Goal: Task Accomplishment & Management: Use online tool/utility

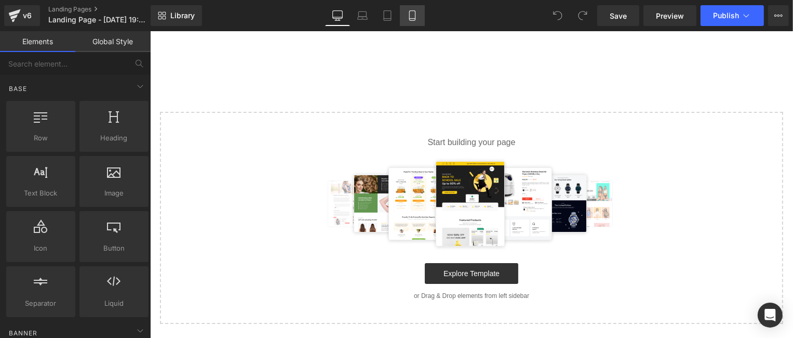
click at [407, 18] on icon at bounding box center [412, 15] width 10 height 10
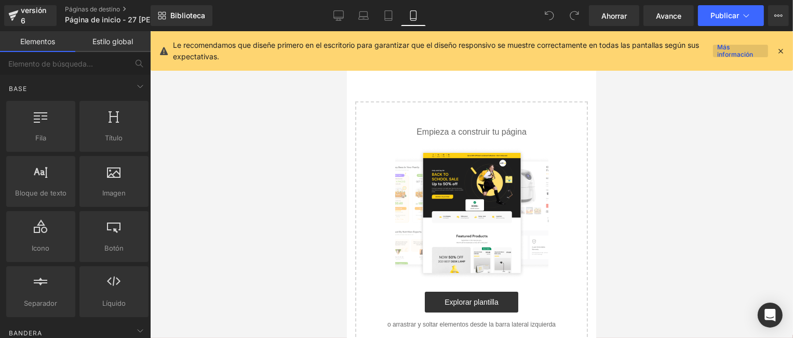
click at [721, 52] on link "Más información" at bounding box center [740, 51] width 55 height 12
click at [341, 17] on icon at bounding box center [338, 15] width 10 height 10
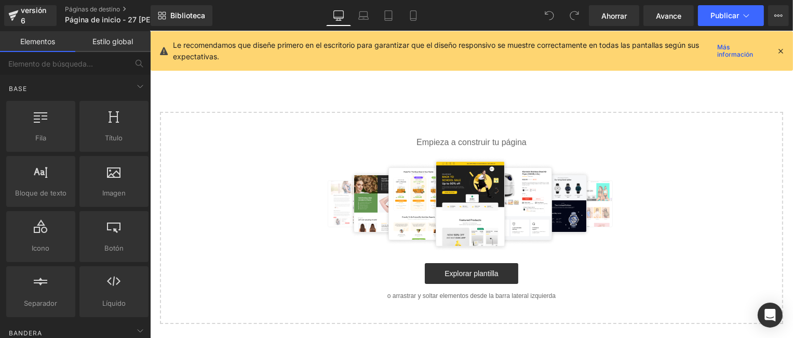
click at [783, 49] on icon at bounding box center [780, 50] width 9 height 9
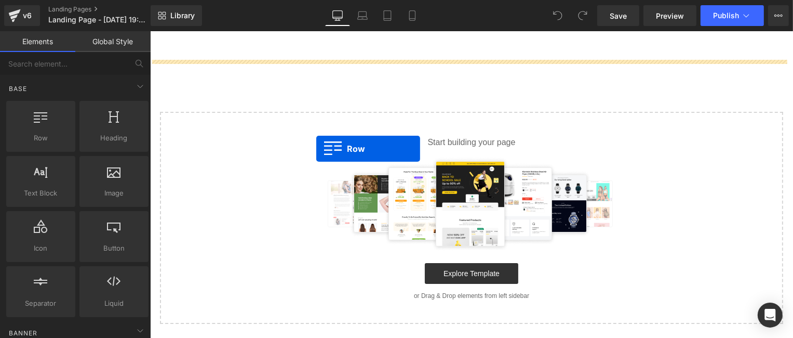
drag, startPoint x: 192, startPoint y: 165, endPoint x: 316, endPoint y: 148, distance: 124.7
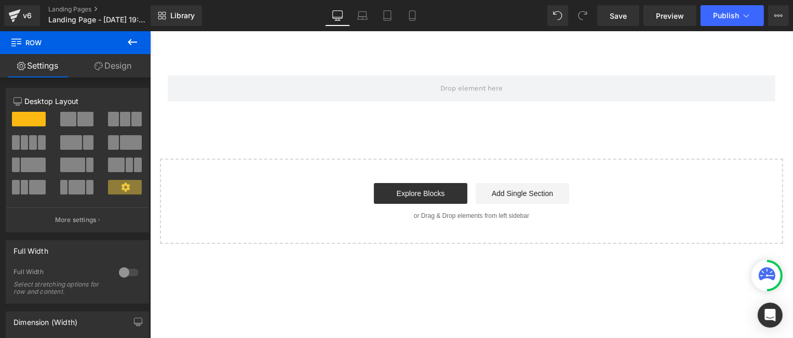
click at [135, 42] on icon at bounding box center [132, 42] width 9 height 6
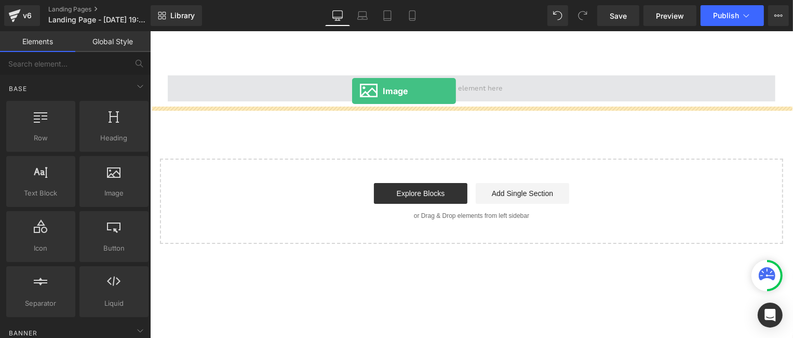
drag, startPoint x: 264, startPoint y: 214, endPoint x: 352, endPoint y: 90, distance: 150.9
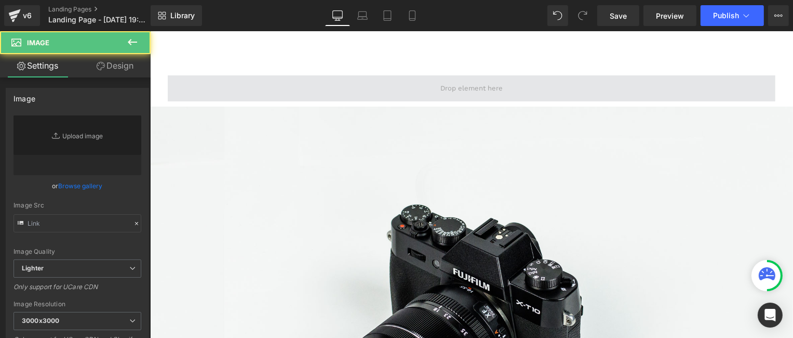
type input "//[DOMAIN_NAME][URL]"
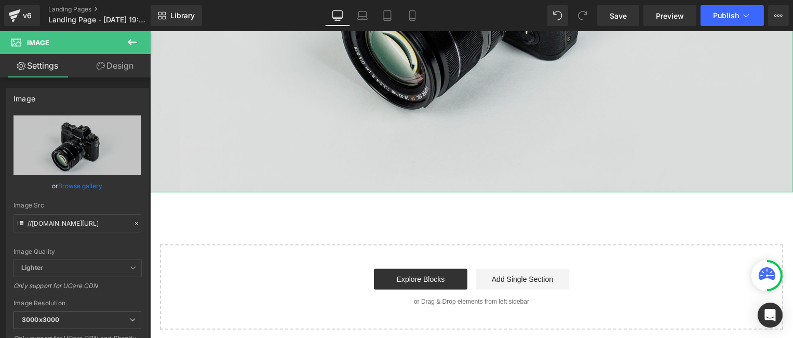
scroll to position [342, 0]
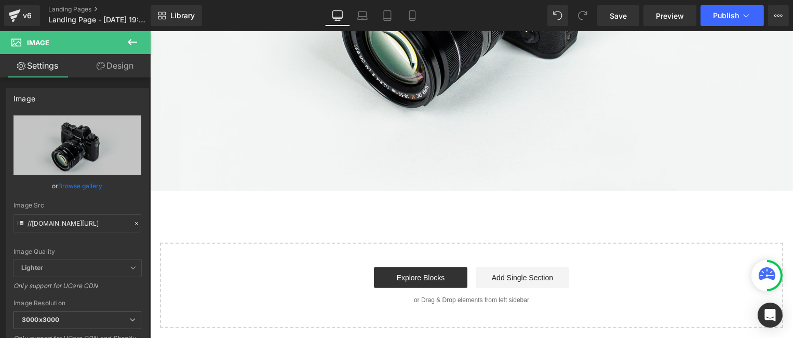
click at [137, 45] on icon at bounding box center [132, 42] width 12 height 12
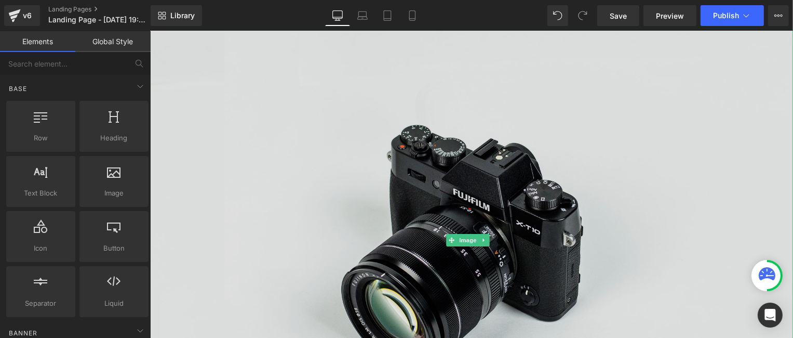
scroll to position [0, 0]
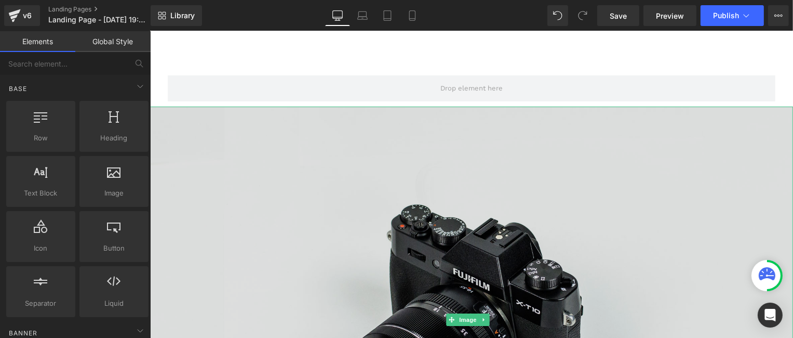
click at [234, 222] on img at bounding box center [471, 319] width 643 height 426
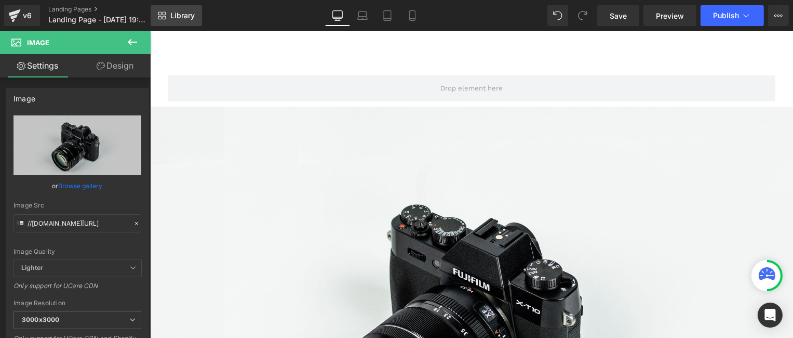
click at [192, 19] on span "Library" at bounding box center [182, 15] width 24 height 9
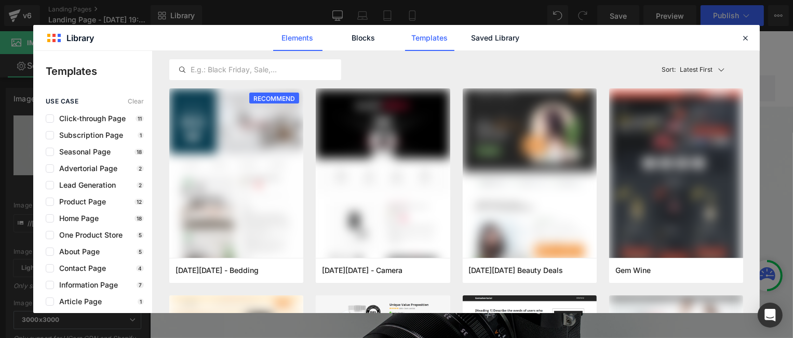
click at [299, 42] on link "Elements" at bounding box center [297, 38] width 49 height 26
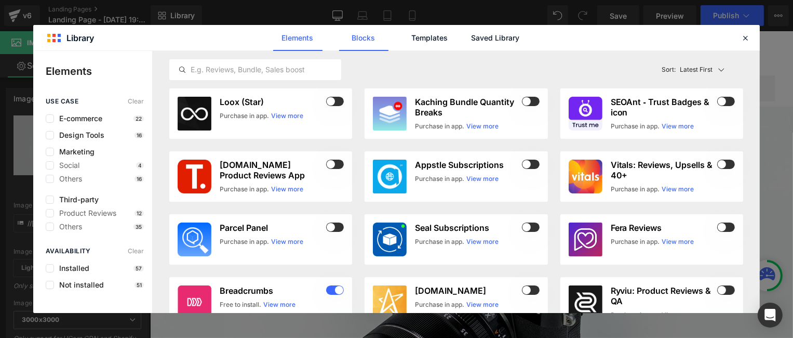
click at [343, 38] on link "Blocks" at bounding box center [363, 38] width 49 height 26
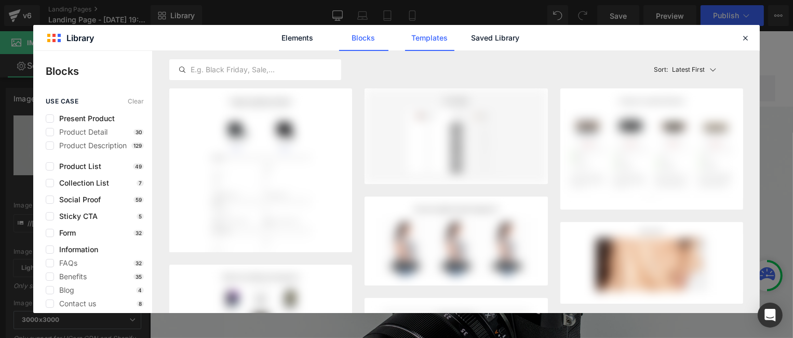
click at [422, 36] on link "Templates" at bounding box center [429, 38] width 49 height 26
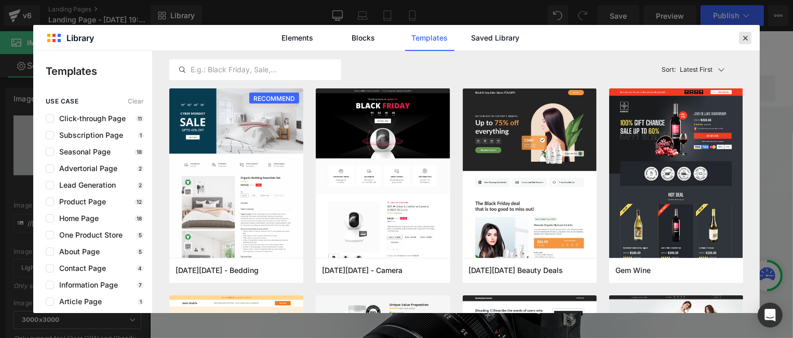
click at [746, 39] on icon at bounding box center [745, 37] width 9 height 9
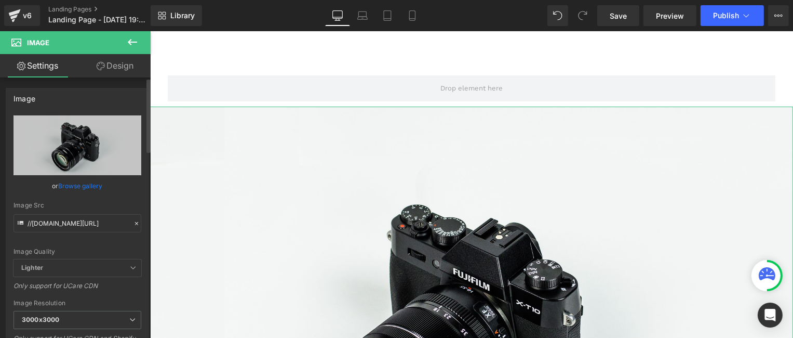
click at [79, 189] on link "Browse gallery" at bounding box center [81, 186] width 44 height 18
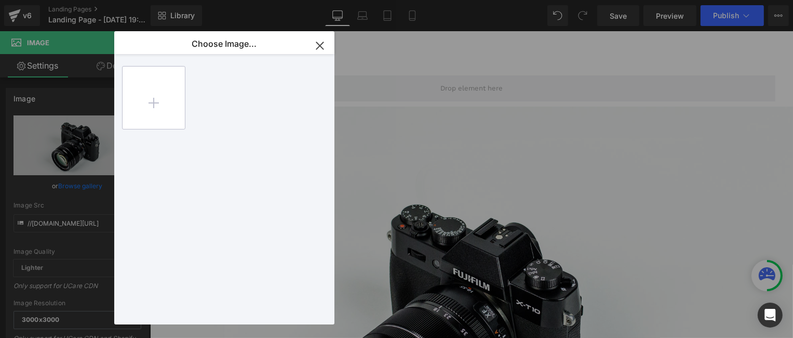
click at [151, 104] on input "file" at bounding box center [154, 97] width 62 height 62
type input "C:\fakepath\MINI CAMARA si.zip"
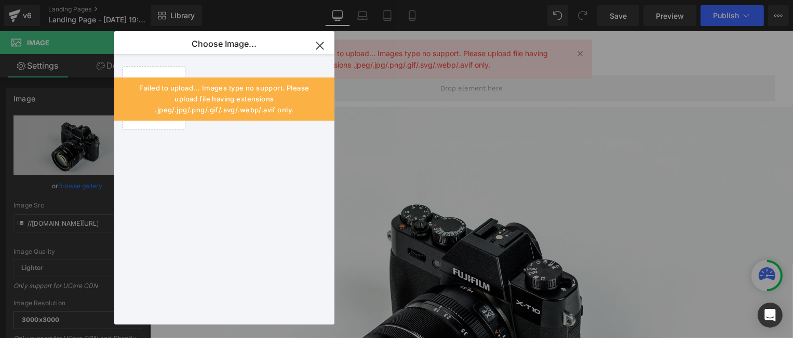
click at [75, 0] on div "Image You are previewing how the will restyle your page. You can not edit Eleme…" at bounding box center [396, 0] width 793 height 0
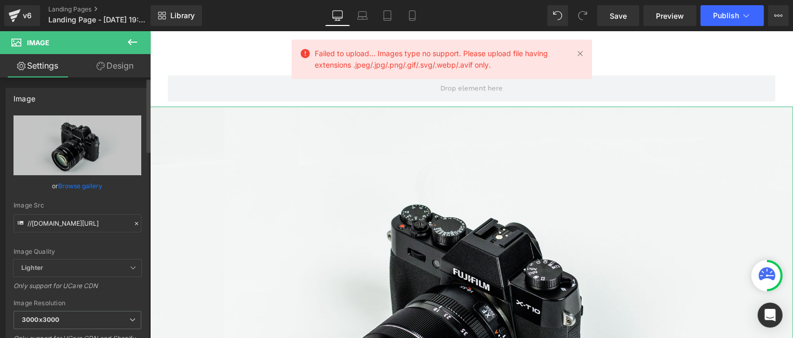
click at [89, 182] on link "Browse gallery" at bounding box center [81, 186] width 44 height 18
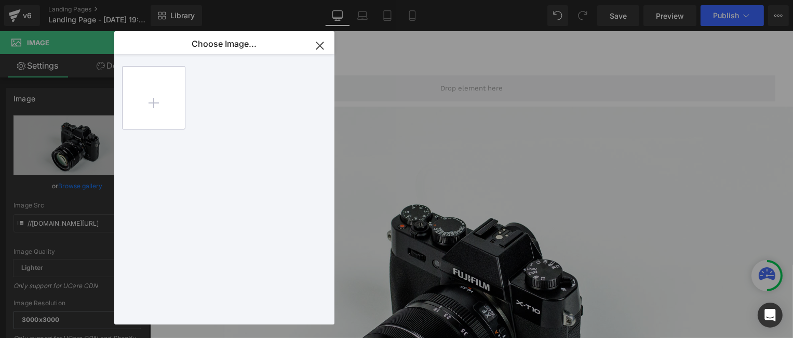
click at [160, 124] on input "file" at bounding box center [154, 97] width 62 height 62
type input "C:\fakepath\A9 MINI CAMARA (1).jpg"
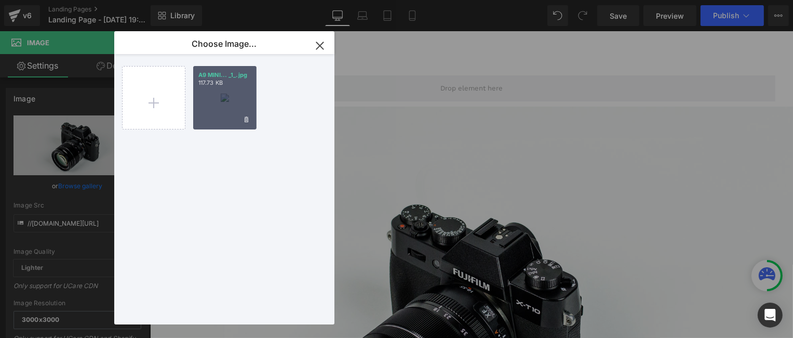
click at [214, 113] on div "A9 MINI... _1_.jpg 117.73 KB" at bounding box center [224, 97] width 63 height 63
type input "[URL][DOMAIN_NAME]"
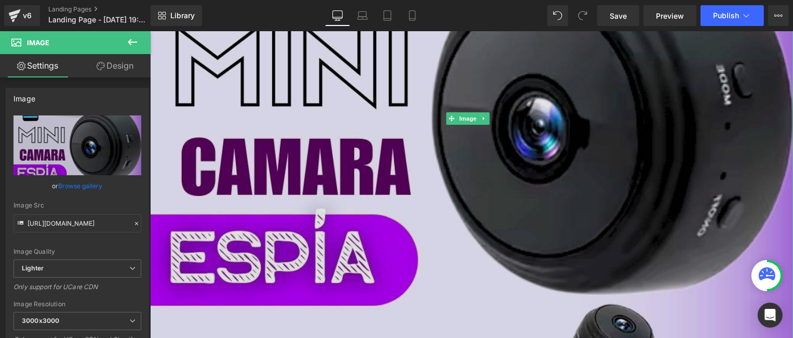
scroll to position [364, 0]
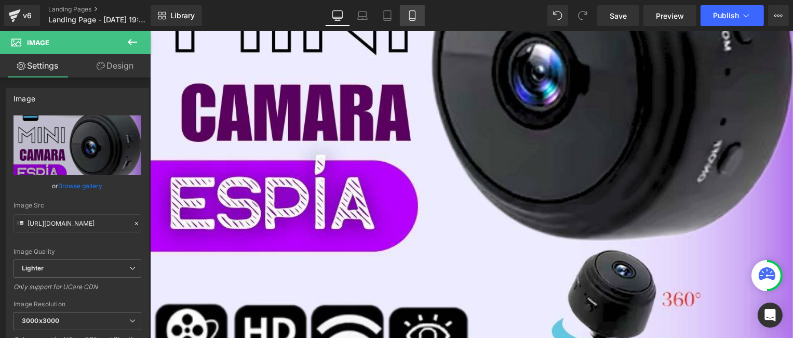
click at [406, 17] on link "Mobile" at bounding box center [412, 15] width 25 height 21
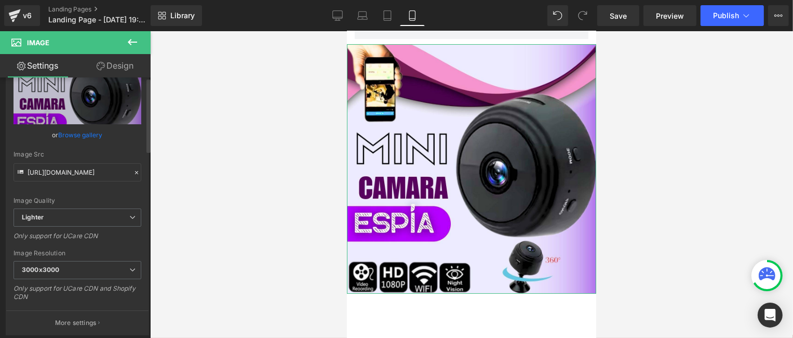
scroll to position [52, 0]
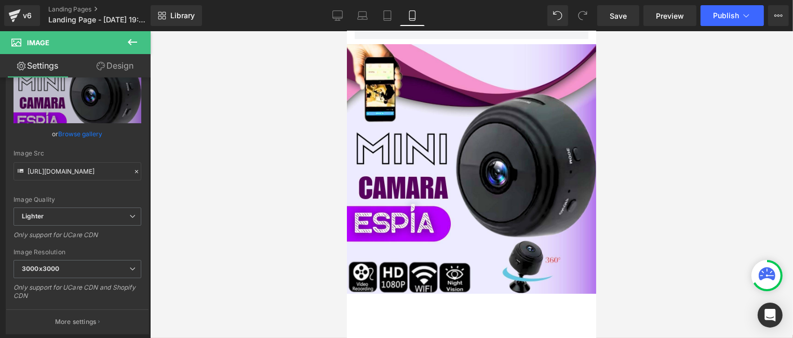
click at [128, 42] on icon at bounding box center [132, 42] width 12 height 12
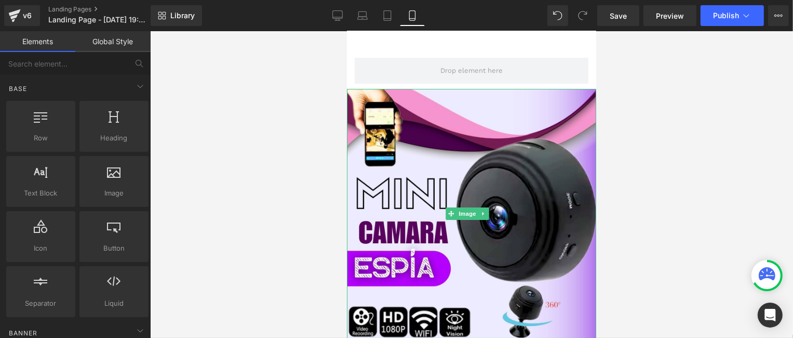
scroll to position [0, 0]
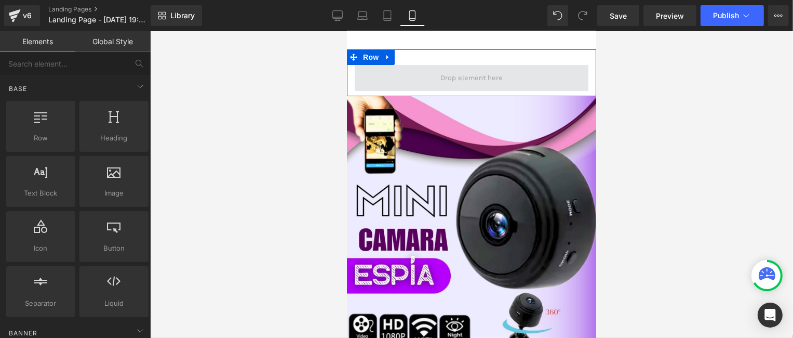
click at [439, 79] on span at bounding box center [471, 78] width 70 height 16
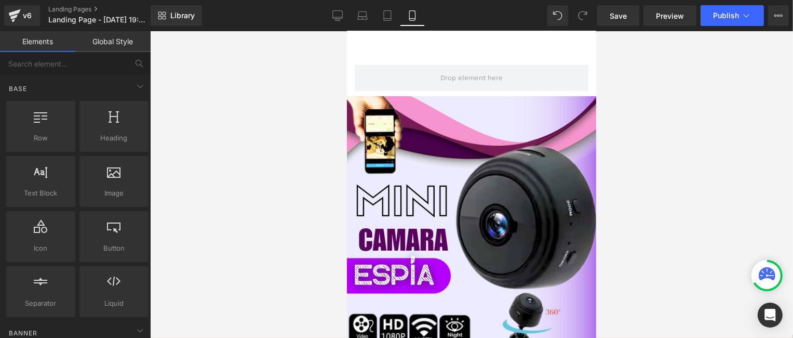
click at [392, 41] on main "Row Image Select your layout" at bounding box center [470, 271] width 249 height 481
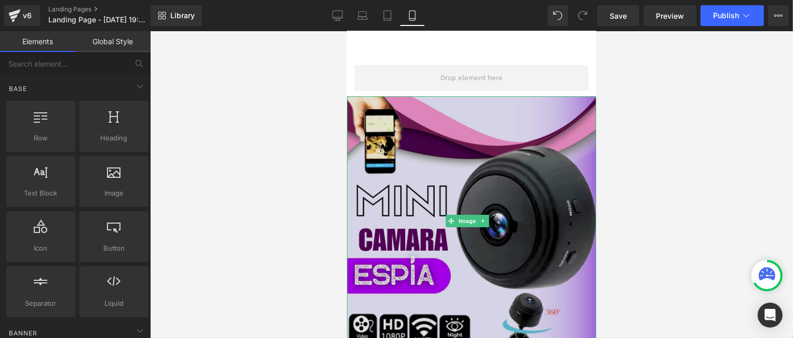
click at [366, 102] on img at bounding box center [470, 220] width 249 height 249
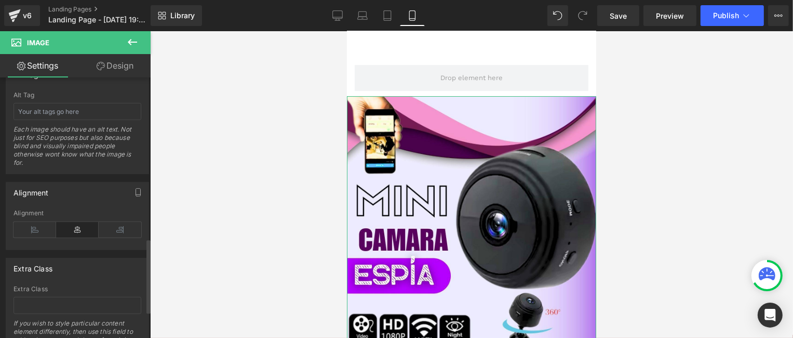
scroll to position [400, 0]
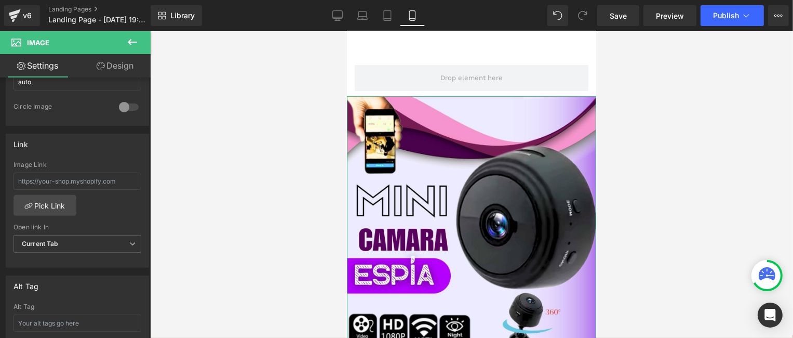
click at [113, 70] on link "Design" at bounding box center [114, 65] width 75 height 23
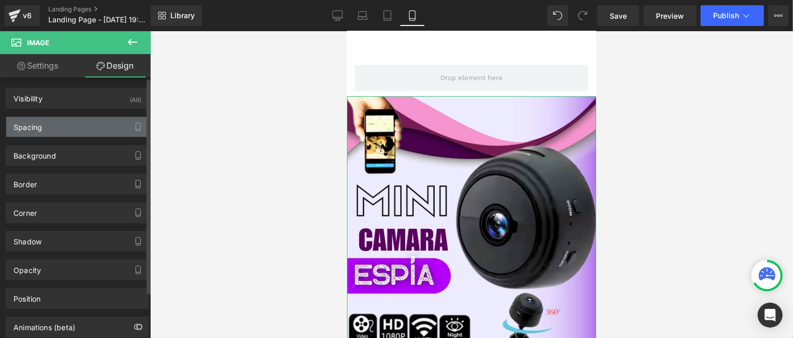
click at [69, 130] on div "Spacing" at bounding box center [77, 127] width 142 height 20
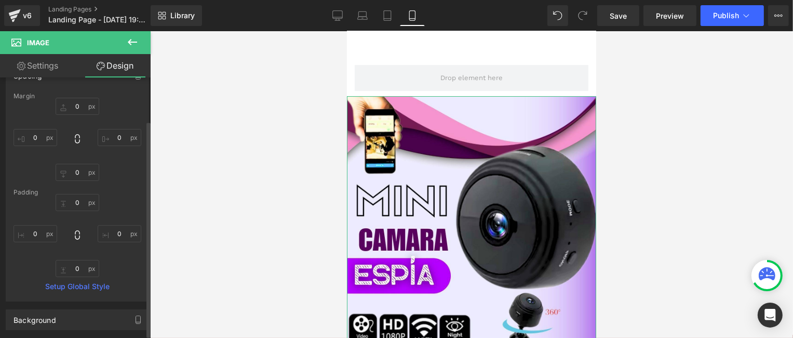
scroll to position [52, 0]
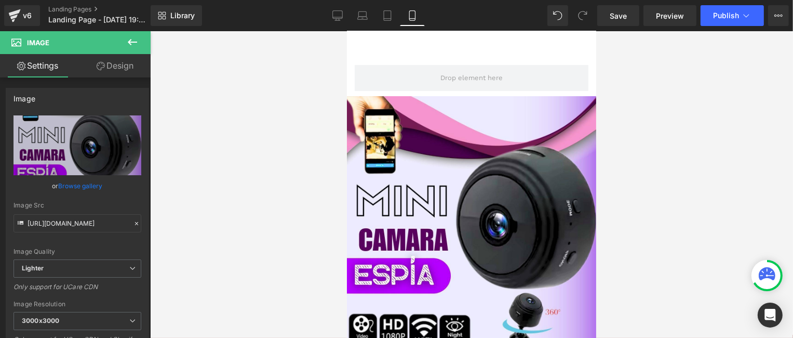
click at [131, 41] on icon at bounding box center [132, 42] width 12 height 12
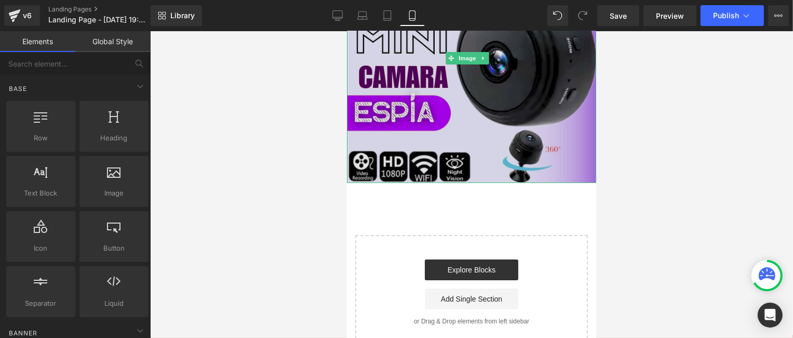
scroll to position [181, 0]
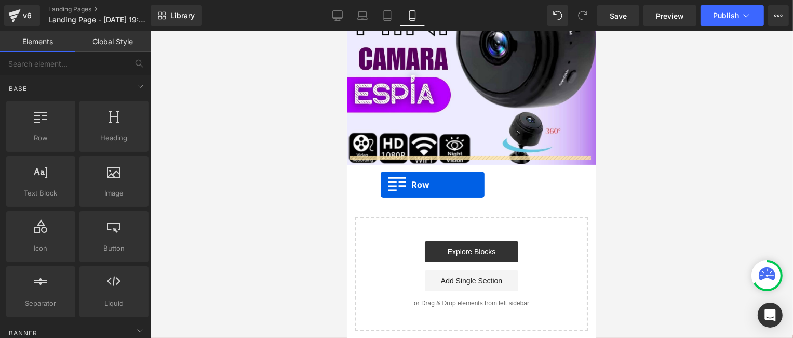
drag, startPoint x: 391, startPoint y: 158, endPoint x: 380, endPoint y: 184, distance: 28.0
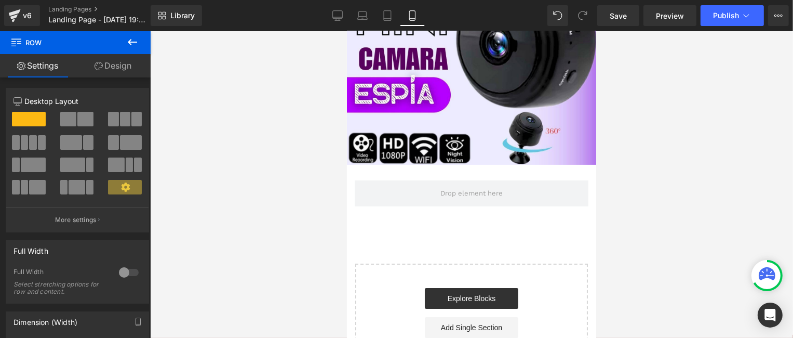
click at [132, 40] on icon at bounding box center [132, 42] width 12 height 12
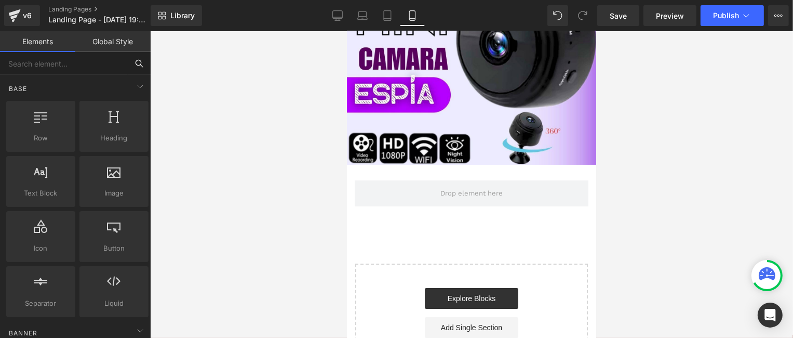
click at [79, 65] on input "text" at bounding box center [64, 63] width 128 height 23
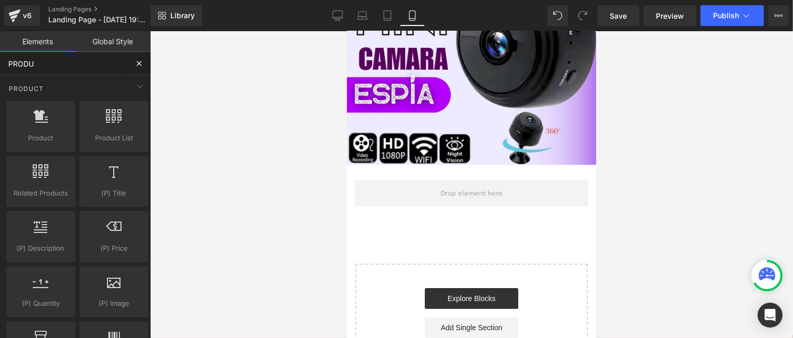
type input "PRODUC"
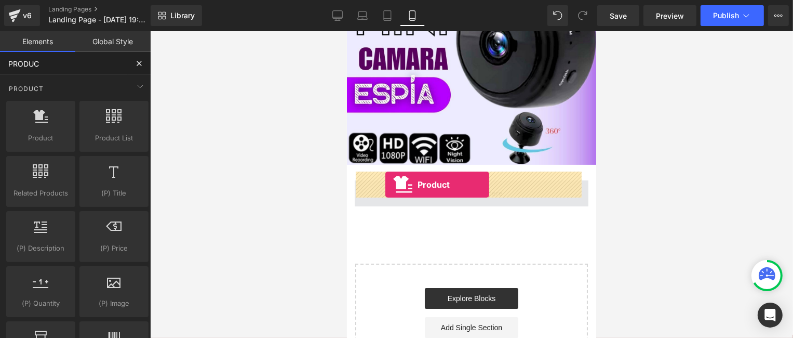
drag, startPoint x: 390, startPoint y: 154, endPoint x: 385, endPoint y: 184, distance: 30.1
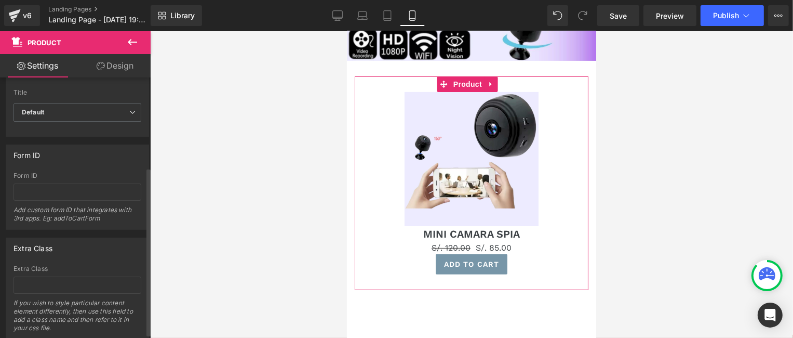
scroll to position [0, 0]
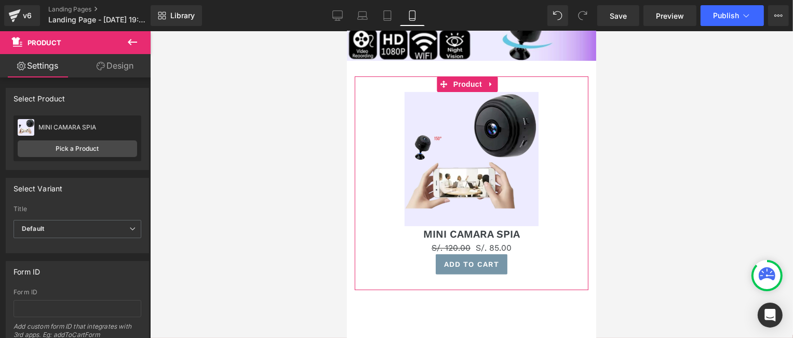
click at [110, 72] on link "Design" at bounding box center [114, 65] width 75 height 23
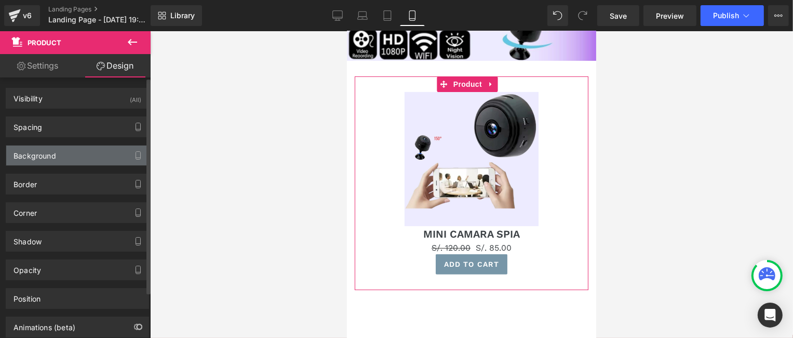
type input "0"
type input "30"
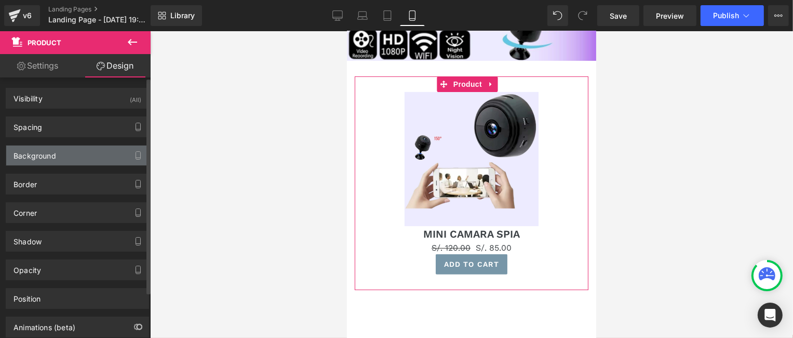
type input "10"
type input "30"
type input "10"
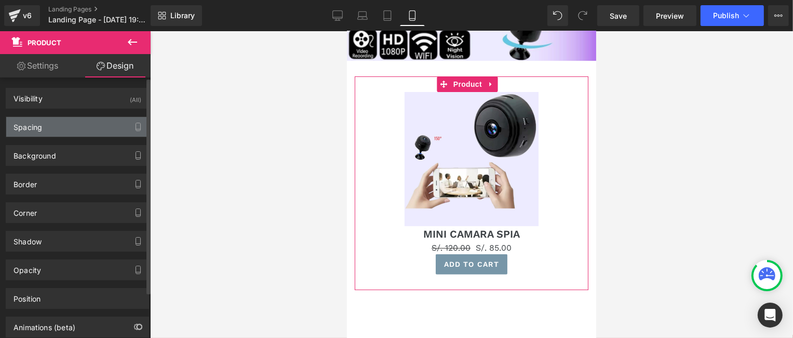
click at [54, 130] on div "Spacing" at bounding box center [77, 127] width 142 height 20
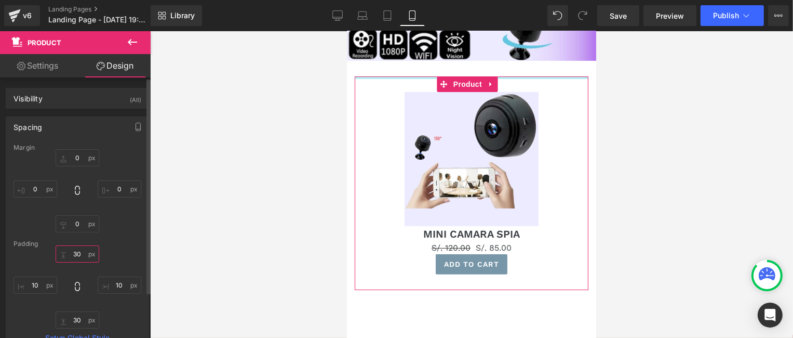
click at [82, 254] on input "30" at bounding box center [78, 253] width 44 height 17
click at [79, 316] on input "30" at bounding box center [78, 319] width 44 height 17
click at [196, 197] on div at bounding box center [471, 184] width 643 height 306
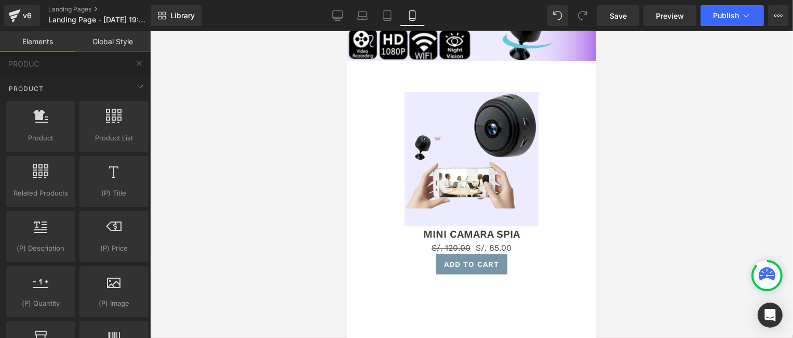
click at [113, 45] on link "Global Style" at bounding box center [112, 41] width 75 height 21
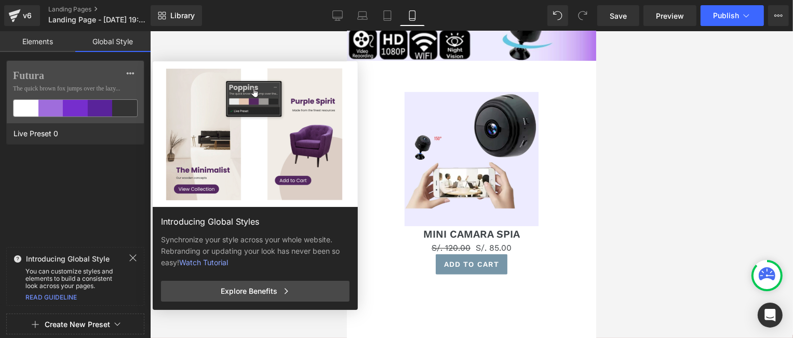
click at [445, 142] on div "Introducing Global Styles Synchronize your style across your whole website. Reb…" at bounding box center [306, 230] width 306 height 338
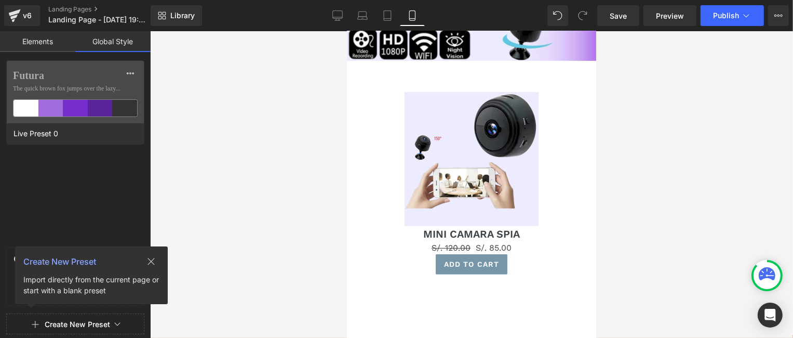
click at [42, 42] on link "Elements" at bounding box center [37, 41] width 75 height 21
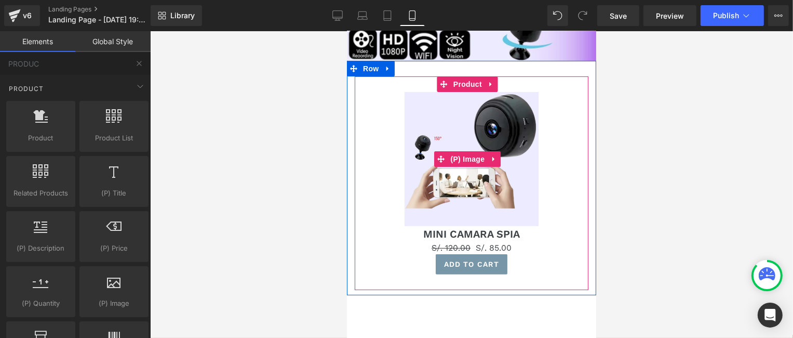
click at [377, 92] on div "Sale Off" at bounding box center [470, 158] width 223 height 134
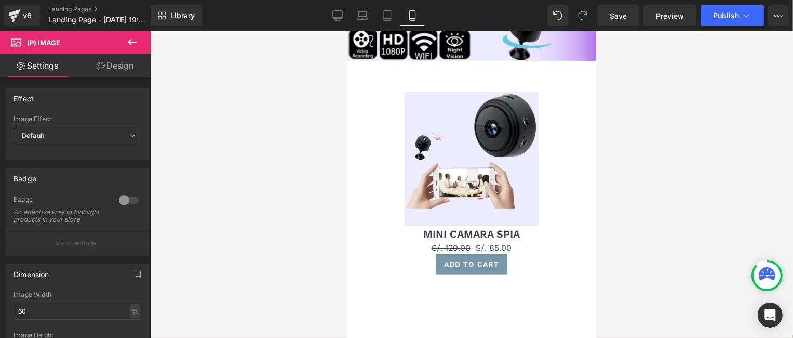
click at [105, 65] on link "Design" at bounding box center [114, 65] width 75 height 23
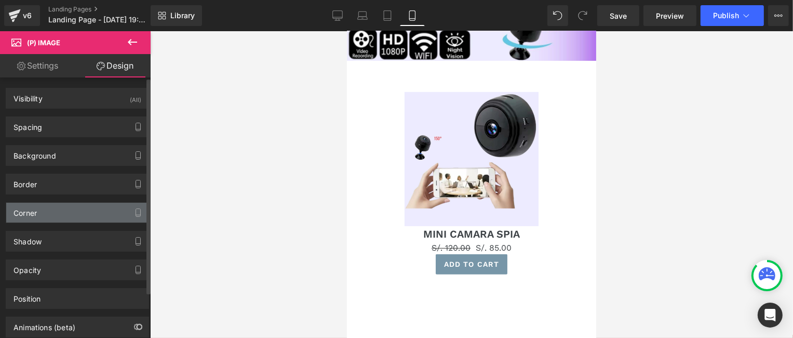
type input "0"
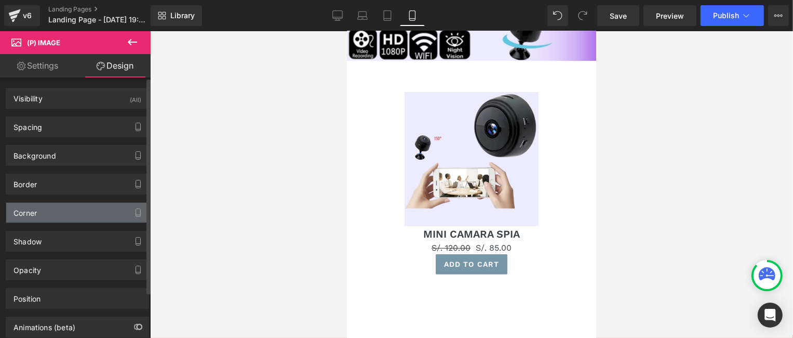
type input "0"
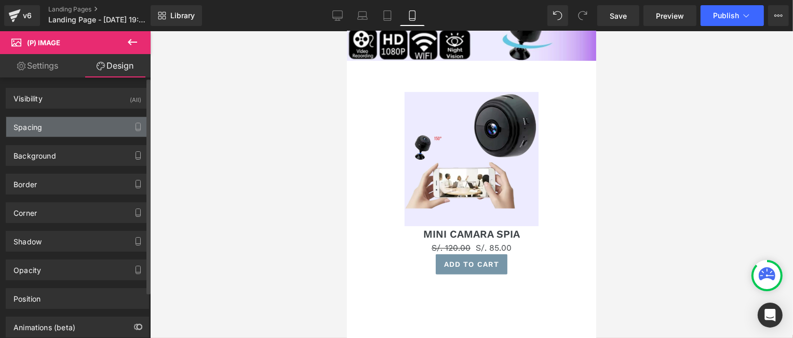
click at [82, 126] on div "Spacing" at bounding box center [77, 127] width 142 height 20
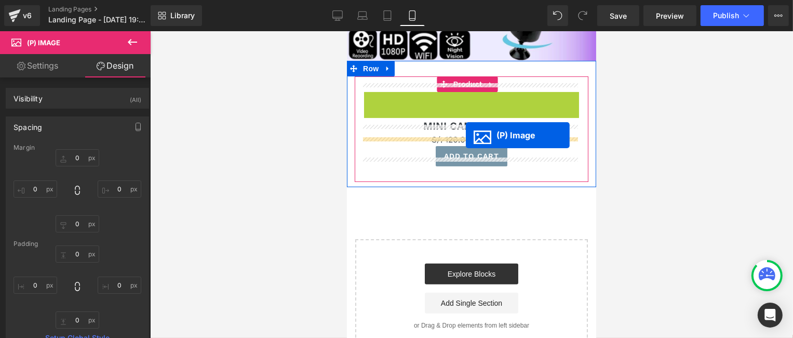
drag, startPoint x: 469, startPoint y: 150, endPoint x: 465, endPoint y: 135, distance: 15.0
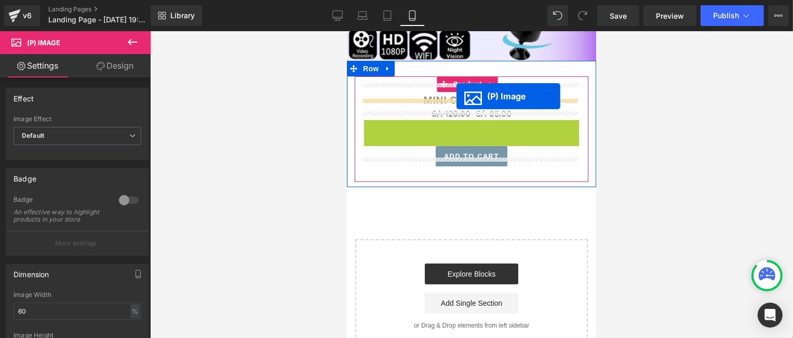
drag, startPoint x: 461, startPoint y: 174, endPoint x: 456, endPoint y: 96, distance: 78.6
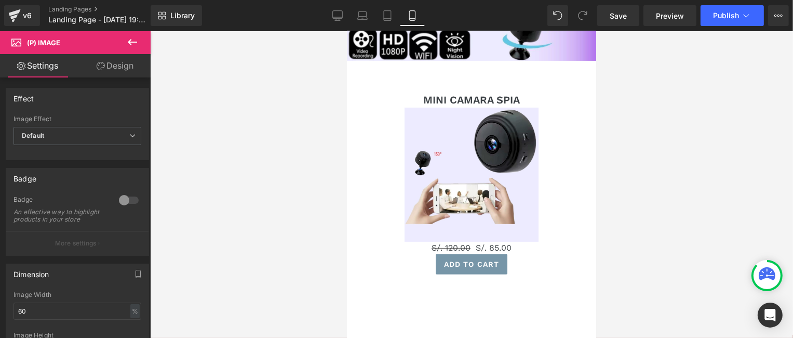
click at [112, 65] on link "Design" at bounding box center [114, 65] width 75 height 23
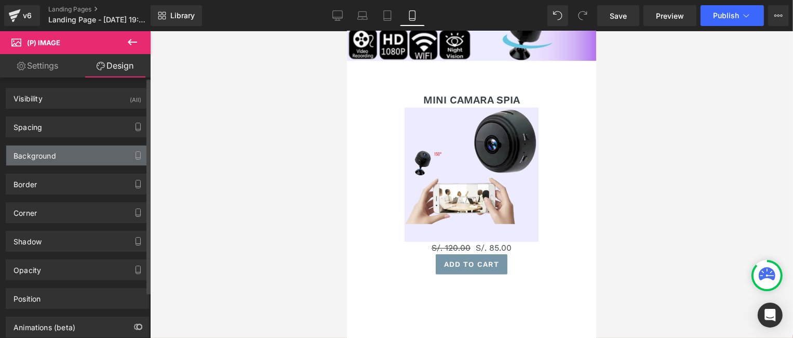
type input "transparent"
click at [73, 149] on div "Background" at bounding box center [77, 155] width 142 height 20
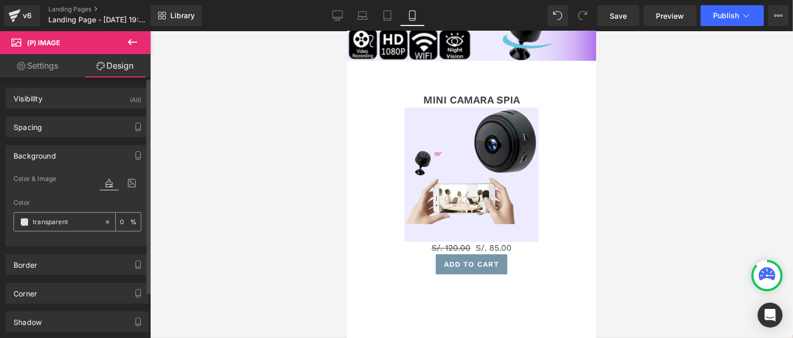
click at [79, 220] on input "transparent" at bounding box center [66, 221] width 66 height 11
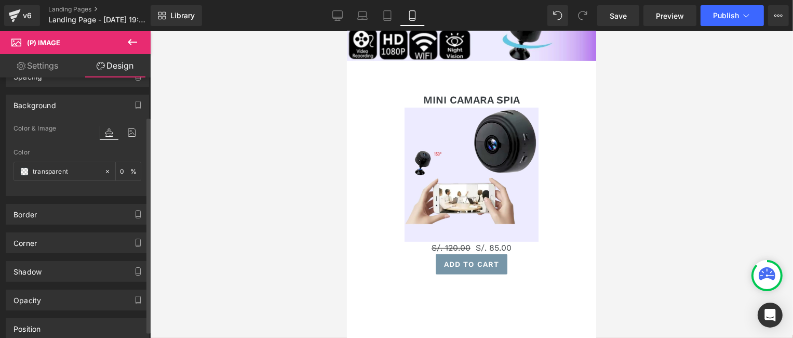
scroll to position [52, 0]
click at [49, 124] on span "Color & Image" at bounding box center [35, 126] width 43 height 7
click at [101, 129] on icon at bounding box center [109, 131] width 19 height 14
click at [112, 129] on icon at bounding box center [109, 131] width 19 height 14
click at [128, 130] on icon at bounding box center [132, 131] width 19 height 14
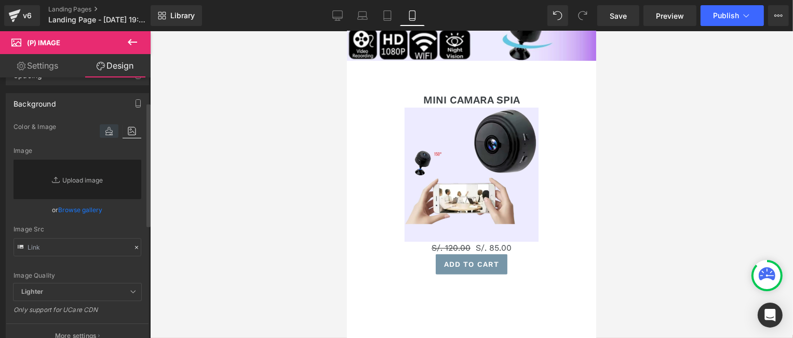
click at [109, 129] on icon at bounding box center [109, 131] width 19 height 14
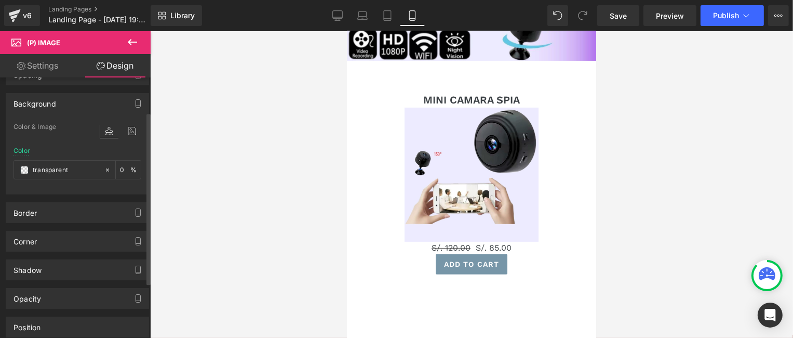
click at [50, 126] on span "Color & Image" at bounding box center [35, 126] width 43 height 7
click at [35, 126] on span "Color & Image" at bounding box center [35, 126] width 43 height 7
click at [25, 151] on div "Color" at bounding box center [22, 150] width 17 height 7
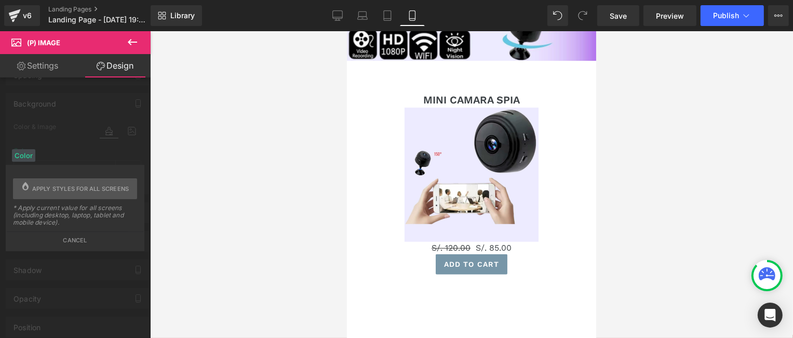
click at [25, 151] on div "Color" at bounding box center [23, 155] width 23 height 12
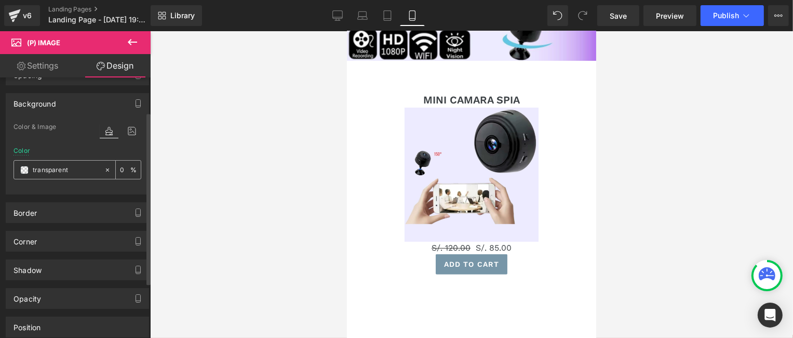
click at [33, 168] on input "transparent" at bounding box center [66, 169] width 66 height 11
click at [28, 169] on span at bounding box center [24, 170] width 8 height 8
click at [49, 123] on span "Color & Image" at bounding box center [35, 126] width 43 height 7
click at [23, 148] on div "Color" at bounding box center [22, 150] width 17 height 7
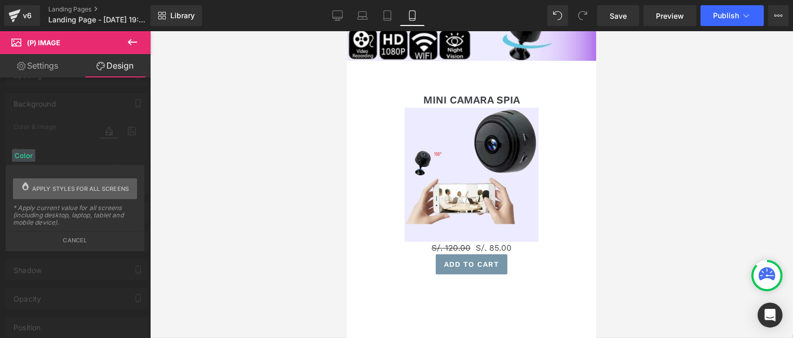
click at [31, 182] on button "Apply styles for all screens" at bounding box center [75, 188] width 124 height 21
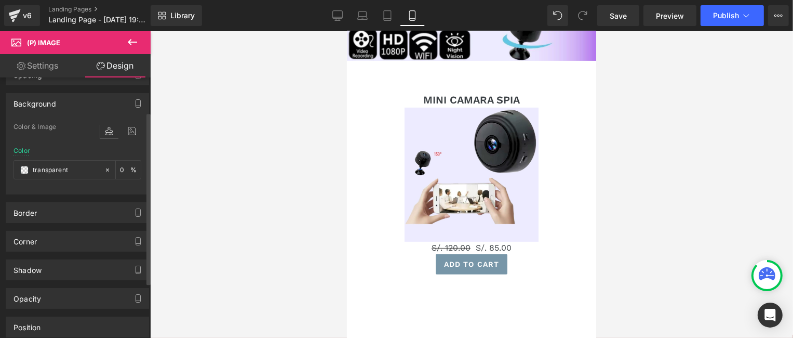
type input "0"
click at [447, 157] on body "Skip to content Submit Close search Home Catalog Row Image MINI CAMARA SPIA (P)…" at bounding box center [470, 111] width 249 height 730
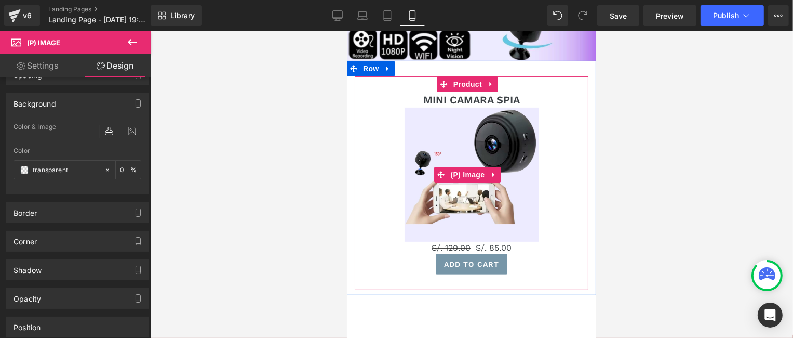
click at [450, 141] on img at bounding box center [471, 174] width 134 height 134
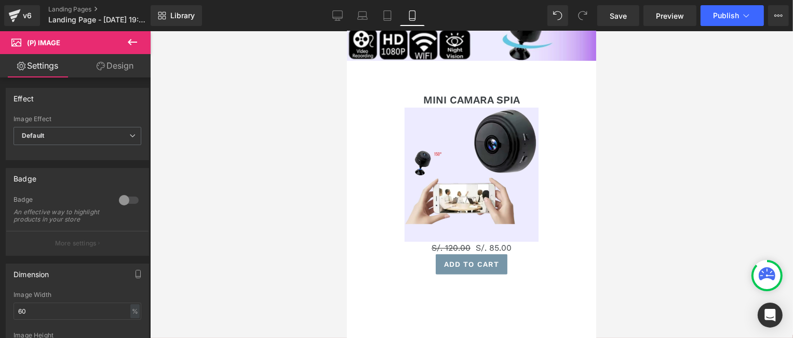
click at [110, 71] on link "Design" at bounding box center [114, 65] width 75 height 23
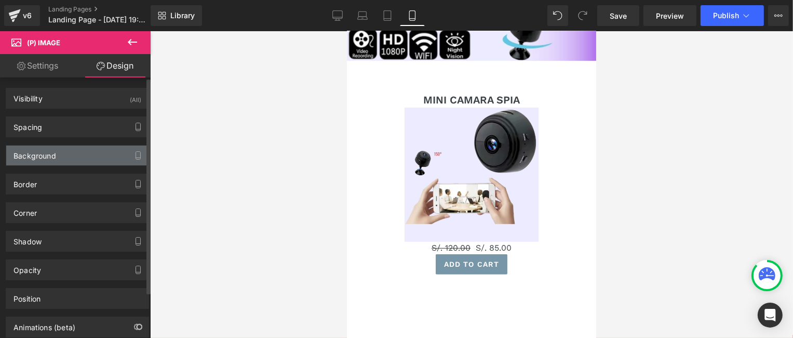
type input "#3d4246"
type input "100"
type input "0"
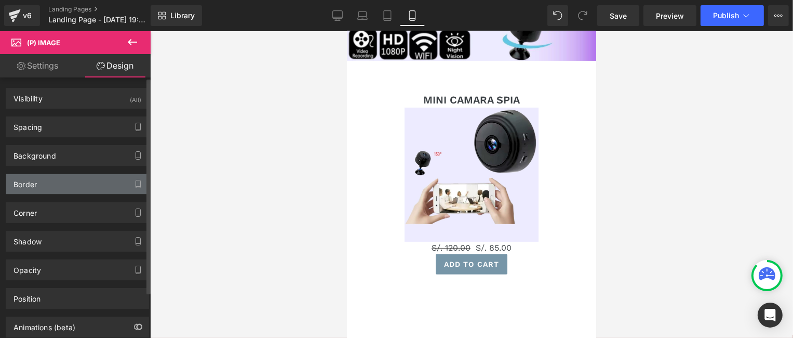
click at [44, 183] on div "Border" at bounding box center [77, 184] width 142 height 20
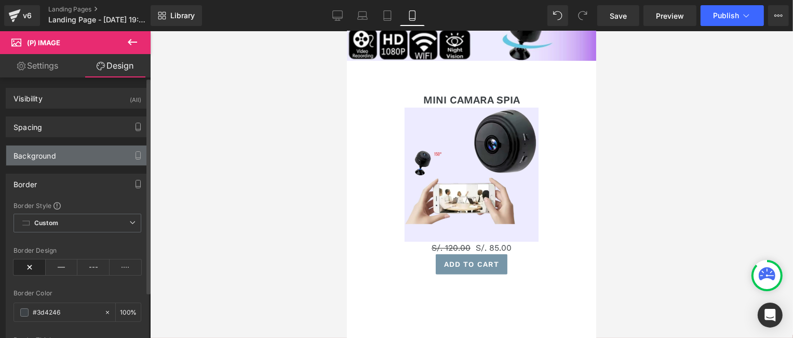
click at [60, 154] on div "Background" at bounding box center [77, 155] width 142 height 20
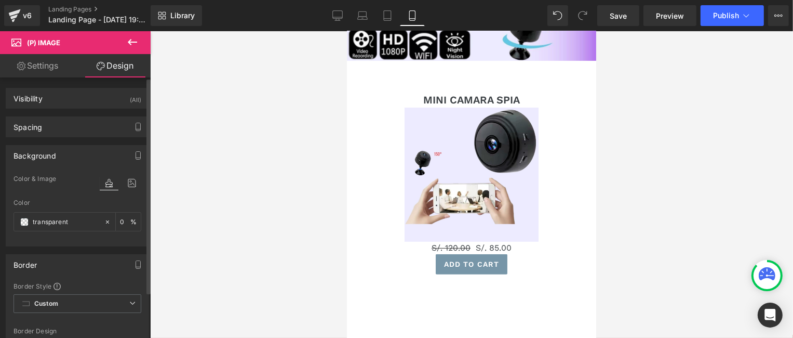
click at [108, 181] on icon at bounding box center [109, 183] width 19 height 14
click at [103, 183] on icon at bounding box center [109, 183] width 19 height 14
click at [102, 168] on div at bounding box center [121, 182] width 42 height 28
click at [102, 182] on icon at bounding box center [109, 183] width 19 height 14
click at [104, 187] on icon at bounding box center [109, 183] width 19 height 14
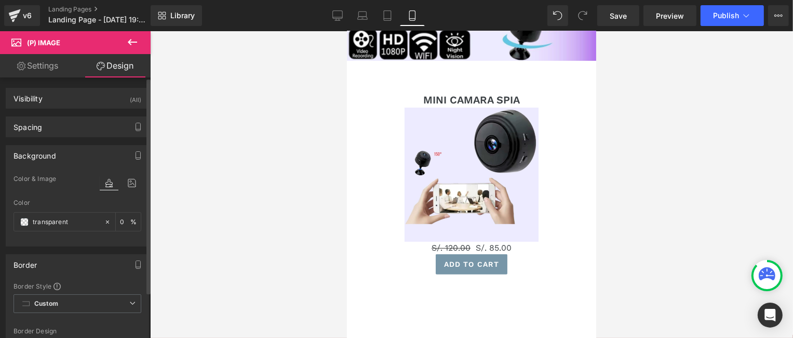
click at [104, 200] on div "Color" at bounding box center [78, 202] width 128 height 7
click at [25, 202] on div "Color" at bounding box center [78, 202] width 128 height 7
click at [48, 225] on input "transparent" at bounding box center [66, 221] width 66 height 11
click at [123, 226] on input "0" at bounding box center [125, 221] width 10 height 11
click at [106, 221] on icon at bounding box center [107, 221] width 7 height 7
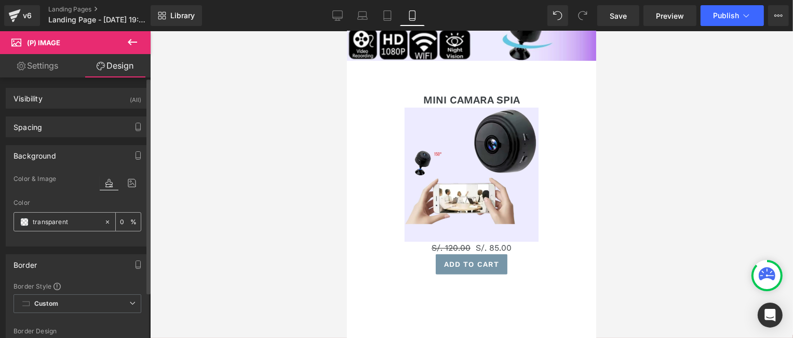
type input "none"
click at [90, 221] on input "none" at bounding box center [66, 221] width 66 height 11
click at [24, 204] on div "Color" at bounding box center [22, 202] width 17 height 7
click at [543, 201] on body "Skip to content Submit Close search Home Catalog Row Image MINI CAMARA SPIA (P)…" at bounding box center [470, 111] width 249 height 730
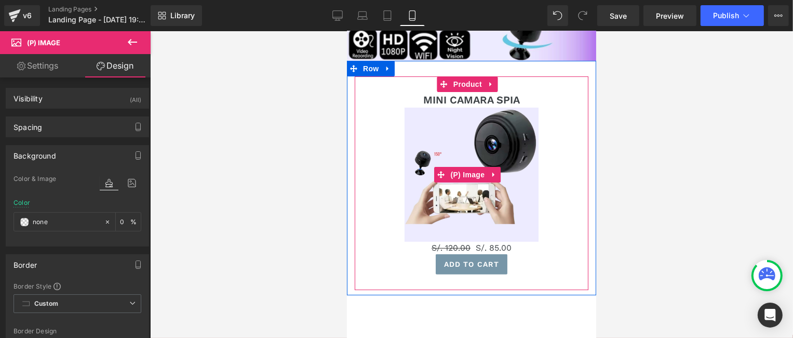
click at [563, 224] on div "Sale Off" at bounding box center [470, 174] width 223 height 134
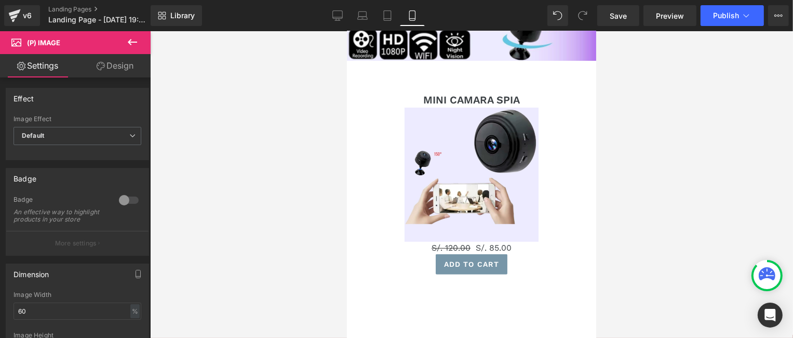
click at [132, 61] on link "Design" at bounding box center [114, 65] width 75 height 23
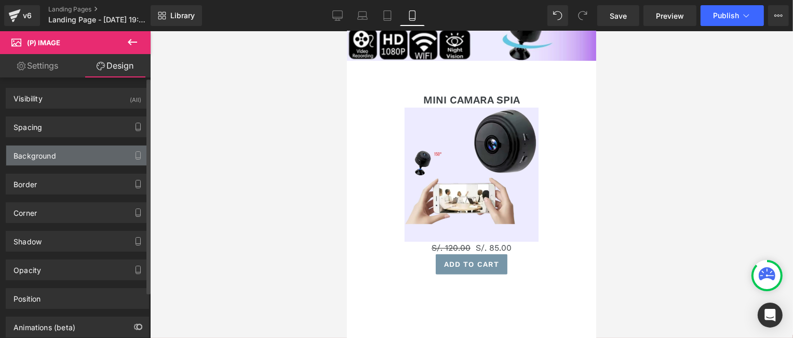
type input "none"
type input "0"
click at [58, 151] on div "Background" at bounding box center [77, 155] width 142 height 20
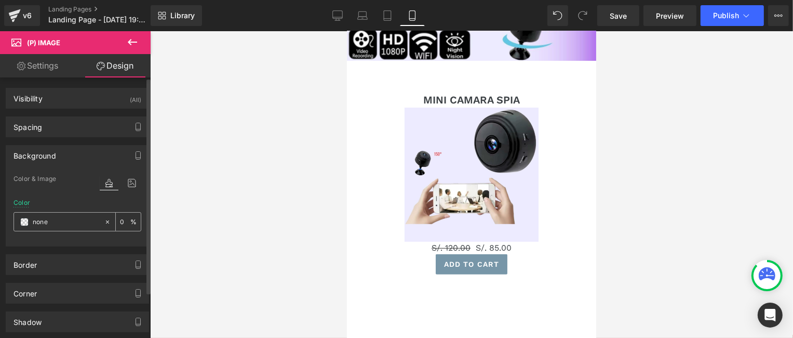
click at [23, 221] on span at bounding box center [24, 222] width 8 height 8
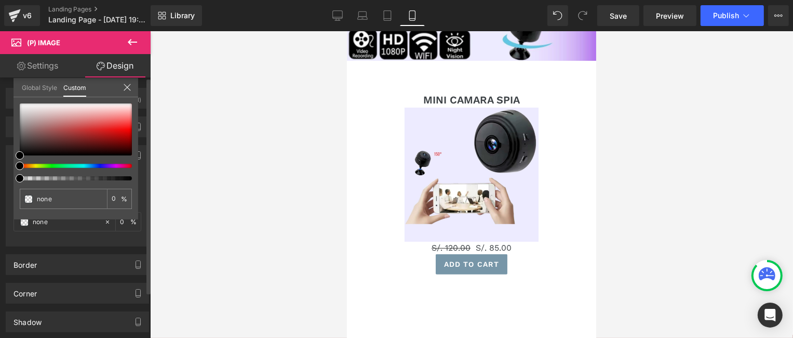
type input "#000000"
type input "100"
type input "#000000"
type input "100"
click at [110, 166] on div at bounding box center [72, 166] width 112 height 4
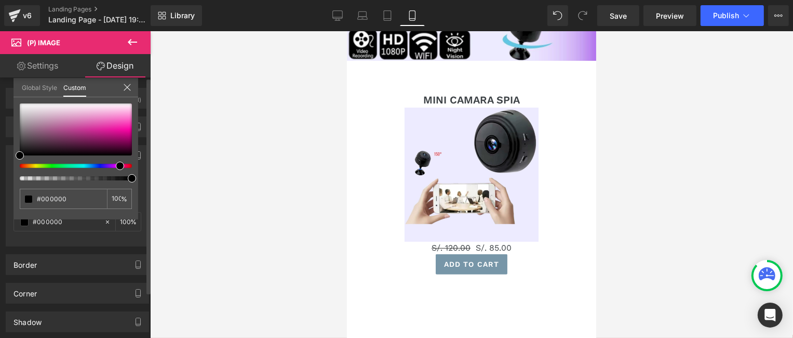
click at [112, 166] on div at bounding box center [72, 166] width 112 height 4
type input "#020202"
type input "#3c1f2f"
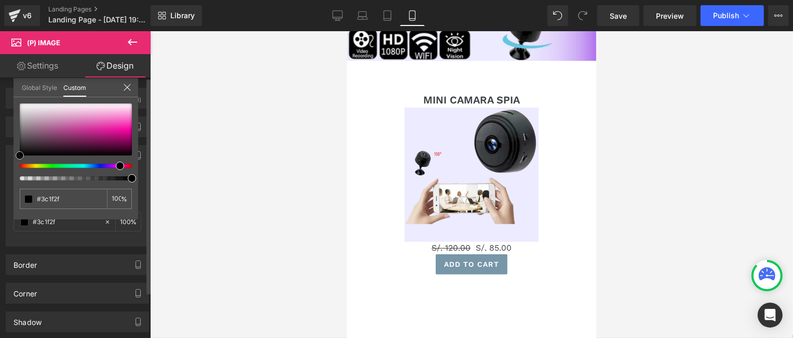
type input "#55203e"
type input "#6d214e"
type input "#782055"
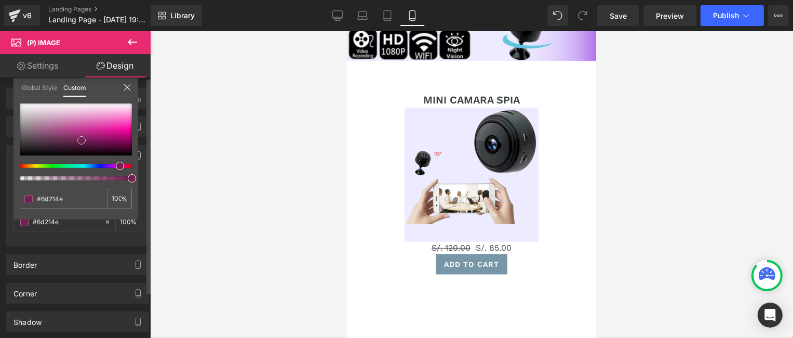
type input "#782055"
type input "#841f5b"
type input "#8d2061"
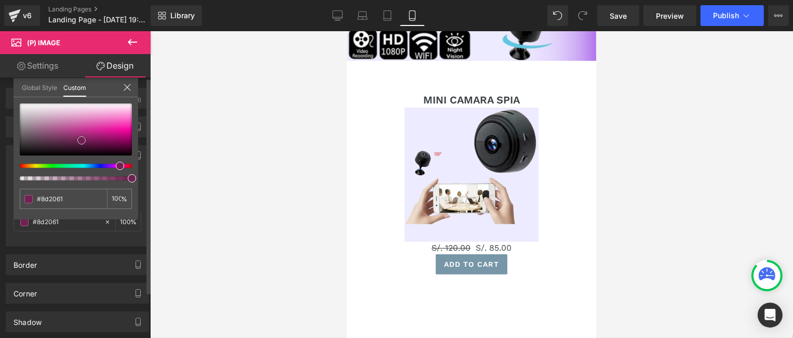
type input "#99226a"
type input "#a92273"
type input "#ba267f"
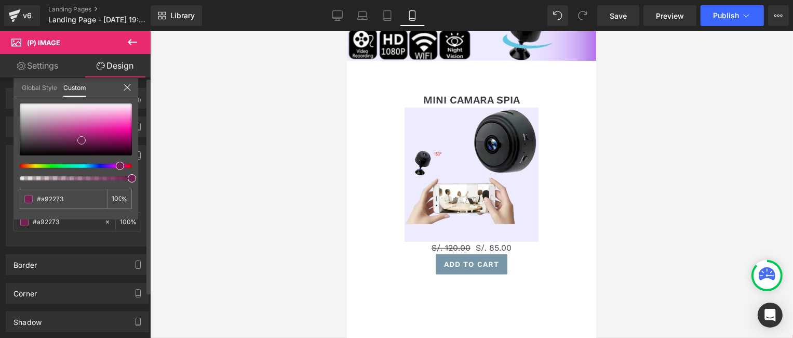
type input "#ba267f"
type input "#c62887"
type input "#cb298a"
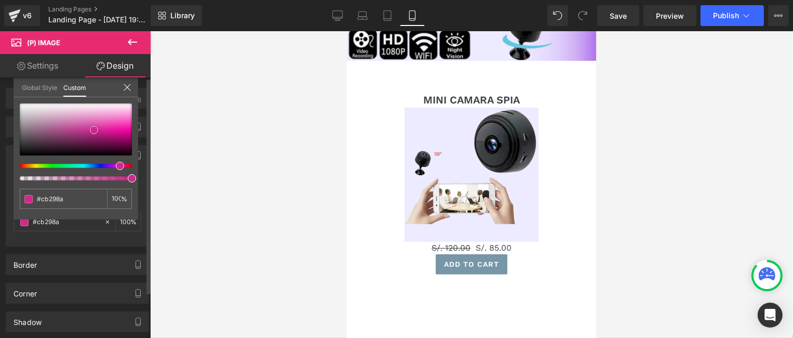
type input "#d32b90"
type input "#d42f92"
type input "#d73c99"
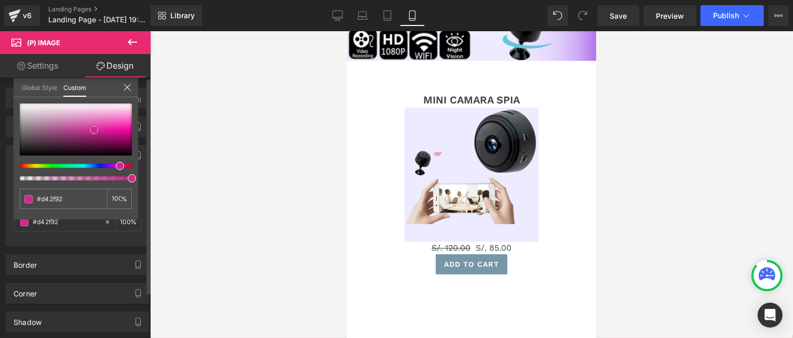
type input "#d73c99"
type input "#dc4ba2"
type input "#de53a6"
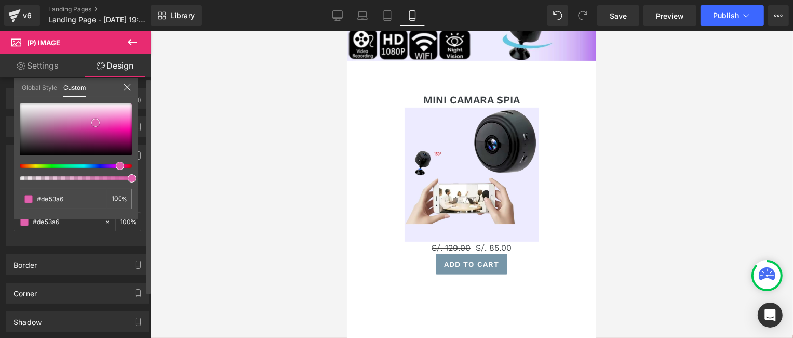
type input "#e060ad"
type input "#e169b1"
type input "#e471b6"
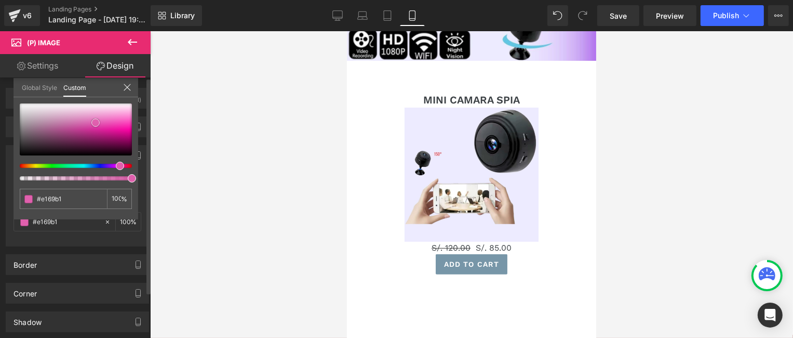
type input "#e471b6"
type input "#e77dbd"
type input "#e882bf"
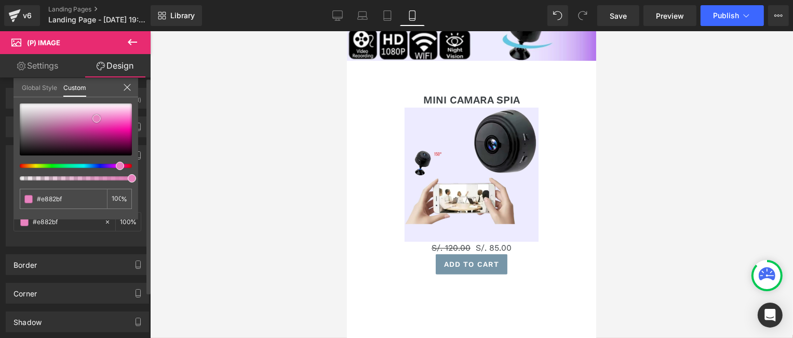
type input "#e782bf"
type input "#e584be"
type input "#e485be"
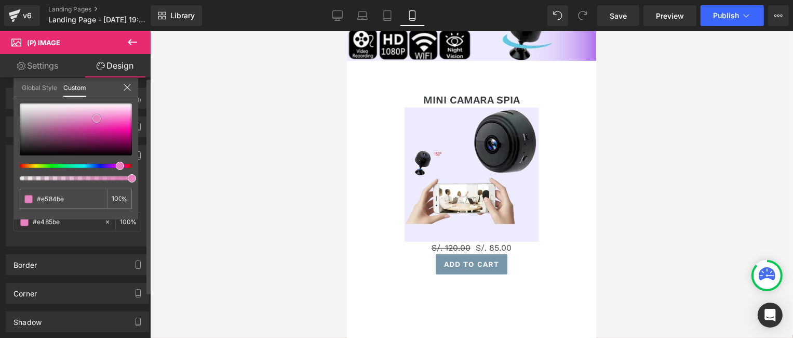
type input "#e485be"
type input "#e287be"
type input "#e188bd"
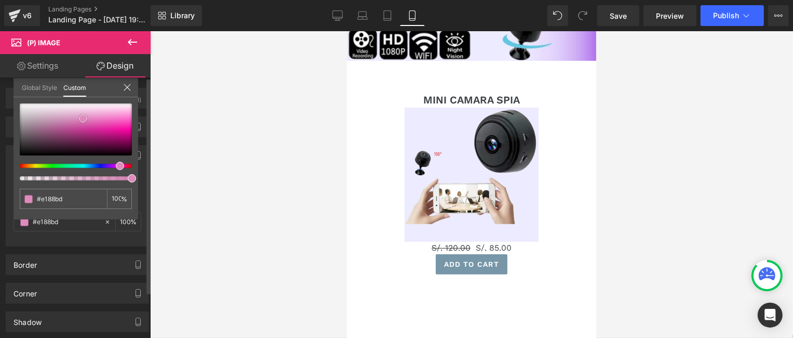
type input "#df8abd"
type input "#de8bbd"
drag, startPoint x: 21, startPoint y: 154, endPoint x: 84, endPoint y: 117, distance: 72.4
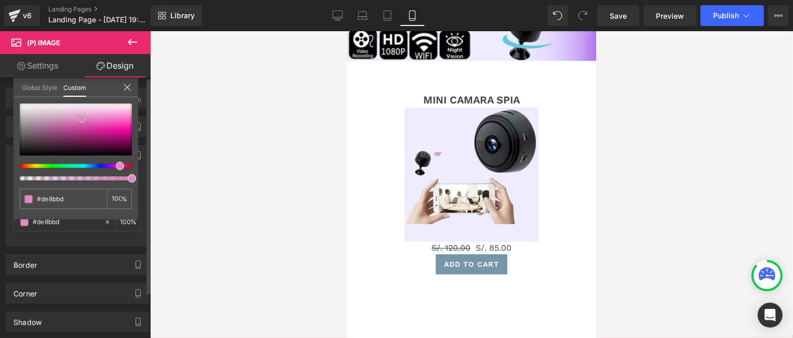
click at [84, 117] on span at bounding box center [82, 118] width 8 height 8
type input "#de8bb3"
type input "#de8bbd"
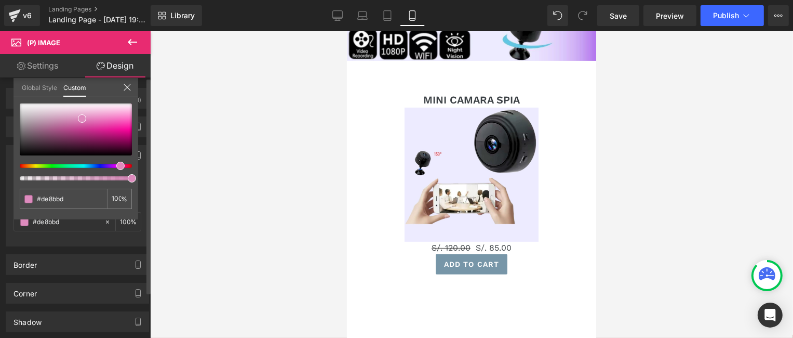
type input "#de8bc1"
type input "#de8bc4"
type input "#de8bc5"
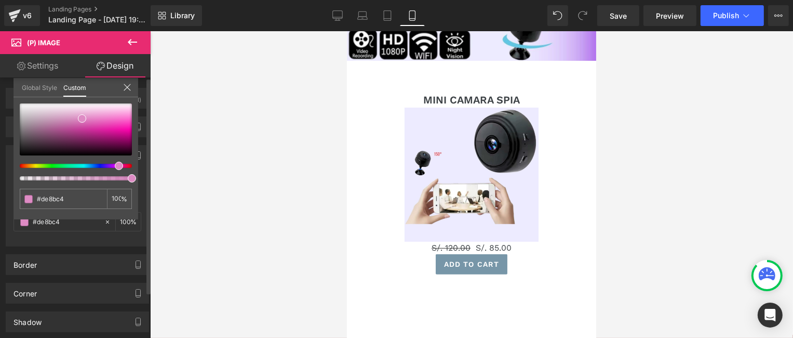
type input "#de8bc5"
type input "#de8bcc"
type input "#de8bd2"
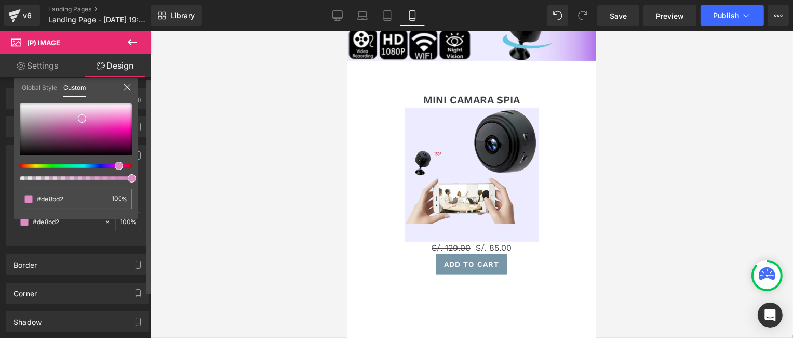
type input "#de8bd3"
type input "#de8bd6"
type input "#de8bd8"
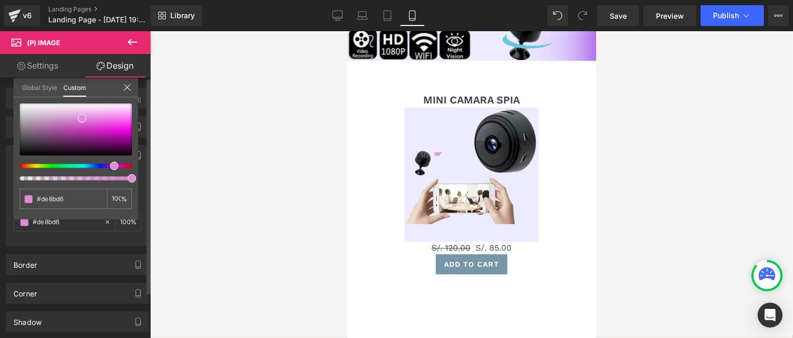
type input "#de8bd8"
type input "#de8bda"
type input "#de8bdd"
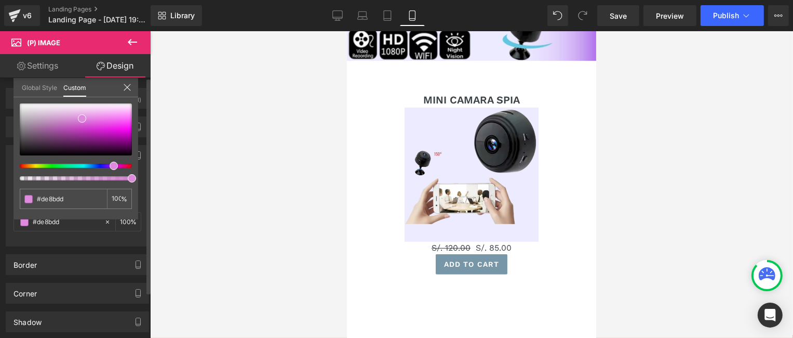
type input "#dd8bde"
type input "#d88bde"
drag, startPoint x: 116, startPoint y: 166, endPoint x: 108, endPoint y: 141, distance: 26.1
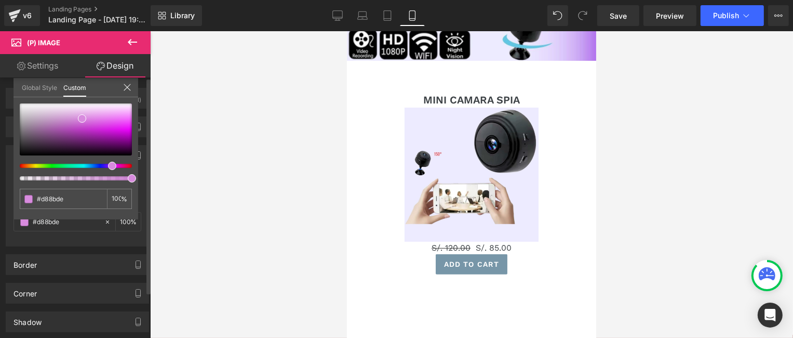
click at [104, 166] on div at bounding box center [72, 166] width 112 height 4
type input "#d68bde"
type input "#d78adf"
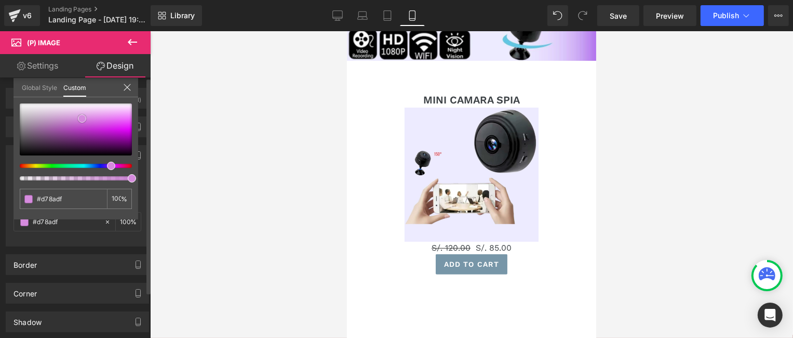
type input "#da8ce3"
type input "#db90e4"
type input "#de92e7"
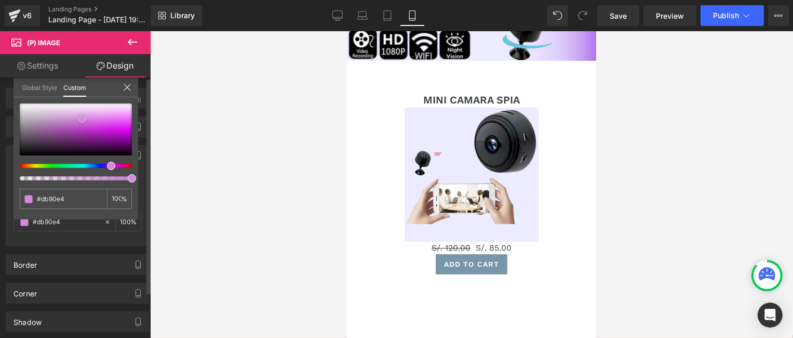
type input "#de92e7"
type input "#e095e9"
type input "#e194e9"
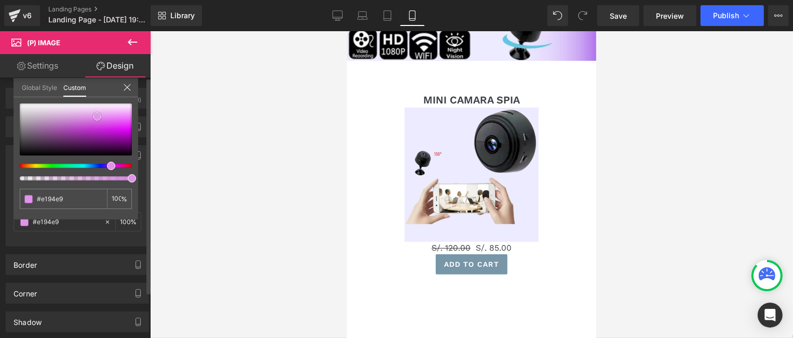
type input "#e293eb"
type input "#e397ec"
type input "#e79def"
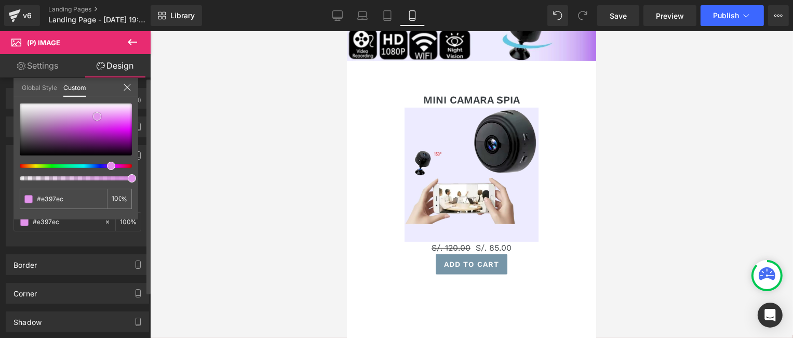
type input "#e79def"
type input "#e99bf2"
type input "#eb99f4"
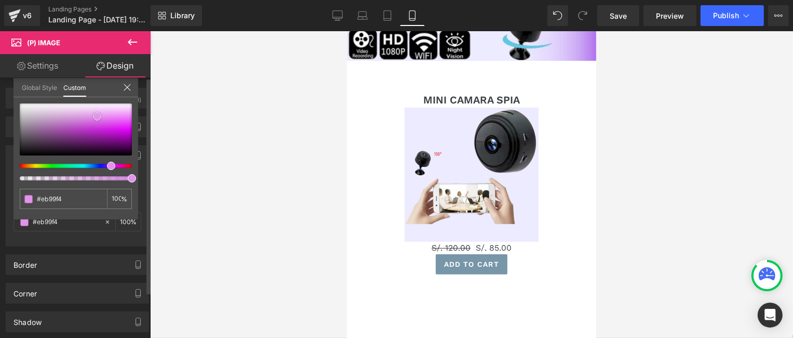
type input "#eb98f4"
type input "#ec97f6"
type input "#ed96f7"
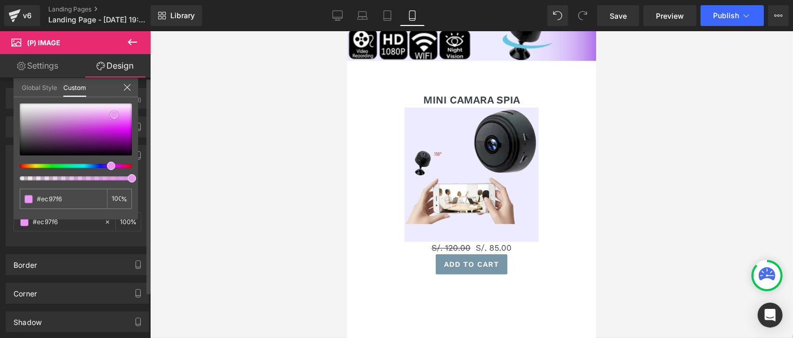
type input "#ed96f7"
type input "#ee95f8"
type input "#ee94f8"
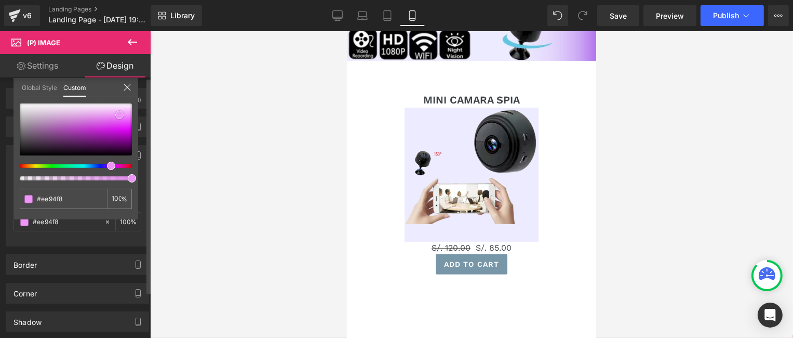
type input "#ef99f9"
type input "#f197fb"
type input "#f19dfa"
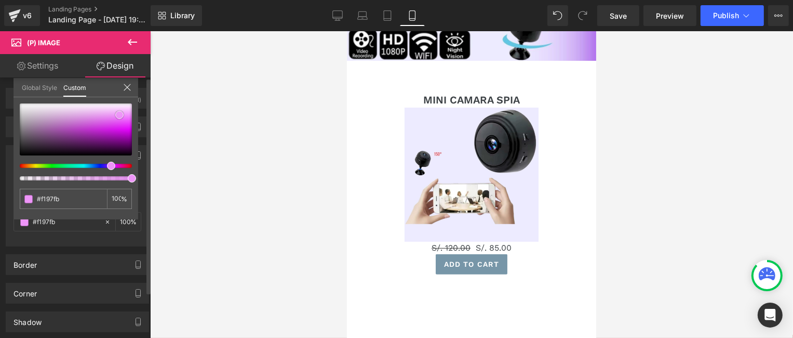
type input "#f19dfa"
type input "#f3a5fc"
type input "#f3abfb"
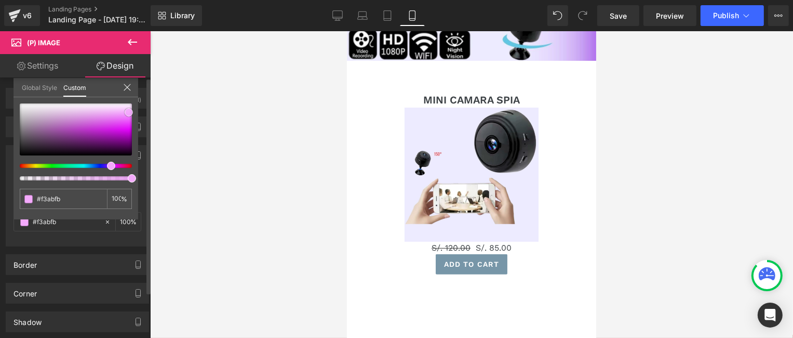
type input "#f5a9fe"
type input "#f6a8ff"
type input "#f5a9fe"
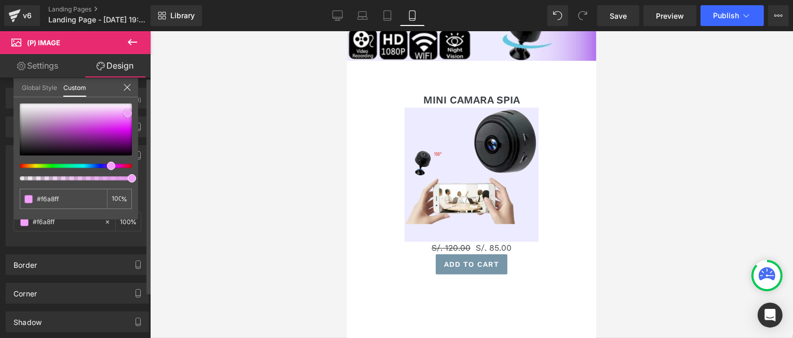
type input "#f5a9fe"
type input "#f2a1fc"
type input "#f0a1fb"
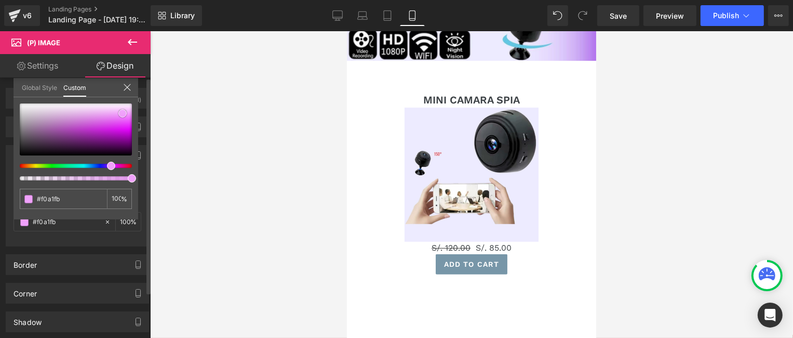
type input "#efa2fa"
type input "#f1acfa"
type input "#f1adfa"
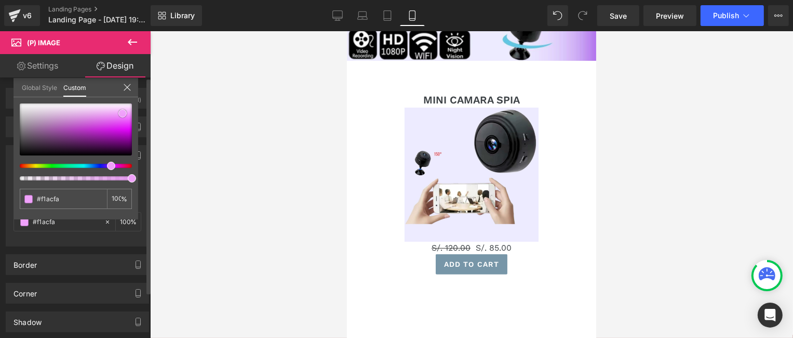
type input "#f1adfa"
type input "#f2b1fa"
type input "#f5d5fa"
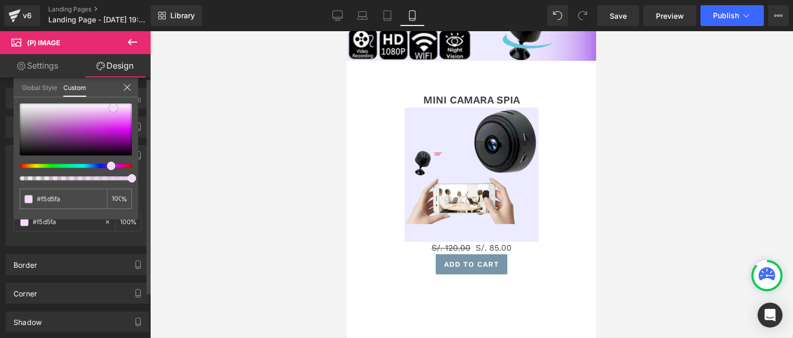
type input "#f6dafb"
drag, startPoint x: 83, startPoint y: 115, endPoint x: 116, endPoint y: 104, distance: 35.0
click at [116, 104] on span at bounding box center [115, 107] width 8 height 8
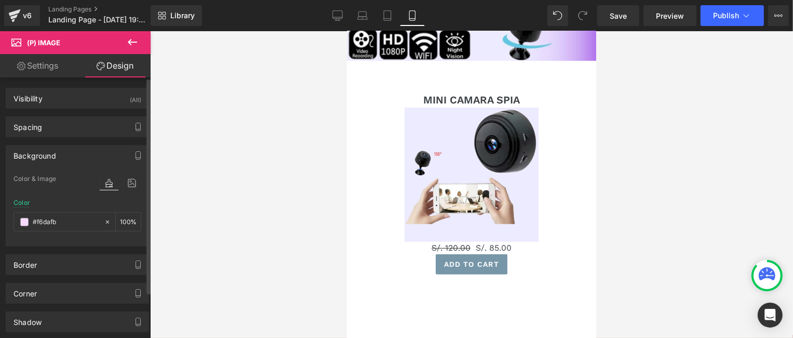
click at [372, 119] on body "Skip to content Submit Close search Home Catalog Row Image MINI CAMARA SPIA (P)…" at bounding box center [470, 111] width 249 height 730
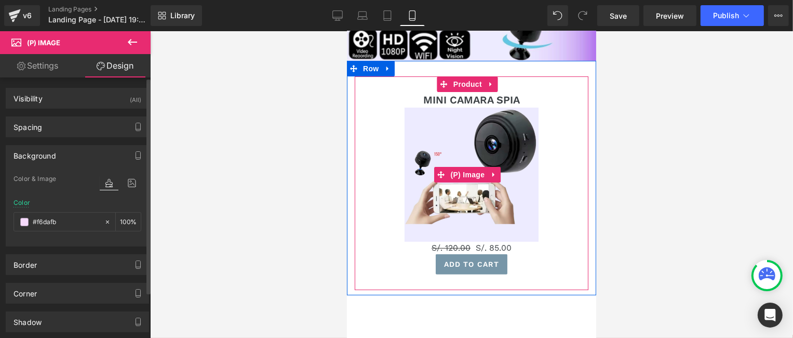
click at [367, 111] on div "Sale Off" at bounding box center [470, 174] width 223 height 134
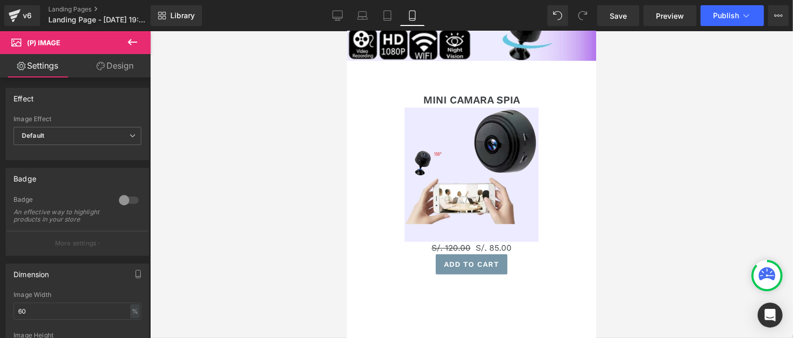
click at [117, 67] on link "Design" at bounding box center [114, 65] width 75 height 23
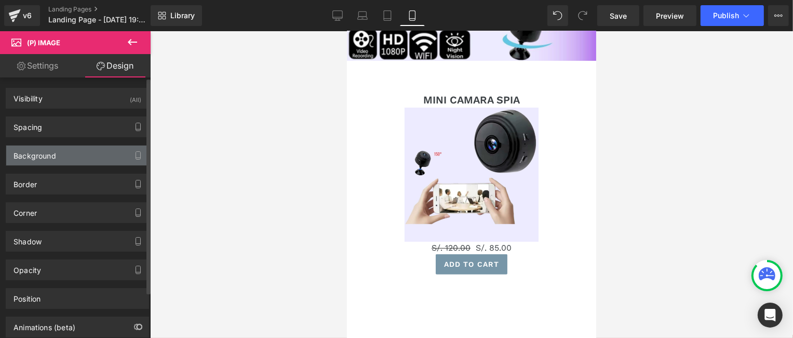
type input "#f6dafb"
type input "100"
click at [87, 157] on div "Background" at bounding box center [77, 155] width 142 height 20
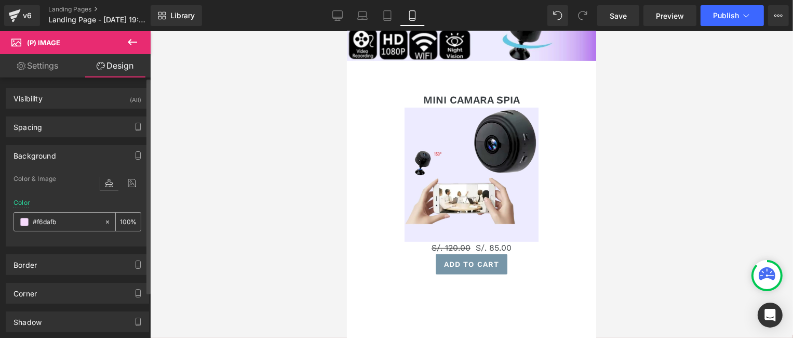
click at [27, 220] on span at bounding box center [24, 222] width 8 height 8
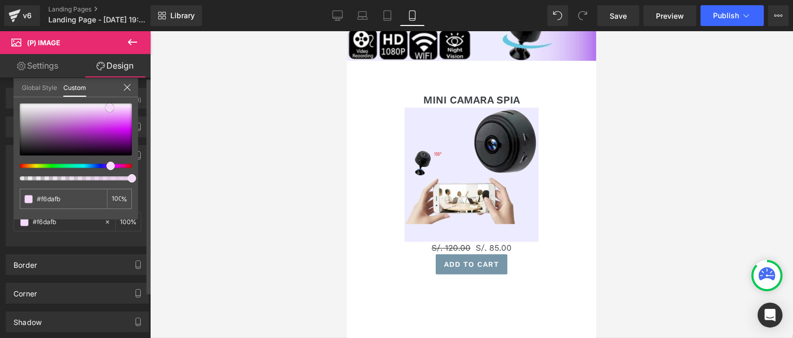
type input "#f2d2f8"
type input "#ecb5f7"
type input "#e9abf6"
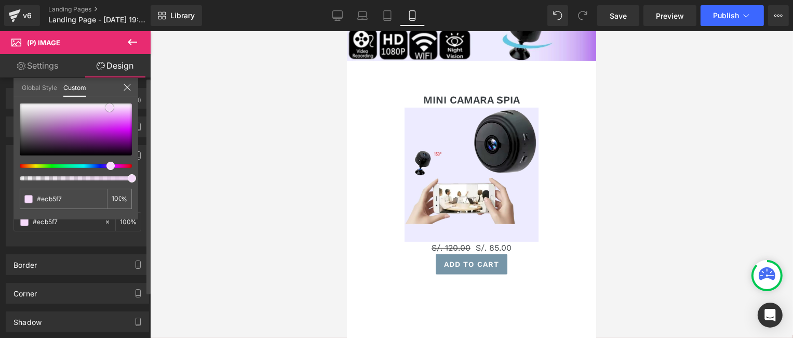
type input "#e9abf6"
type input "#e7a2f5"
type input "#e69ef4"
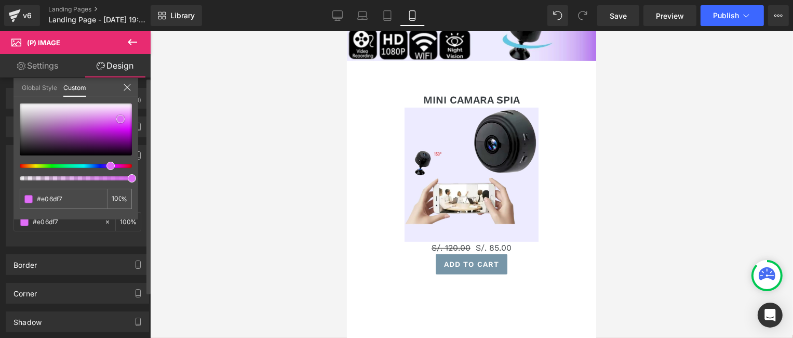
drag, startPoint x: 110, startPoint y: 109, endPoint x: 121, endPoint y: 120, distance: 15.8
click at [121, 120] on span at bounding box center [120, 119] width 8 height 8
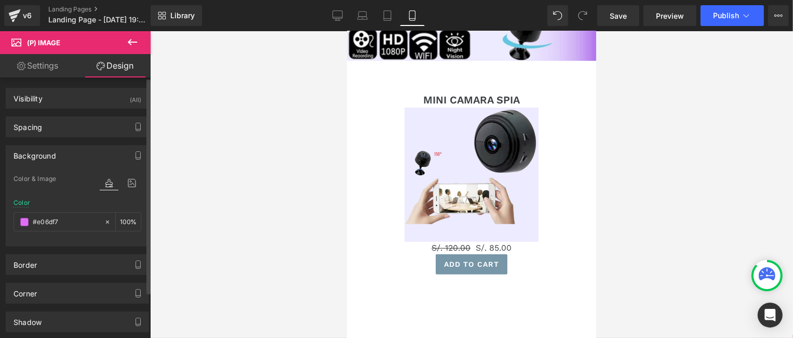
click at [380, 134] on body "Skip to content Submit Close search Home Catalog Row Image MINI CAMARA SPIA (P)…" at bounding box center [470, 111] width 249 height 730
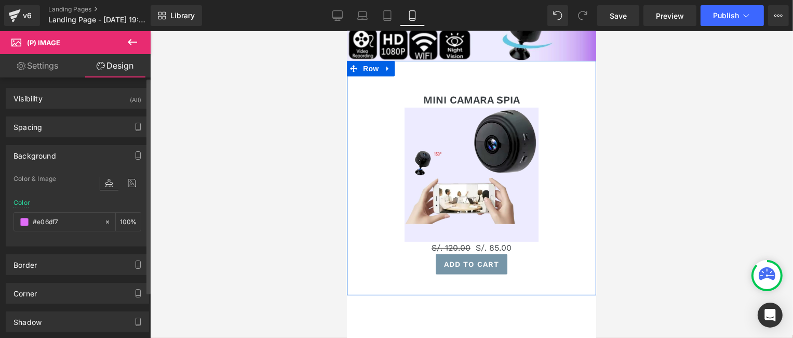
click at [351, 108] on div "MINI CAMARA SPIA (P) Title Sale Off (P) Image S/. 120.00 S/. 85.00 (P) Price Ad…" at bounding box center [470, 183] width 249 height 214
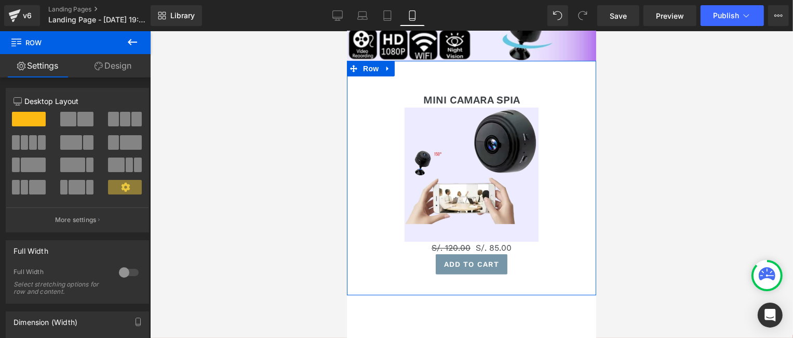
click at [118, 70] on link "Design" at bounding box center [112, 65] width 75 height 23
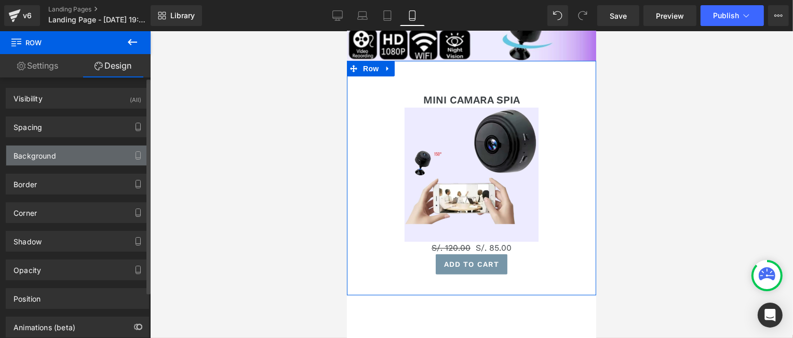
click at [83, 155] on div "Background" at bounding box center [77, 155] width 142 height 20
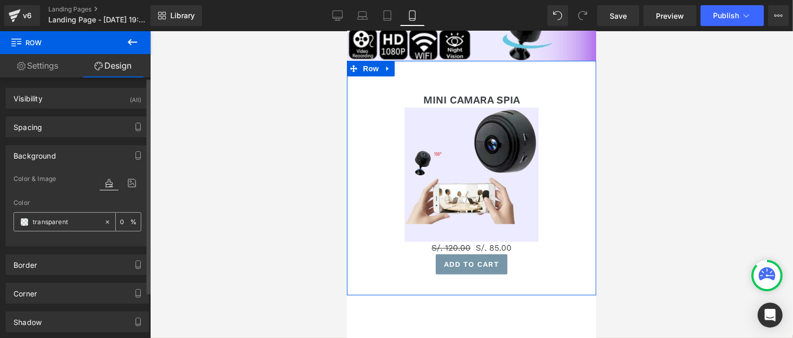
click at [26, 221] on span at bounding box center [24, 222] width 8 height 8
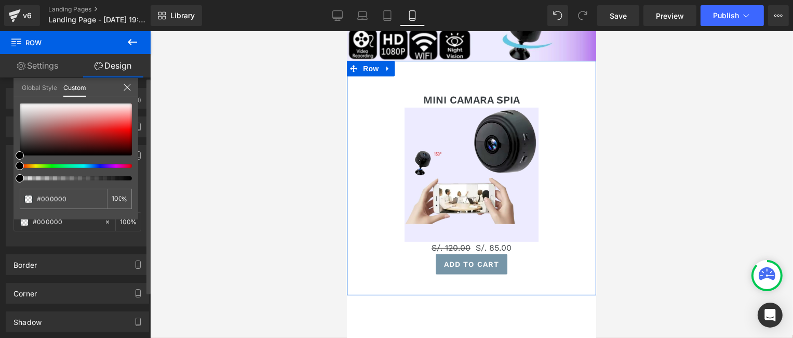
click at [112, 165] on div at bounding box center [72, 166] width 112 height 4
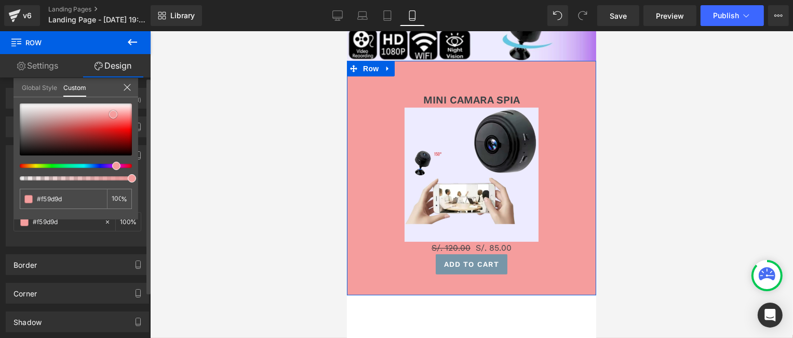
drag, startPoint x: 20, startPoint y: 154, endPoint x: 113, endPoint y: 113, distance: 102.1
click at [113, 113] on span at bounding box center [113, 114] width 8 height 8
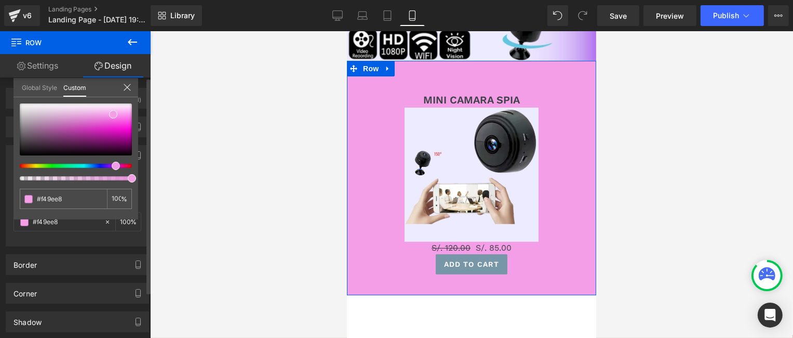
click at [110, 167] on div at bounding box center [76, 141] width 112 height 77
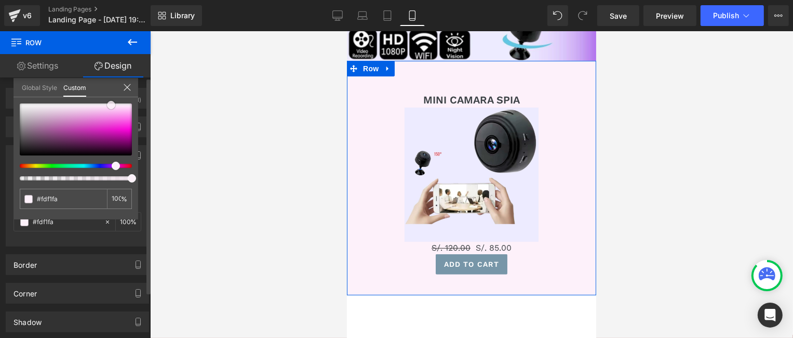
drag, startPoint x: 112, startPoint y: 112, endPoint x: 110, endPoint y: 102, distance: 9.6
click at [110, 102] on span at bounding box center [111, 105] width 8 height 8
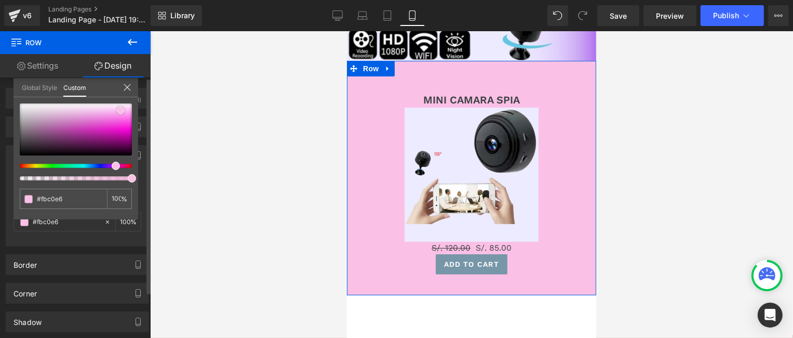
drag, startPoint x: 111, startPoint y: 102, endPoint x: 120, endPoint y: 108, distance: 10.7
click at [120, 108] on span at bounding box center [120, 110] width 8 height 8
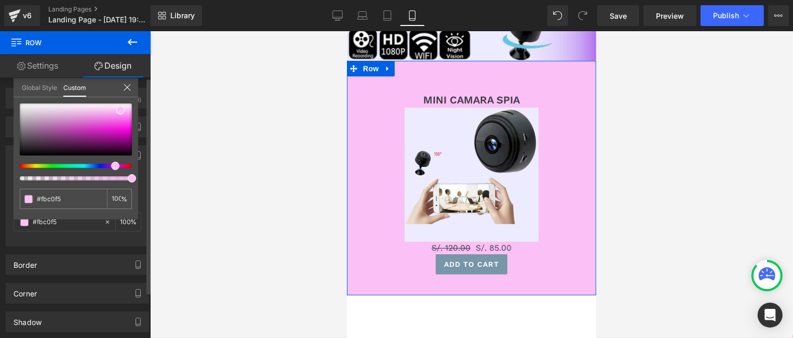
click at [108, 165] on div at bounding box center [72, 166] width 112 height 4
click at [107, 165] on div at bounding box center [72, 166] width 112 height 4
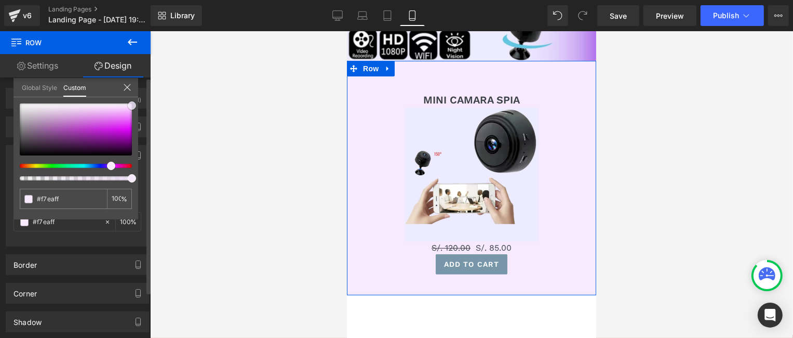
drag, startPoint x: 117, startPoint y: 109, endPoint x: 142, endPoint y: 104, distance: 25.4
click at [142, 137] on div "Background Color & Image color rgba(247, 234, 255, 1) Color #f7eaff 100 % Image…" at bounding box center [77, 191] width 155 height 109
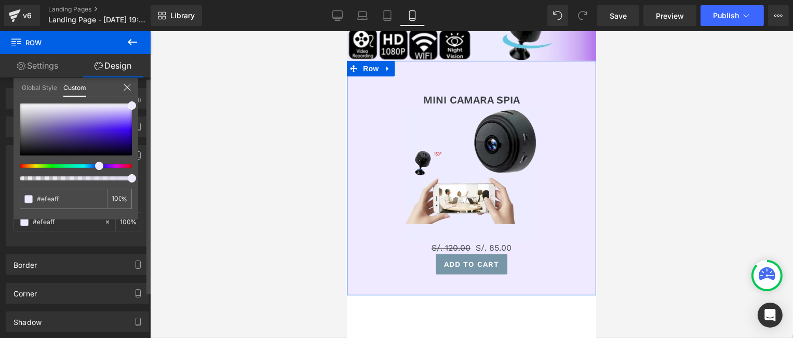
drag, startPoint x: 109, startPoint y: 165, endPoint x: 93, endPoint y: 165, distance: 15.6
click at [93, 165] on div at bounding box center [72, 166] width 112 height 4
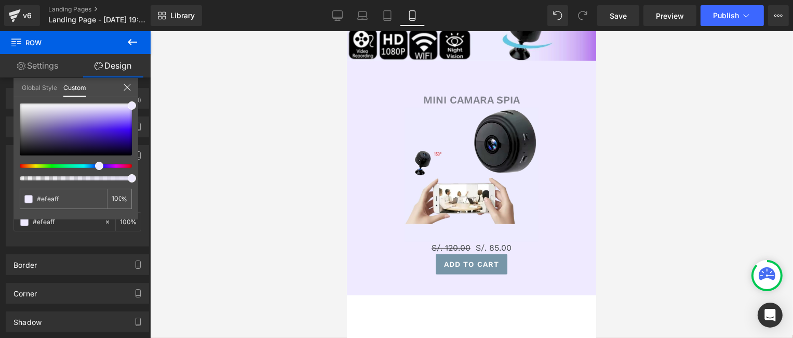
click at [452, 87] on body "Skip to content Submit Close search Home Catalog Row Image MINI CAMARA SPIA (P)…" at bounding box center [470, 111] width 249 height 730
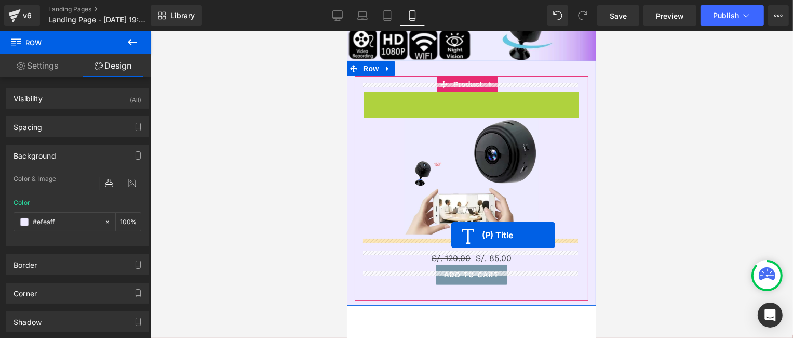
drag, startPoint x: 453, startPoint y: 85, endPoint x: 451, endPoint y: 235, distance: 150.1
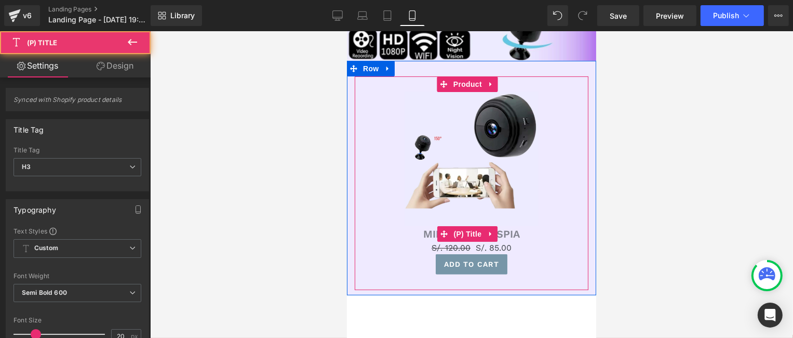
click at [423, 227] on link "MINI CAMARA SPIA" at bounding box center [471, 233] width 97 height 12
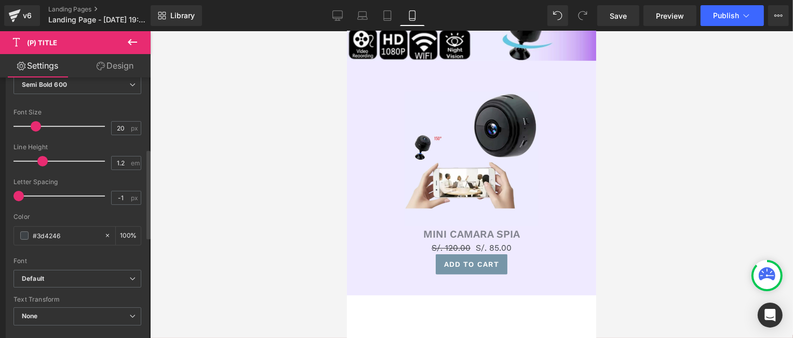
scroll to position [156, 0]
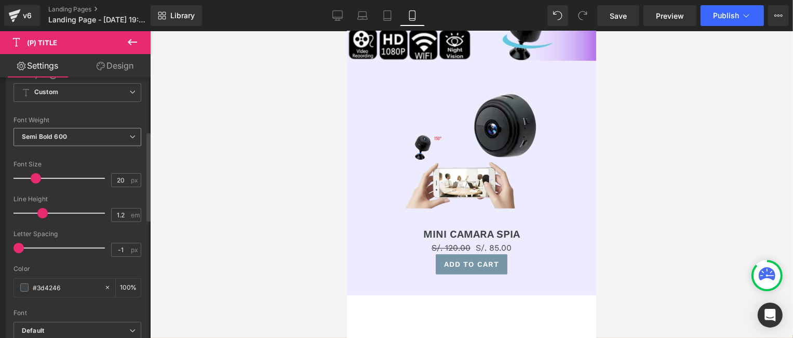
click at [123, 138] on span "Semi Bold 600" at bounding box center [78, 137] width 128 height 18
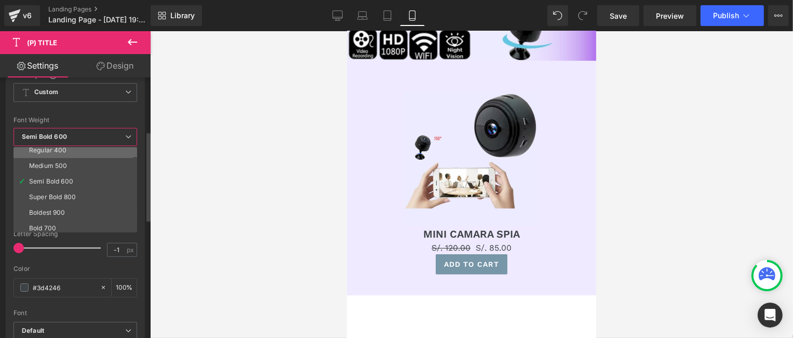
scroll to position [52, 0]
click at [69, 199] on li "Super Bold 800" at bounding box center [78, 197] width 128 height 16
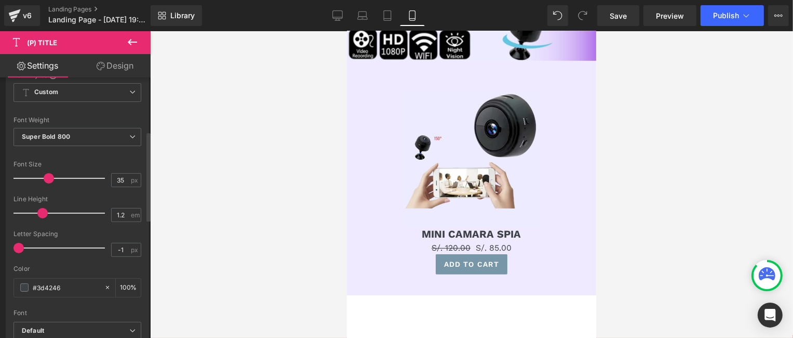
click at [48, 176] on div at bounding box center [62, 178] width 86 height 21
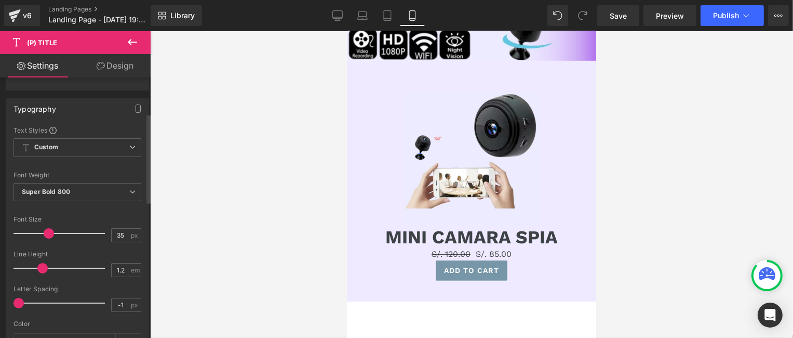
scroll to position [104, 0]
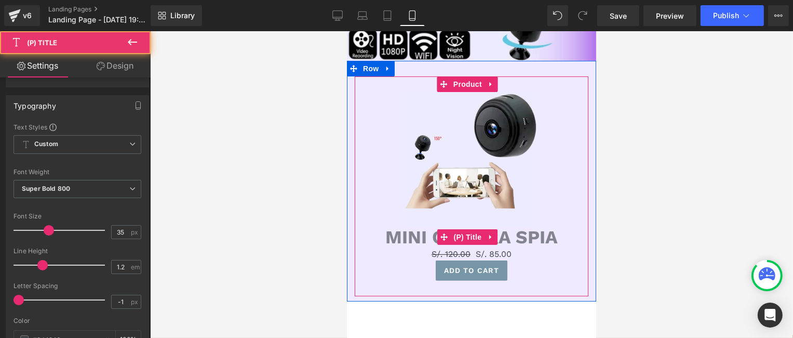
click at [420, 226] on link "MINI CAMARA SPIA" at bounding box center [471, 236] width 172 height 22
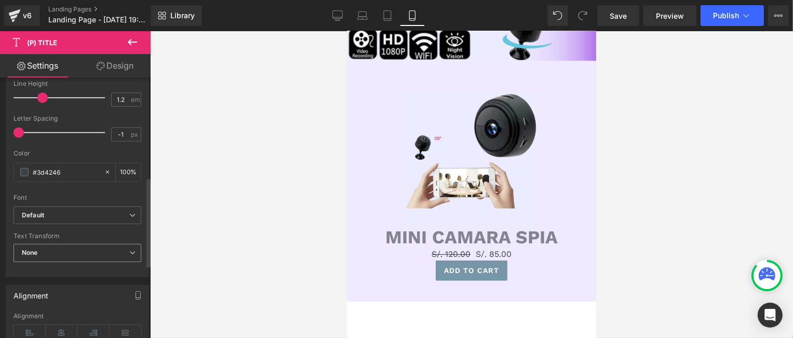
scroll to position [312, 0]
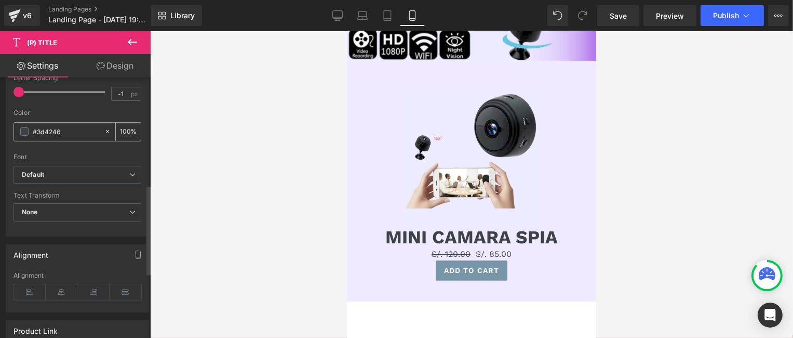
click at [23, 130] on span at bounding box center [24, 131] width 8 height 8
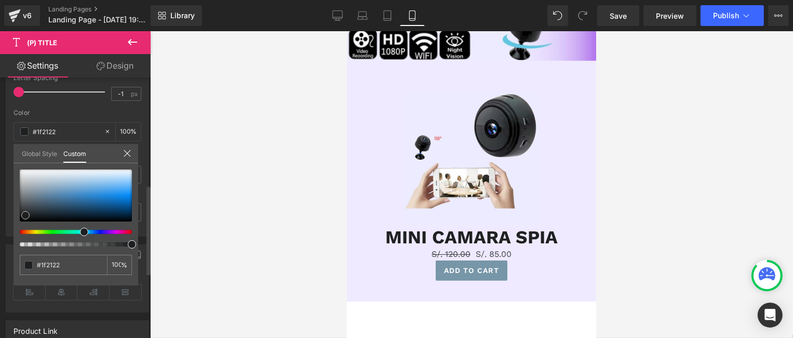
drag, startPoint x: 28, startPoint y: 208, endPoint x: 25, endPoint y: 216, distance: 7.6
click at [25, 216] on span at bounding box center [25, 215] width 8 height 8
click at [618, 14] on span "Save" at bounding box center [618, 15] width 17 height 11
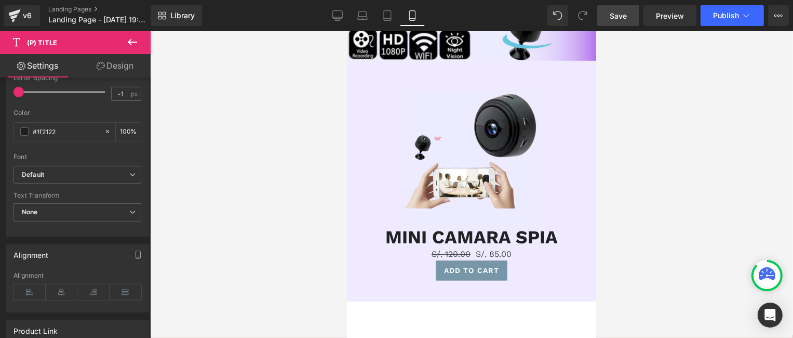
click at [457, 238] on body "Skip to content Submit Close search Home Catalog Row Image Sale Off (P) Image M…" at bounding box center [470, 114] width 249 height 737
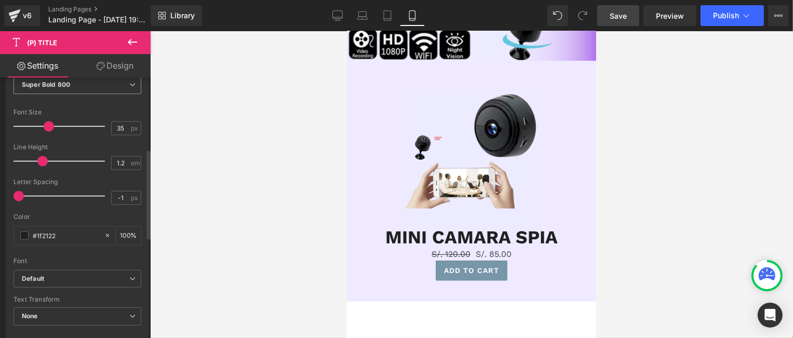
scroll to position [156, 0]
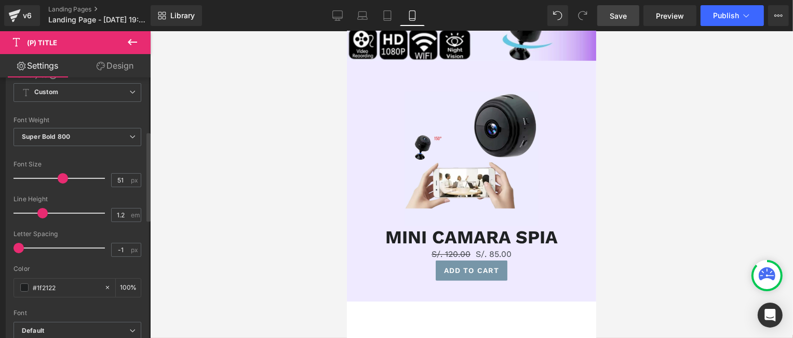
click at [60, 178] on div at bounding box center [62, 178] width 86 height 21
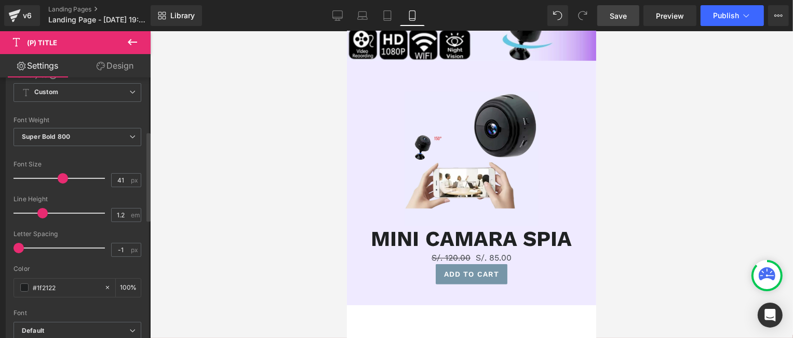
click at [52, 178] on div at bounding box center [62, 178] width 86 height 21
click at [49, 178] on span at bounding box center [54, 178] width 10 height 10
click at [48, 178] on span at bounding box center [52, 178] width 10 height 10
click at [47, 178] on span at bounding box center [51, 178] width 10 height 10
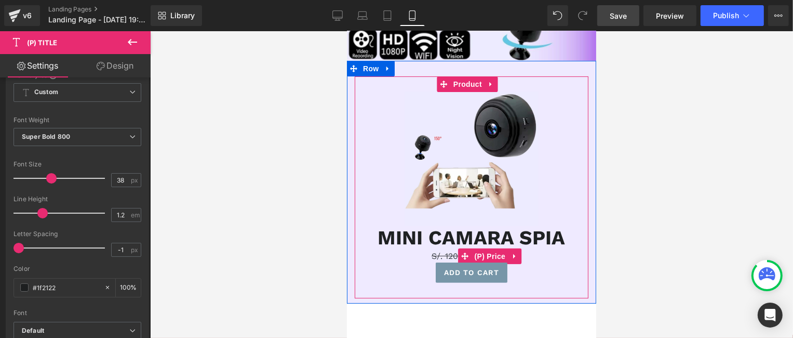
click at [453, 250] on span "S/. 120.00" at bounding box center [450, 255] width 39 height 10
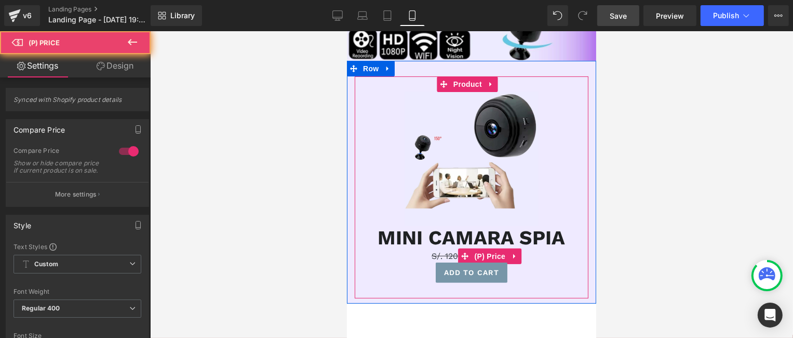
click at [444, 250] on span "S/. 120.00" at bounding box center [450, 255] width 39 height 10
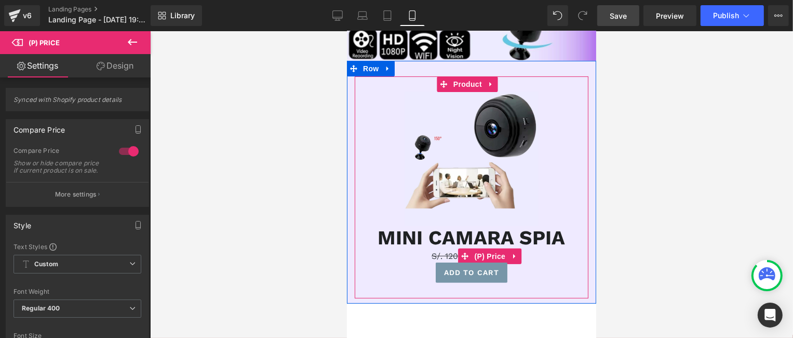
click at [437, 250] on span "S/. 120.00" at bounding box center [450, 255] width 39 height 10
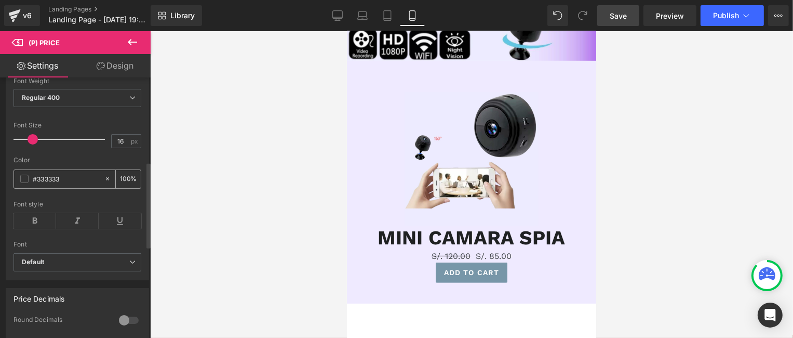
scroll to position [208, 0]
click at [48, 148] on div at bounding box center [62, 141] width 86 height 21
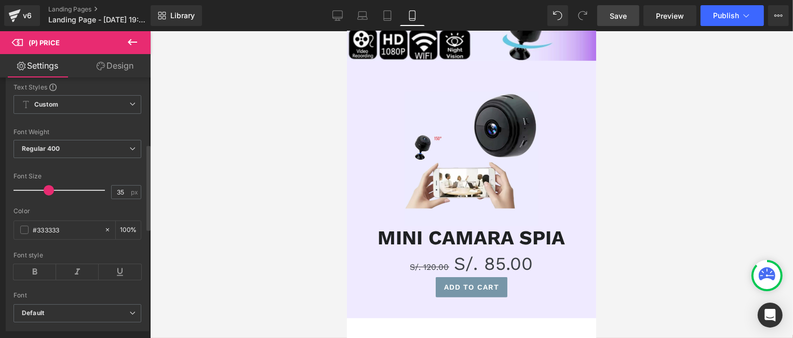
scroll to position [156, 0]
click at [41, 201] on div at bounding box center [62, 193] width 86 height 21
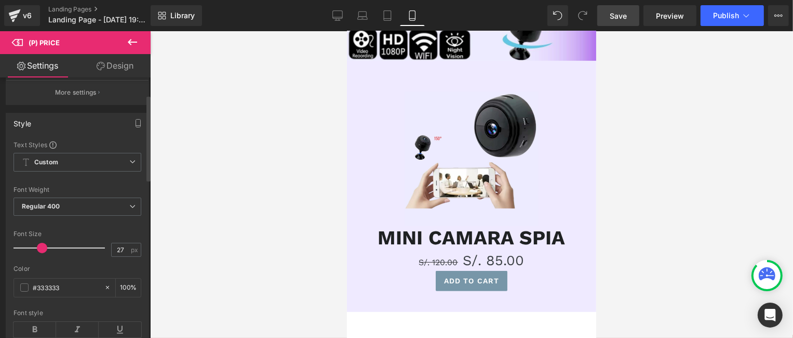
scroll to position [104, 0]
click at [124, 169] on span "Custom Setup Global Style" at bounding box center [78, 160] width 128 height 19
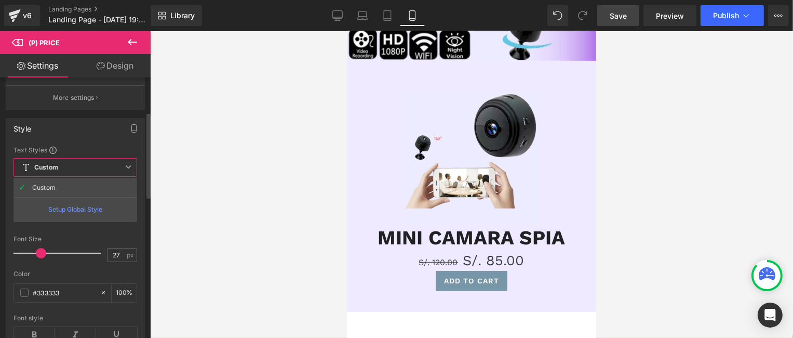
click at [123, 169] on span "Custom Setup Global Style" at bounding box center [76, 167] width 124 height 19
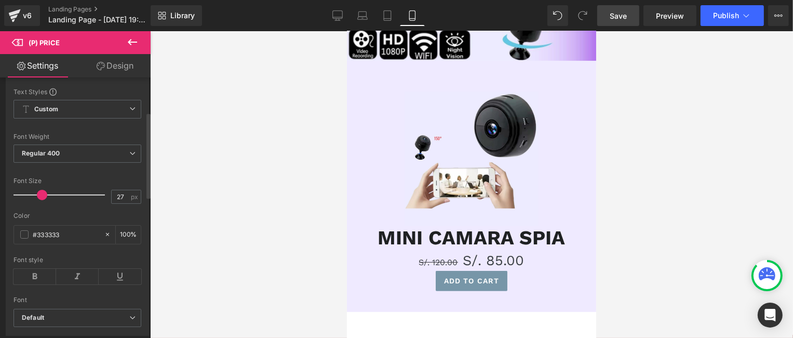
scroll to position [156, 0]
click at [87, 157] on span "Regular 400" at bounding box center [78, 152] width 128 height 18
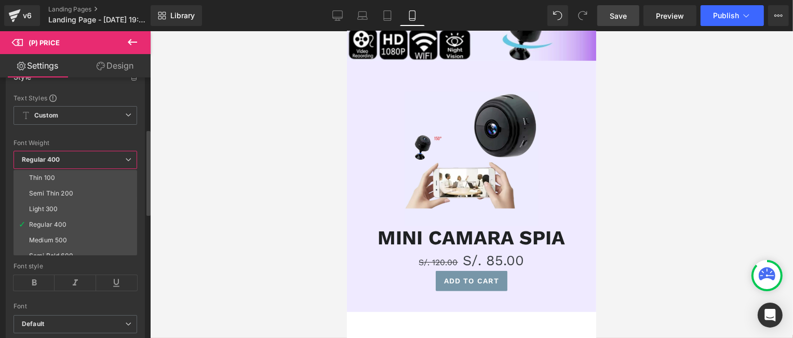
scroll to position [52, 0]
click at [58, 203] on div "Semi Bold 600" at bounding box center [51, 203] width 44 height 7
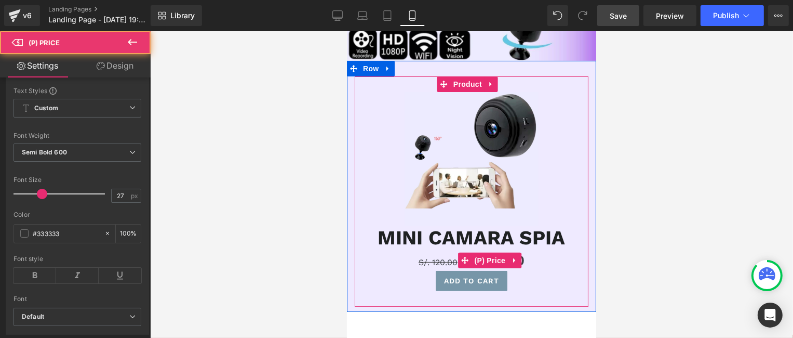
click at [423, 257] on span "S/. 120.00" at bounding box center [437, 262] width 39 height 10
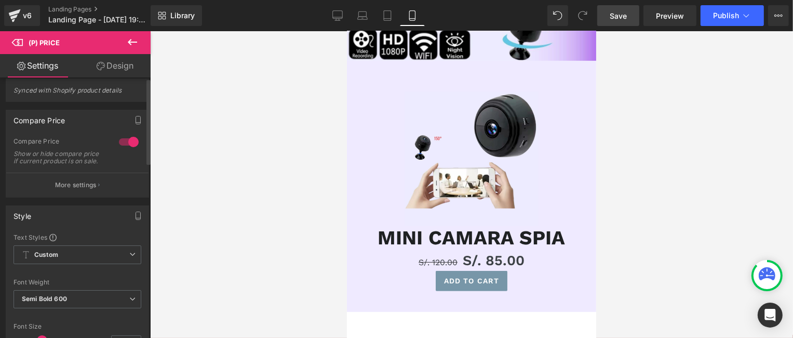
scroll to position [0, 0]
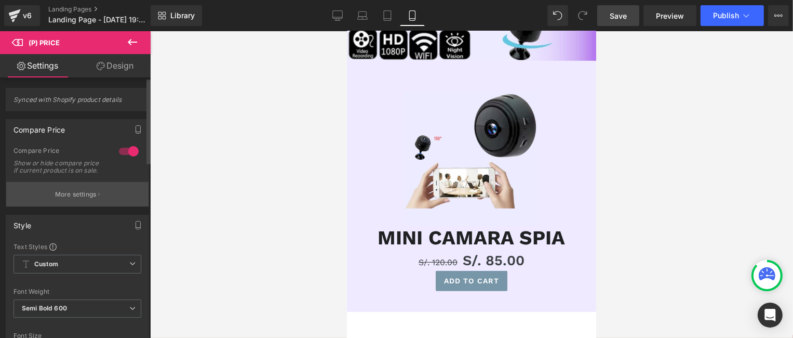
click at [84, 198] on p "More settings" at bounding box center [76, 194] width 42 height 9
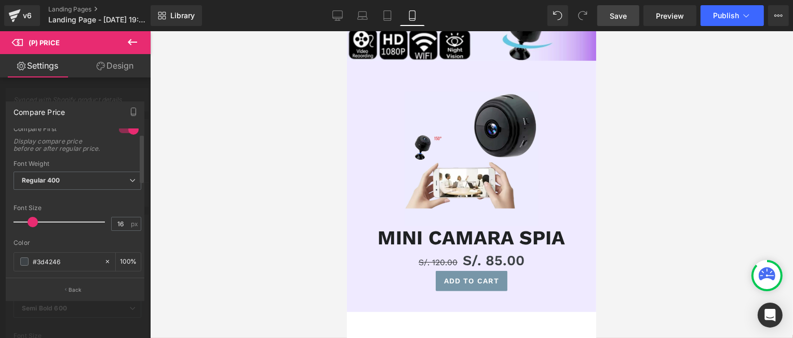
scroll to position [52, 0]
click at [36, 224] on span at bounding box center [35, 220] width 10 height 10
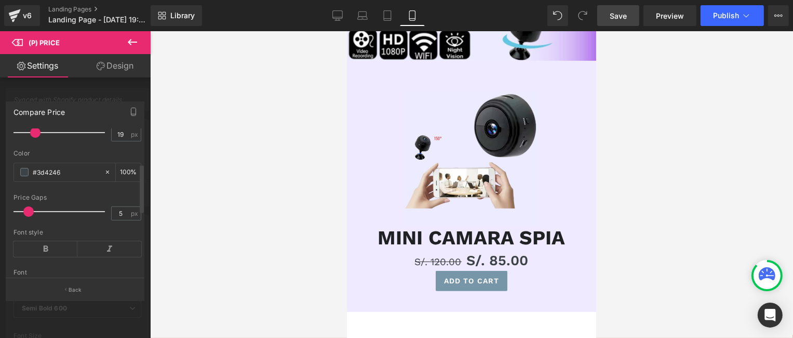
scroll to position [156, 0]
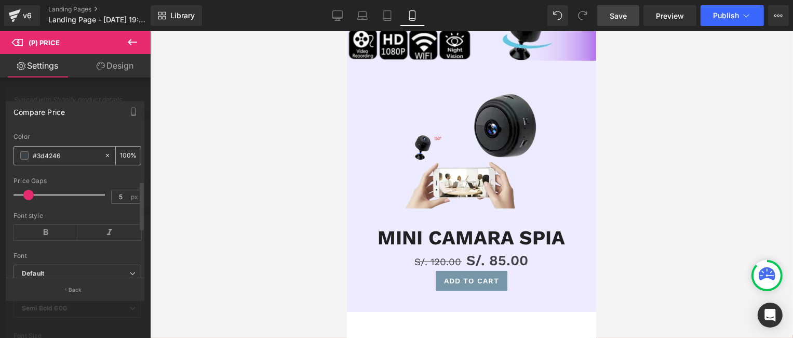
click at [26, 159] on span at bounding box center [24, 155] width 8 height 8
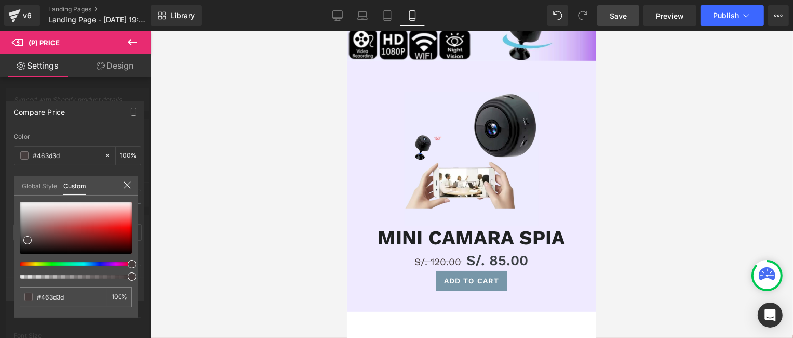
click at [128, 262] on div at bounding box center [72, 264] width 112 height 4
drag, startPoint x: 30, startPoint y: 237, endPoint x: 108, endPoint y: 226, distance: 78.7
click at [108, 226] on span at bounding box center [105, 229] width 8 height 8
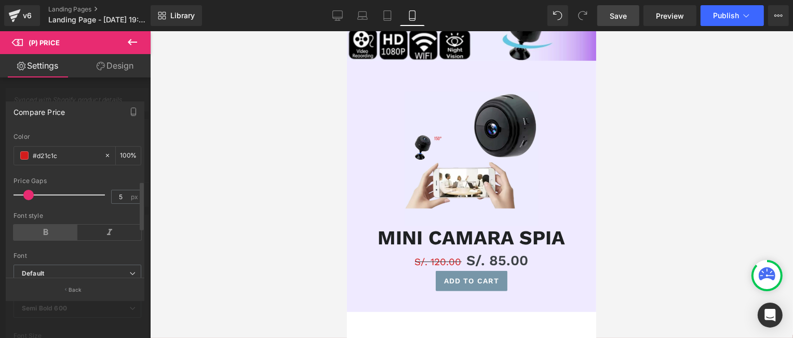
click at [54, 239] on icon at bounding box center [46, 232] width 64 height 16
click at [91, 240] on icon at bounding box center [109, 232] width 64 height 16
click at [56, 240] on icon at bounding box center [46, 232] width 64 height 16
click at [70, 240] on icon at bounding box center [46, 232] width 64 height 16
click at [102, 240] on icon at bounding box center [109, 232] width 64 height 16
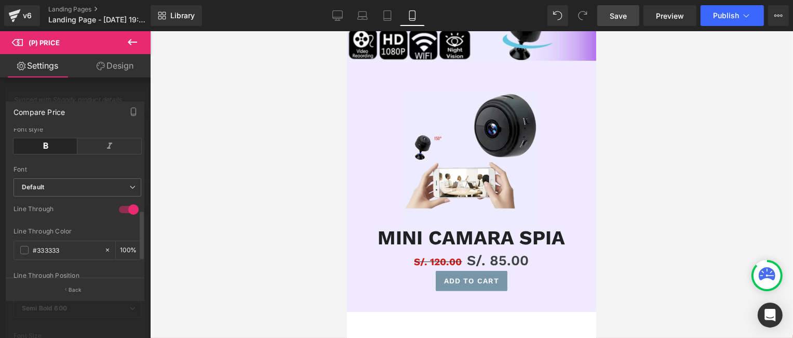
scroll to position [294, 0]
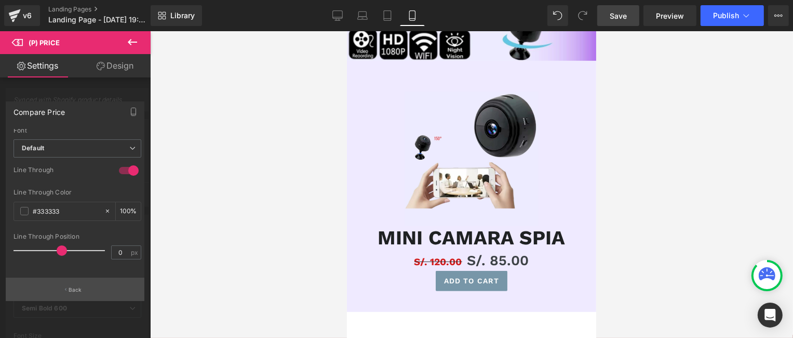
click at [75, 288] on p "Back" at bounding box center [76, 290] width 14 height 8
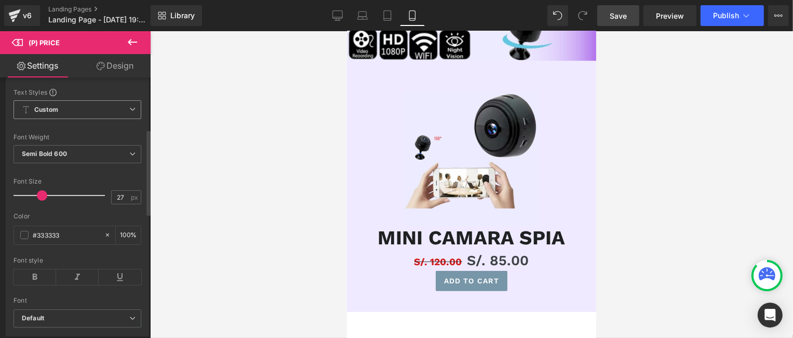
scroll to position [156, 0]
click at [41, 199] on span at bounding box center [42, 194] width 10 height 10
click at [471, 266] on body "Skip to content Submit Close search Home Catalog Row Image Sale Off (P) Image M…" at bounding box center [470, 119] width 249 height 747
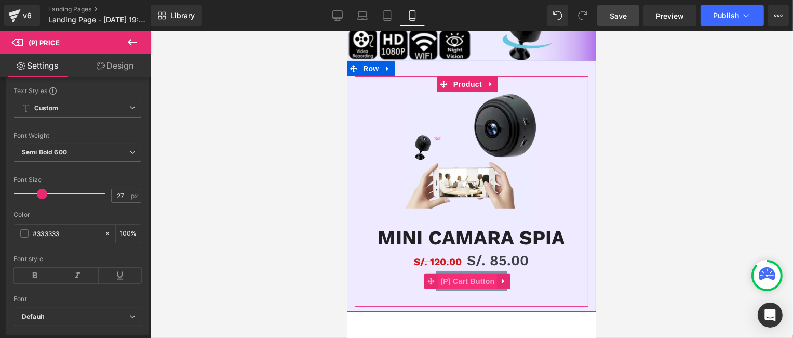
click at [470, 273] on span "(P) Cart Button" at bounding box center [466, 281] width 59 height 16
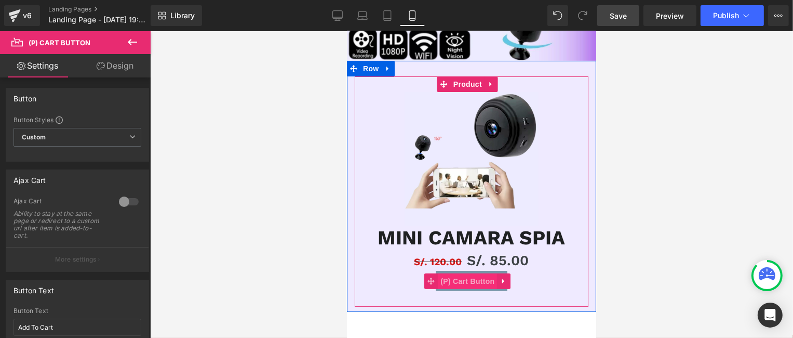
click at [454, 273] on span "(P) Cart Button" at bounding box center [466, 281] width 59 height 16
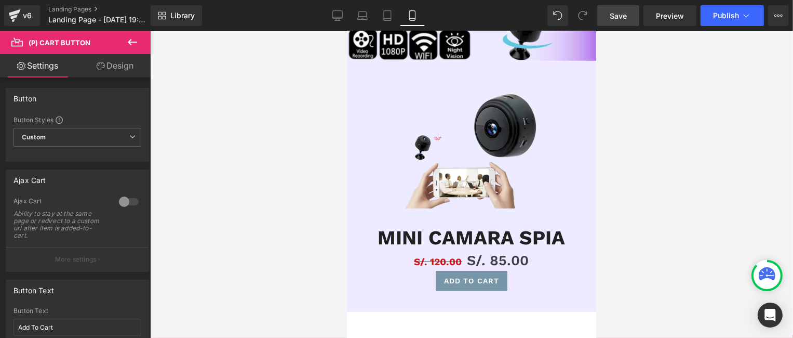
click at [47, 41] on span "(P) Cart Button" at bounding box center [60, 42] width 62 height 8
click at [132, 40] on icon at bounding box center [132, 42] width 12 height 12
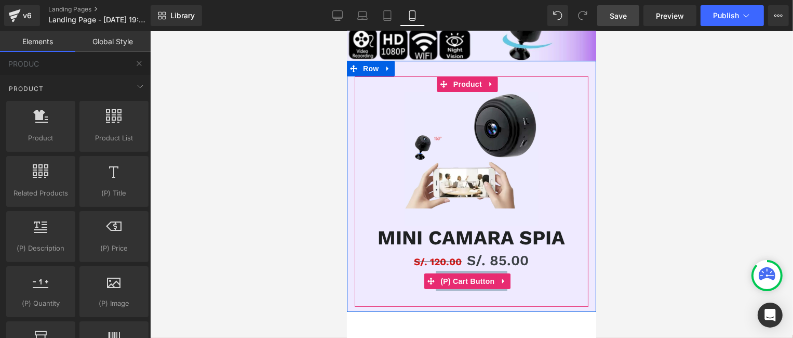
click at [446, 273] on span "(P) Cart Button" at bounding box center [466, 281] width 59 height 16
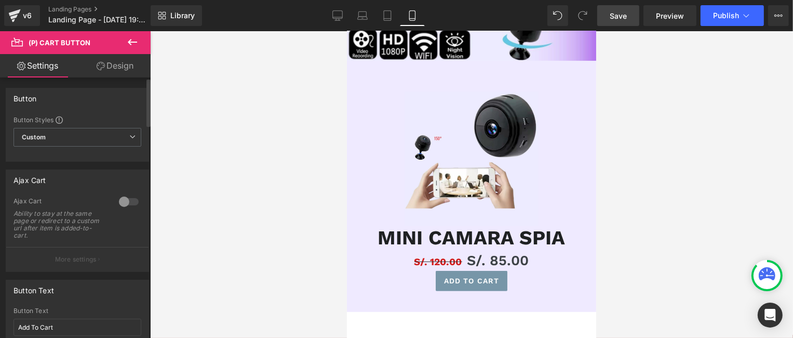
click at [121, 202] on div at bounding box center [128, 201] width 25 height 17
click at [93, 255] on p "More settings" at bounding box center [76, 259] width 42 height 9
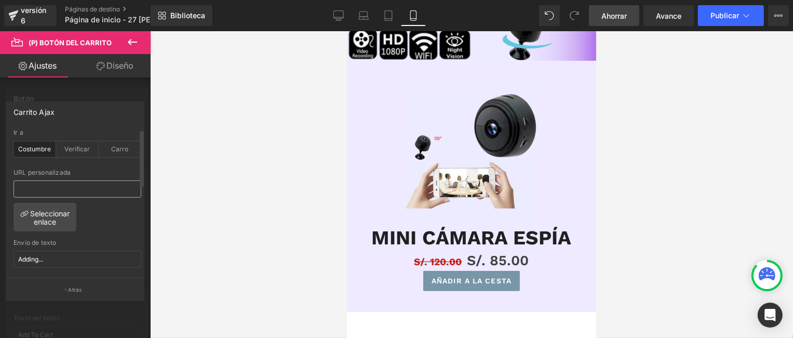
scroll to position [0, 0]
click at [131, 51] on button at bounding box center [132, 42] width 36 height 23
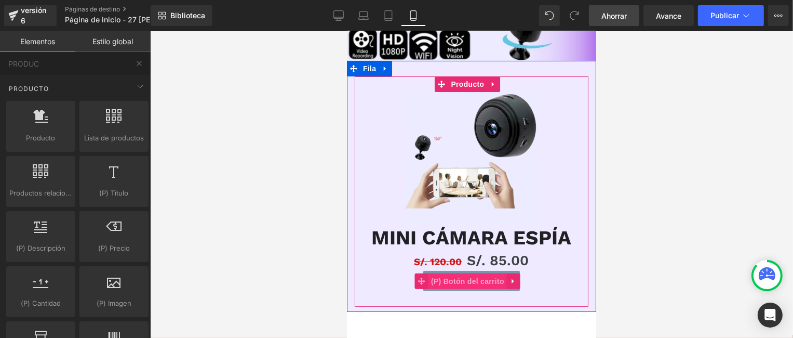
click at [469, 276] on font "(P) Botón del carrito" at bounding box center [467, 280] width 73 height 8
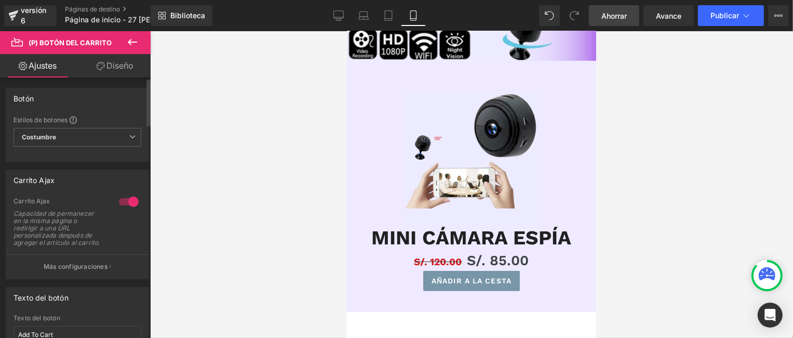
click at [126, 198] on div at bounding box center [128, 201] width 25 height 17
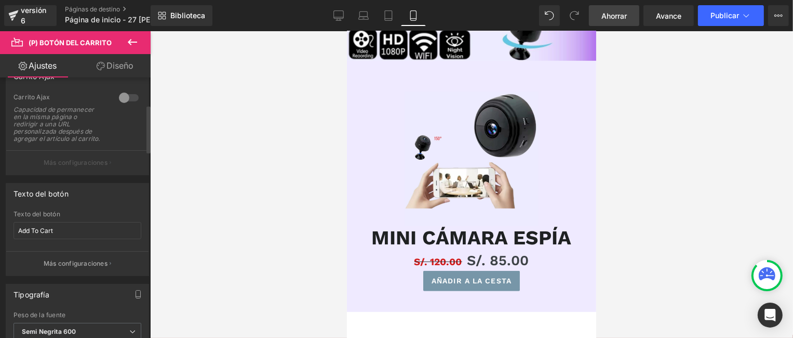
scroll to position [156, 0]
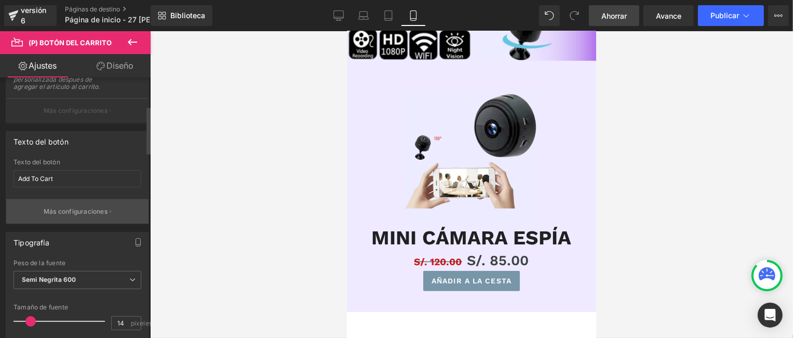
click at [94, 215] on font "Más configuraciones" at bounding box center [76, 211] width 64 height 8
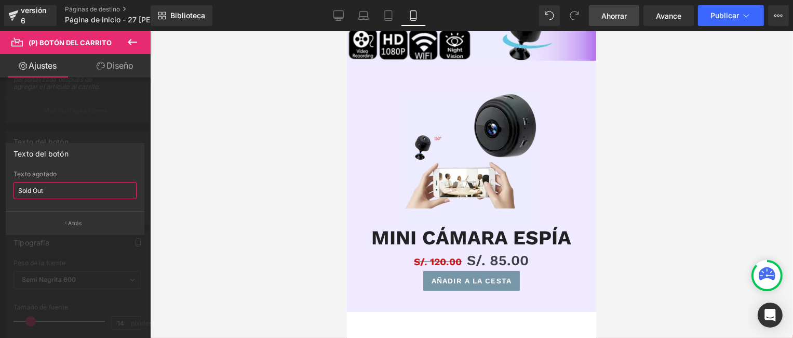
click at [48, 190] on input "Sold Out" at bounding box center [75, 190] width 123 height 17
click at [72, 169] on div "Texto del botón Sold Out Texto agotado Sold Out Atrás" at bounding box center [75, 189] width 139 height 92
click at [75, 154] on div "Texto del botón" at bounding box center [75, 153] width 138 height 20
click at [76, 221] on font "Atrás" at bounding box center [76, 223] width 14 height 6
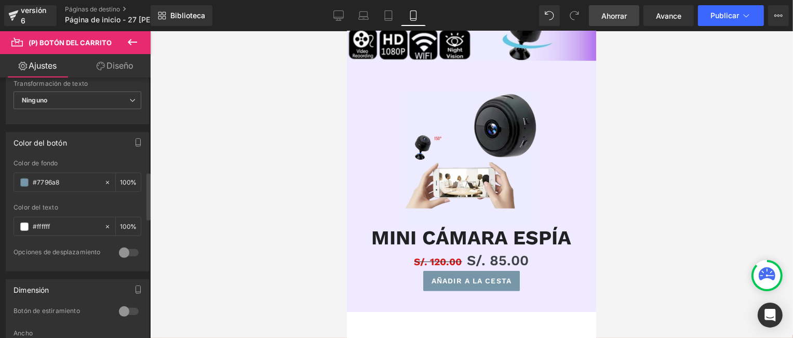
scroll to position [519, 0]
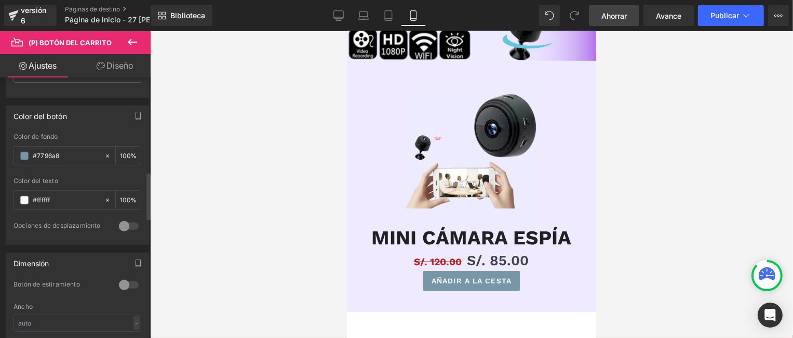
click at [118, 231] on div at bounding box center [128, 226] width 25 height 17
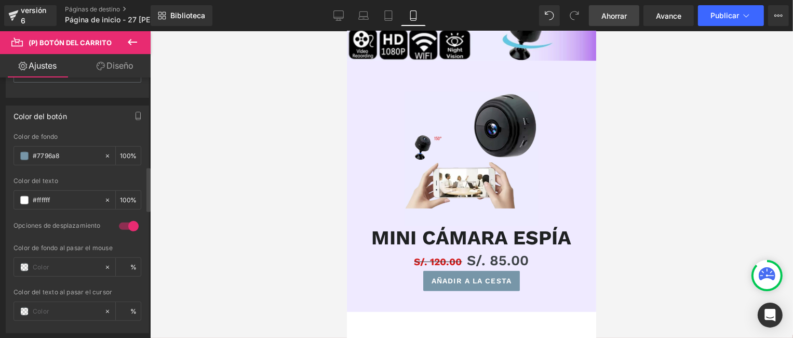
click at [120, 233] on div at bounding box center [128, 226] width 25 height 17
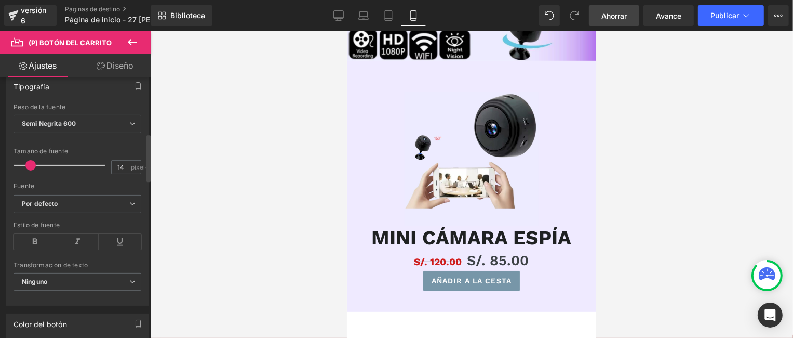
scroll to position [260, 0]
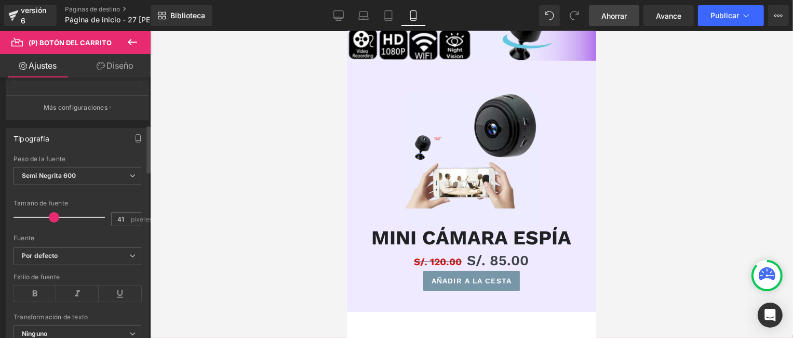
click at [52, 223] on div at bounding box center [62, 217] width 86 height 21
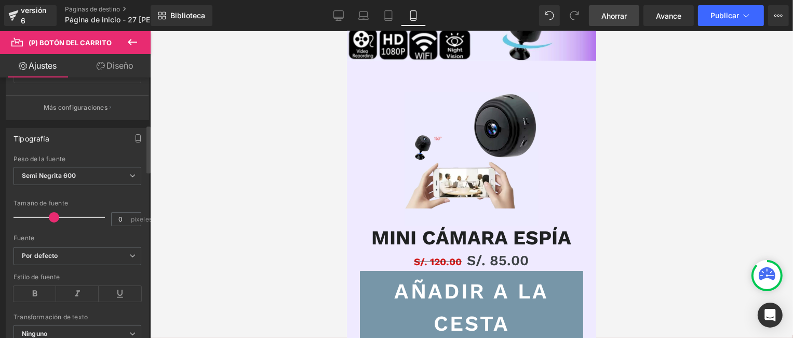
click at [19, 221] on div at bounding box center [62, 217] width 86 height 21
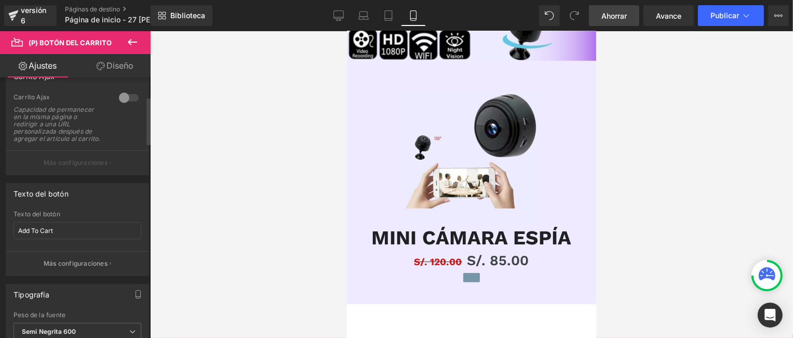
scroll to position [0, 0]
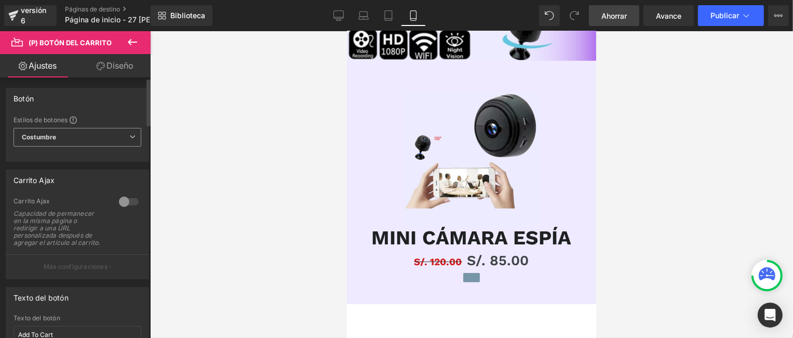
click at [125, 138] on span "Costumbre Configurar estilo global" at bounding box center [78, 137] width 128 height 19
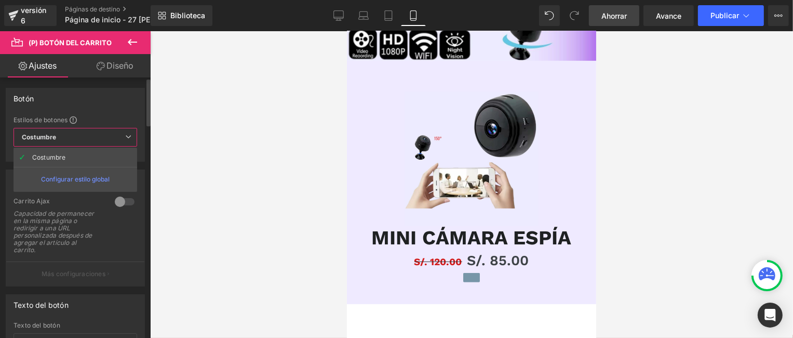
click at [91, 181] on font "Configurar estilo global" at bounding box center [75, 179] width 69 height 8
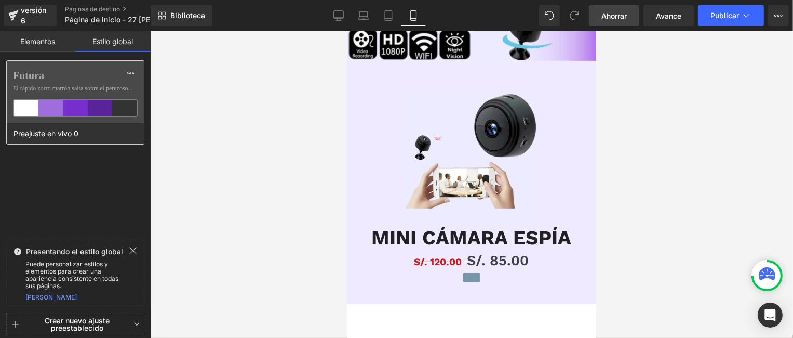
click at [29, 113] on div at bounding box center [26, 108] width 25 height 17
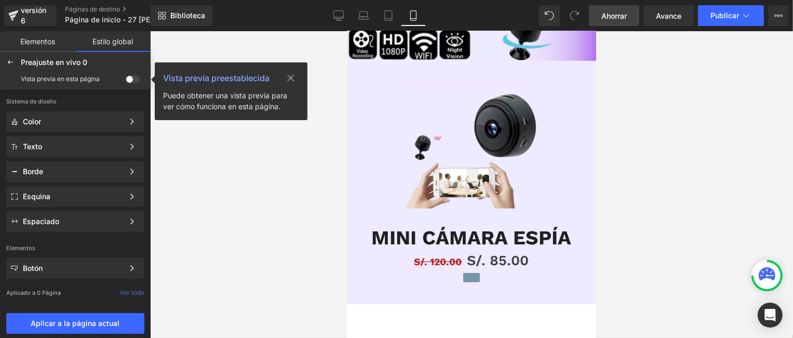
click at [39, 45] on font "Elementos" at bounding box center [37, 41] width 35 height 9
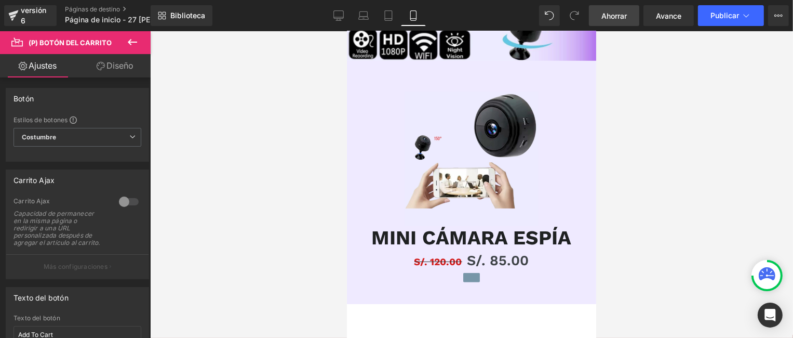
click at [79, 45] on font "(P) Botón del carrito" at bounding box center [70, 42] width 83 height 8
click at [123, 67] on font "Diseño" at bounding box center [119, 65] width 27 height 10
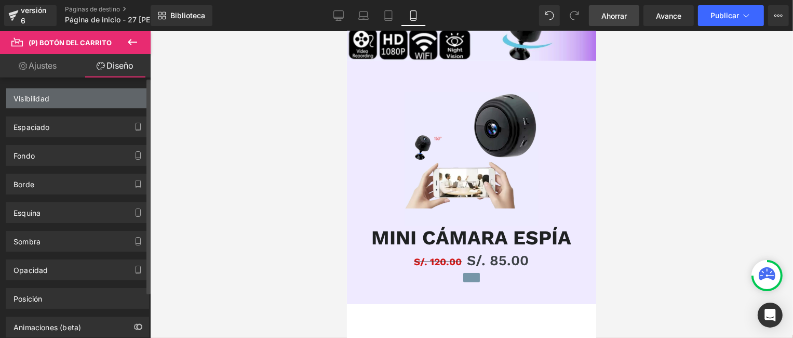
click at [78, 98] on div "Visibilidad" at bounding box center [77, 98] width 142 height 20
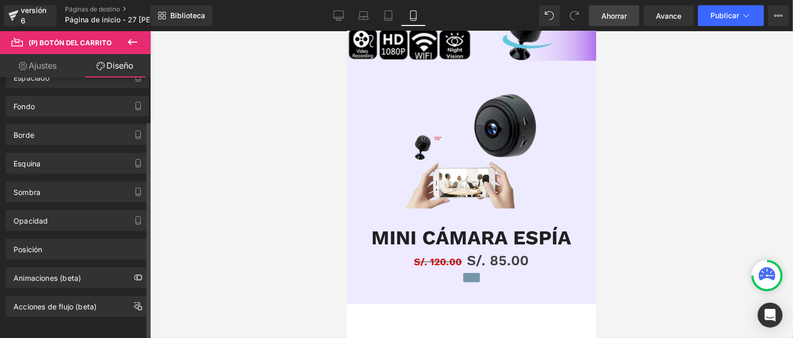
scroll to position [55, 0]
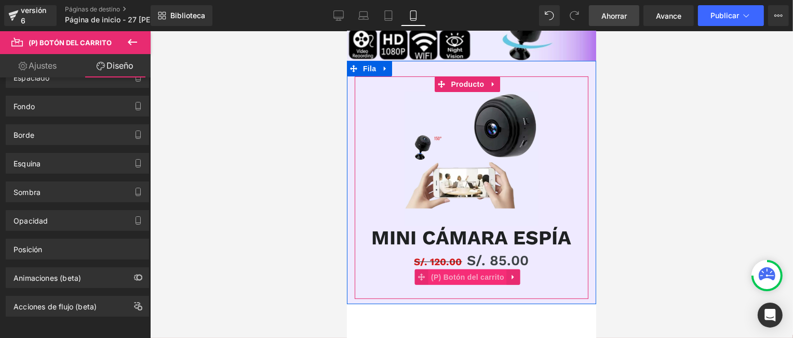
click at [471, 272] on font "(P) Botón del carrito" at bounding box center [467, 276] width 73 height 8
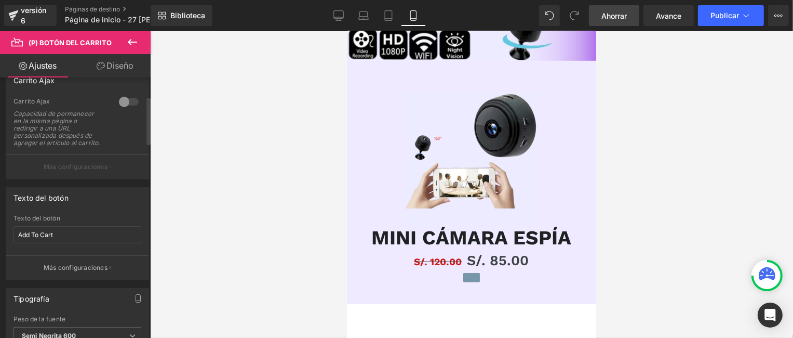
scroll to position [104, 0]
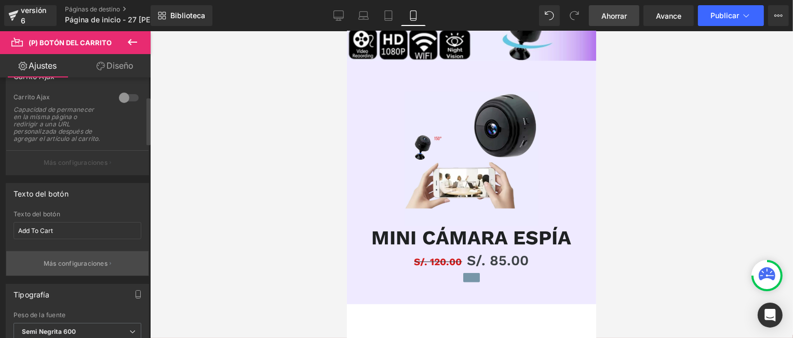
click at [75, 267] on font "Más configuraciones" at bounding box center [76, 263] width 64 height 8
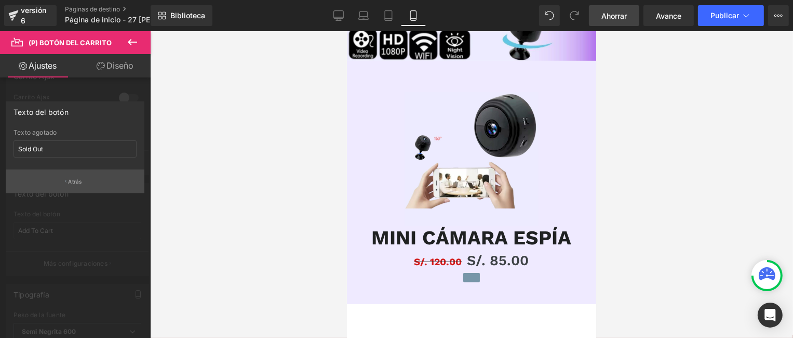
click at [83, 177] on button "Atrás" at bounding box center [75, 180] width 139 height 23
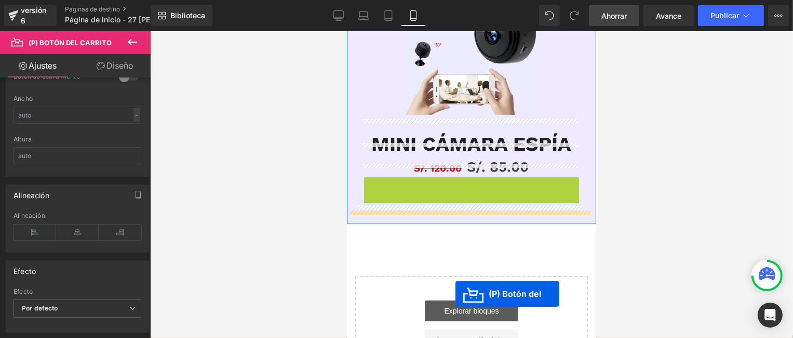
scroll to position [430, 0]
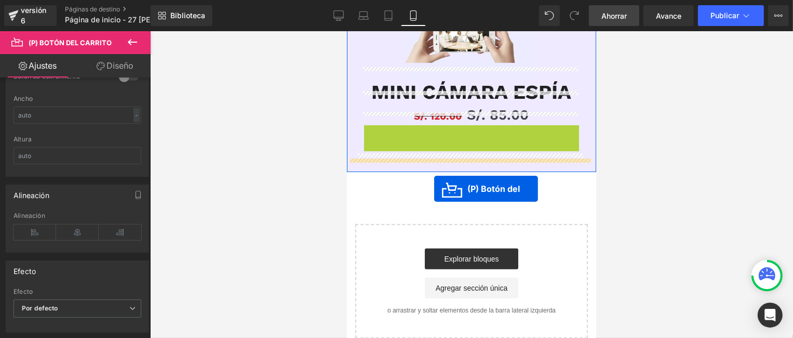
drag, startPoint x: 472, startPoint y: 264, endPoint x: 434, endPoint y: 188, distance: 85.0
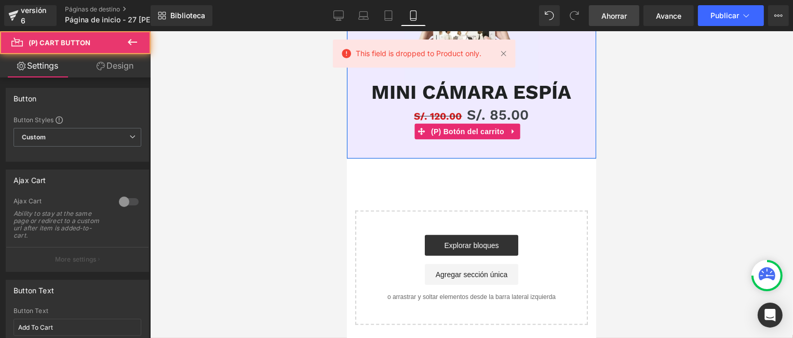
scroll to position [419, 0]
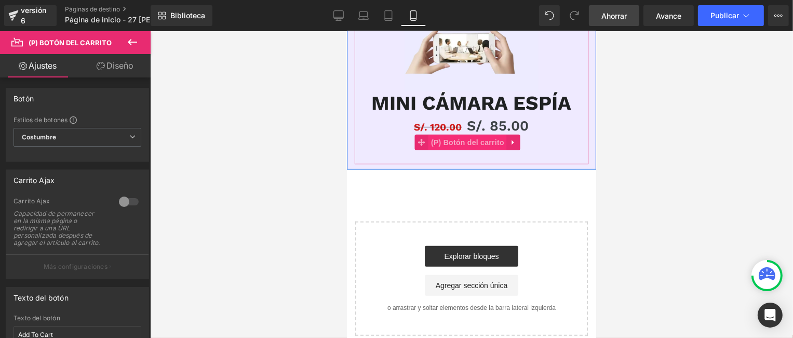
click at [466, 138] on font "(P) Botón del carrito" at bounding box center [467, 142] width 73 height 8
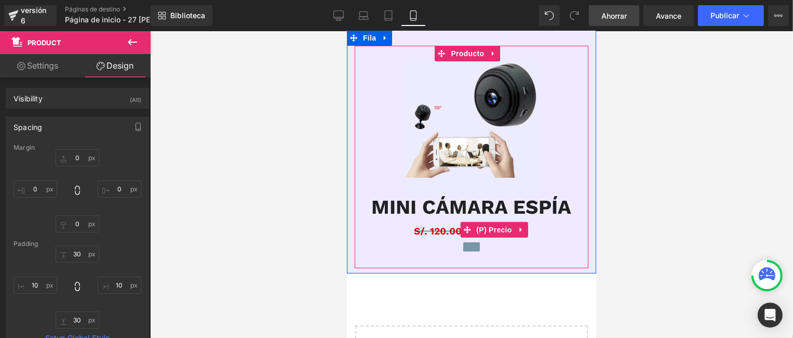
scroll to position [263, 0]
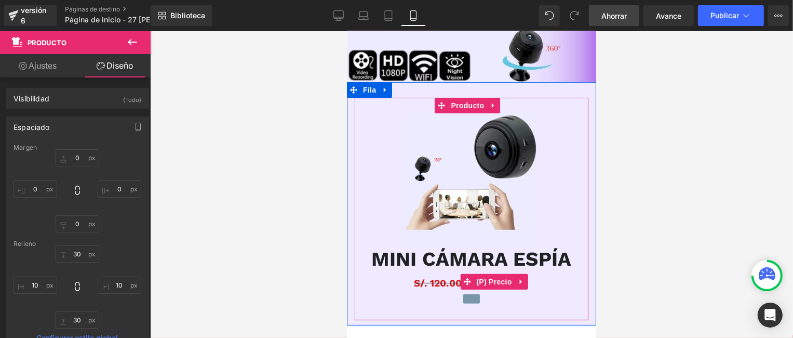
click at [433, 276] on font "S/. 120.00" at bounding box center [438, 282] width 48 height 12
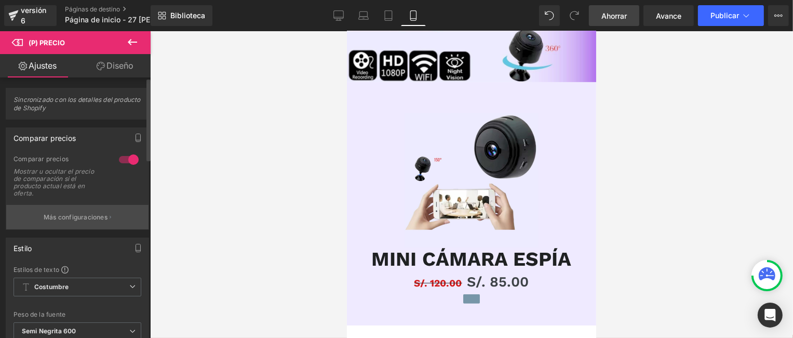
click at [86, 216] on font "Más configuraciones" at bounding box center [76, 217] width 64 height 8
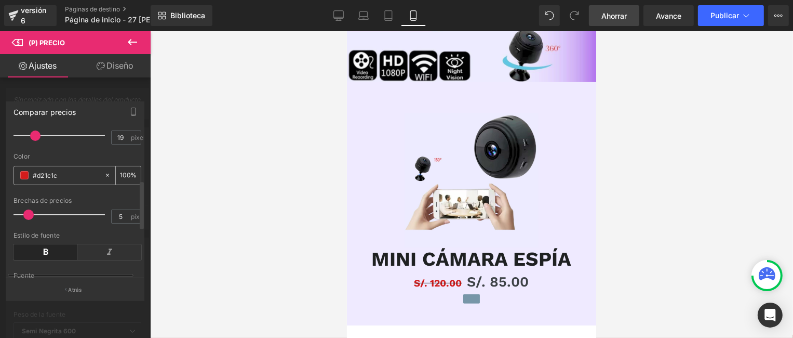
scroll to position [156, 0]
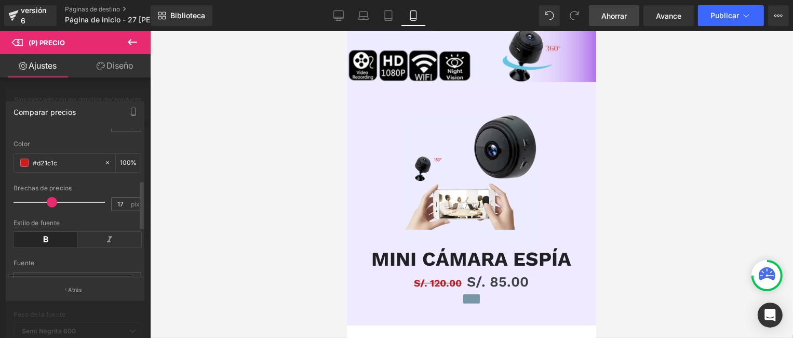
click at [50, 202] on div at bounding box center [62, 202] width 86 height 21
click at [37, 202] on div at bounding box center [62, 202] width 86 height 21
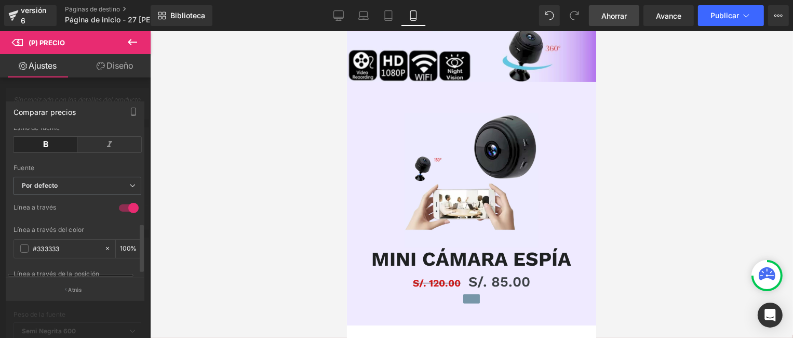
scroll to position [294, 0]
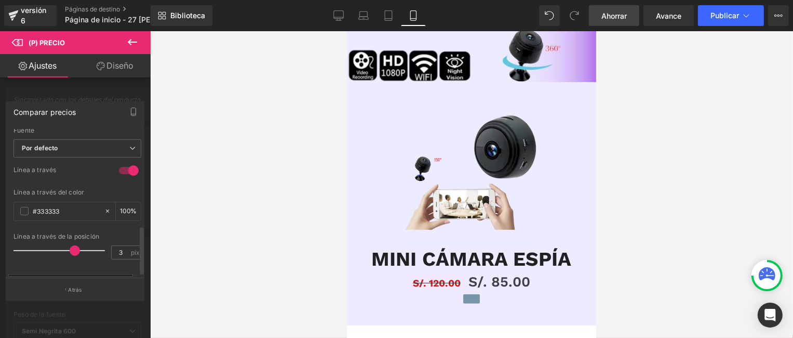
click at [74, 242] on div at bounding box center [62, 250] width 86 height 21
click at [51, 242] on div at bounding box center [62, 250] width 86 height 21
click at [44, 243] on div at bounding box center [62, 250] width 86 height 21
drag, startPoint x: 44, startPoint y: 243, endPoint x: 55, endPoint y: 245, distance: 11.5
click at [55, 245] on span at bounding box center [57, 250] width 10 height 10
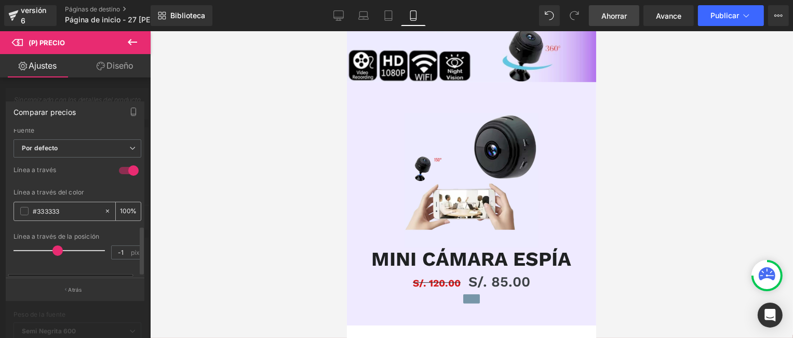
click at [24, 207] on span at bounding box center [24, 211] width 8 height 8
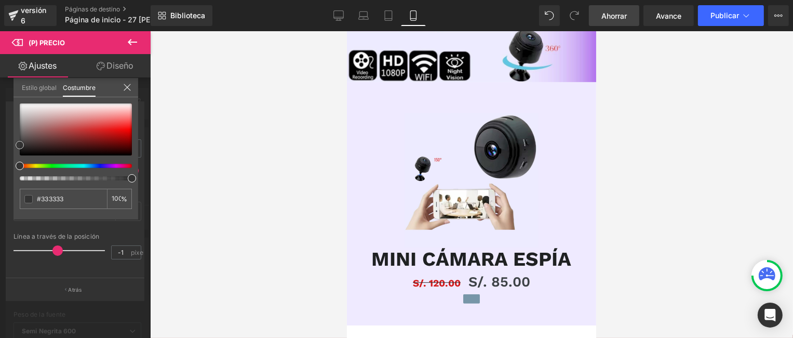
click at [118, 124] on div at bounding box center [76, 129] width 112 height 52
click at [125, 123] on div at bounding box center [76, 129] width 112 height 52
click at [127, 131] on div at bounding box center [76, 129] width 112 height 52
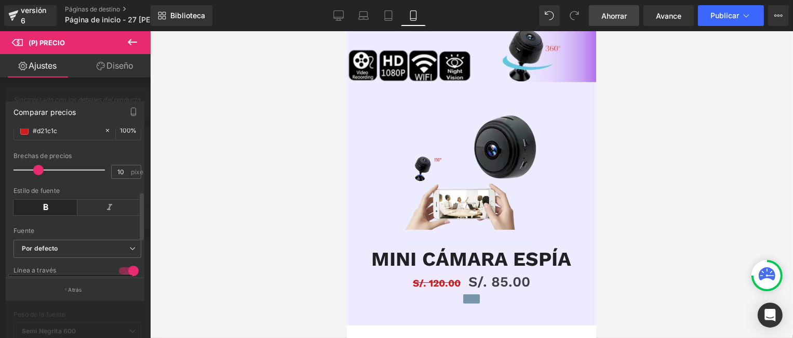
scroll to position [138, 0]
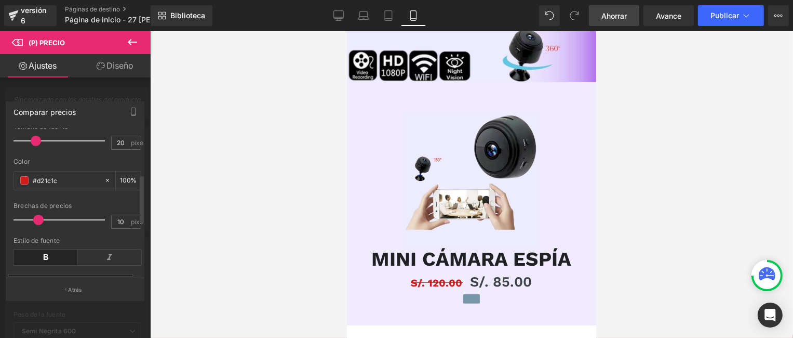
click at [36, 141] on span at bounding box center [36, 141] width 10 height 10
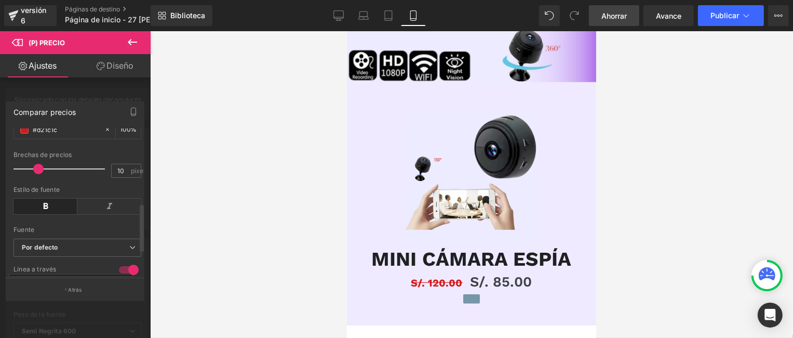
scroll to position [242, 0]
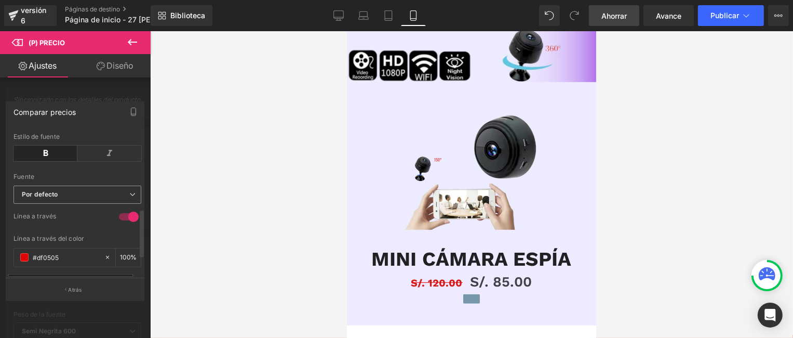
click at [71, 199] on span "Por defecto" at bounding box center [78, 194] width 128 height 18
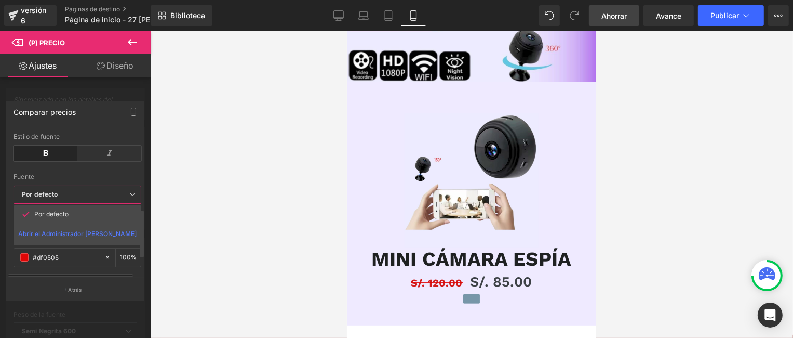
click at [72, 198] on span "Por defecto" at bounding box center [78, 194] width 128 height 18
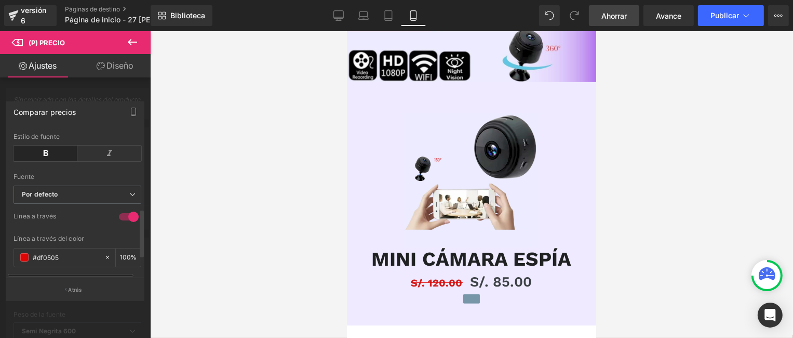
click at [123, 217] on div at bounding box center [128, 216] width 25 height 17
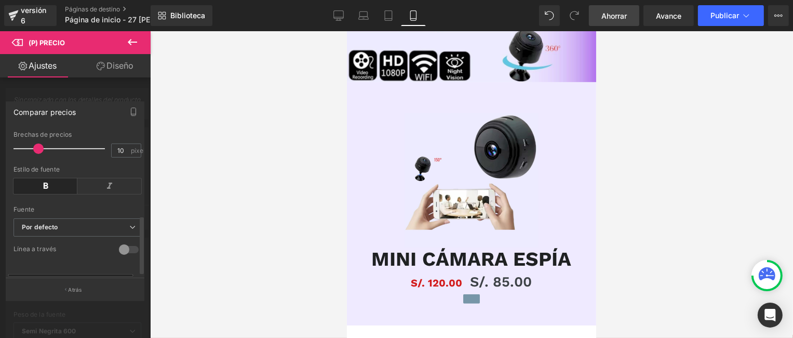
click at [122, 244] on div at bounding box center [128, 249] width 25 height 17
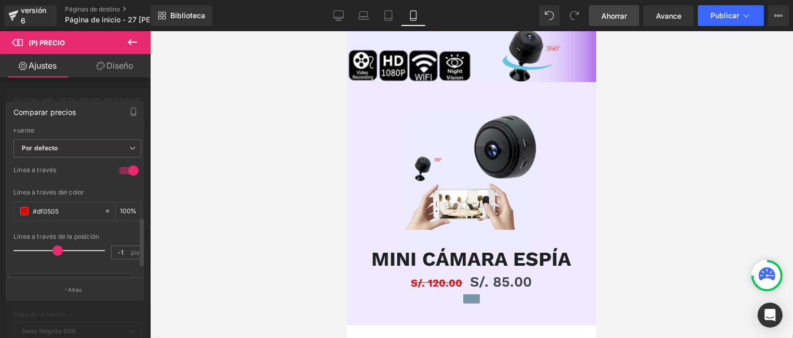
scroll to position [294, 0]
click at [121, 246] on input "-1" at bounding box center [121, 252] width 18 height 13
click at [130, 43] on icon at bounding box center [132, 42] width 12 height 12
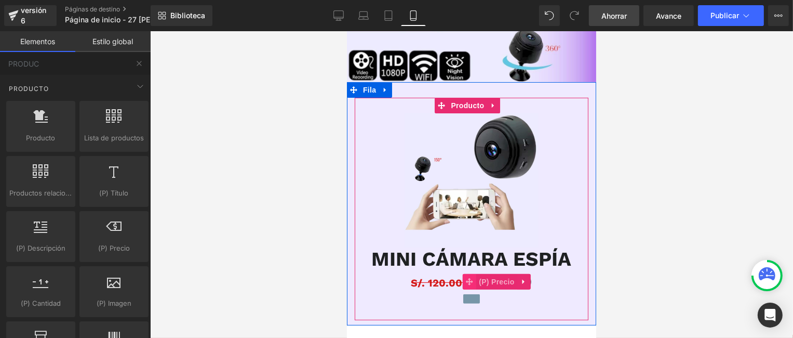
click at [471, 277] on icon at bounding box center [468, 281] width 7 height 8
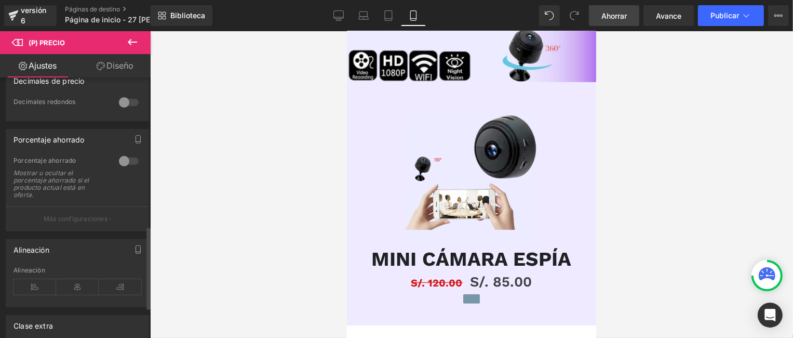
scroll to position [468, 0]
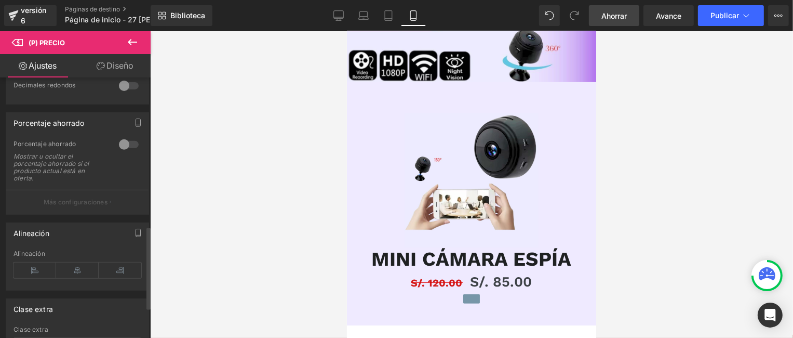
click at [121, 140] on div at bounding box center [128, 144] width 25 height 17
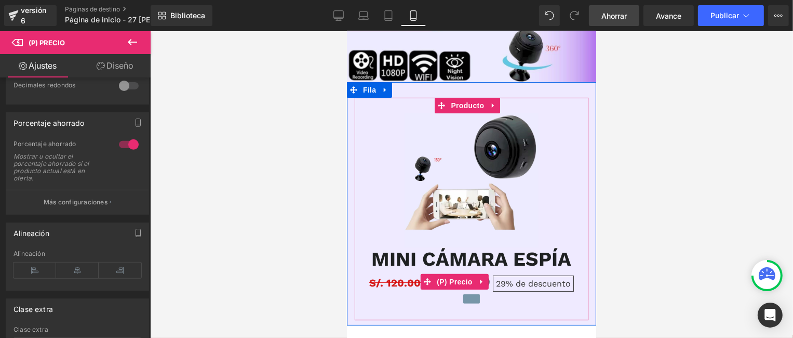
click at [515, 278] on font "de descuento" at bounding box center [542, 283] width 55 height 10
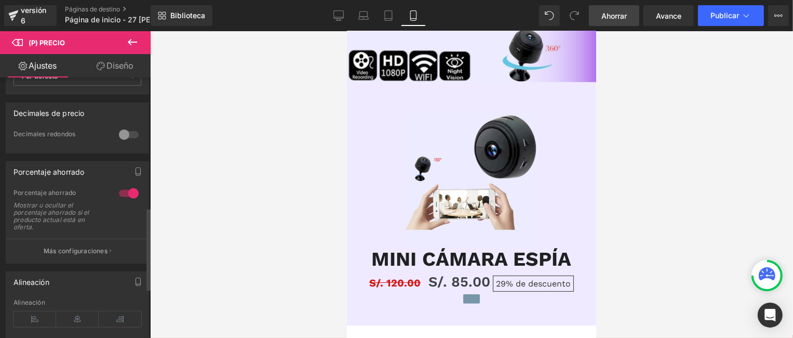
scroll to position [408, 0]
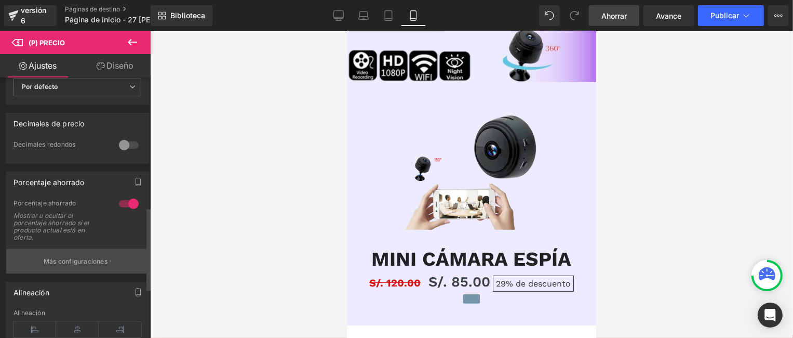
click at [82, 262] on font "Más configuraciones" at bounding box center [76, 261] width 64 height 8
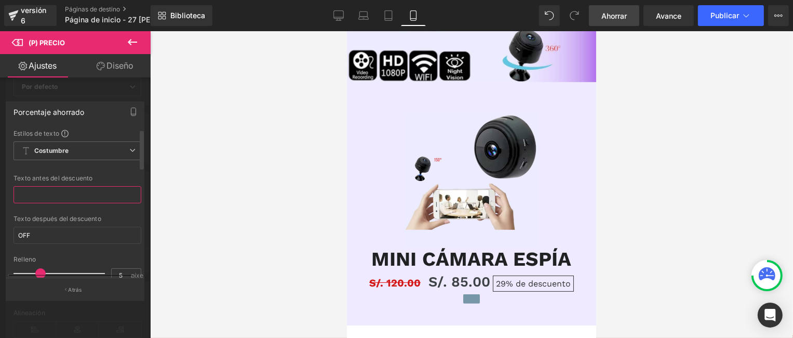
click at [54, 193] on input "text" at bounding box center [78, 194] width 128 height 17
drag, startPoint x: 58, startPoint y: 194, endPoint x: 19, endPoint y: 194, distance: 39.5
click at [19, 194] on input "DESCUENTO" at bounding box center [78, 194] width 128 height 17
click at [65, 233] on input "OFF" at bounding box center [78, 234] width 128 height 17
drag, startPoint x: 65, startPoint y: 233, endPoint x: 17, endPoint y: 233, distance: 48.3
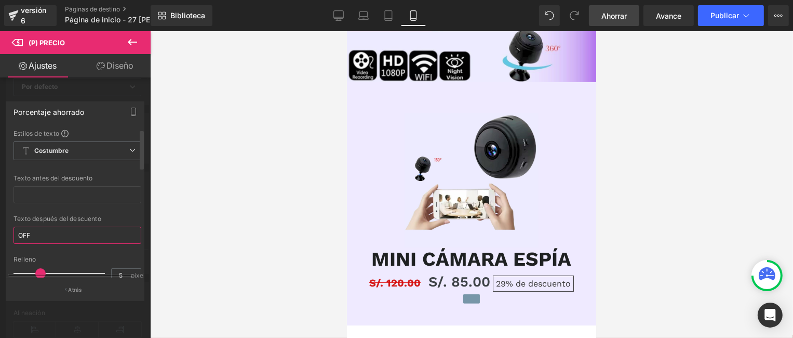
click at [17, 233] on input "OFF" at bounding box center [78, 234] width 128 height 17
paste input "DESCUENTO"
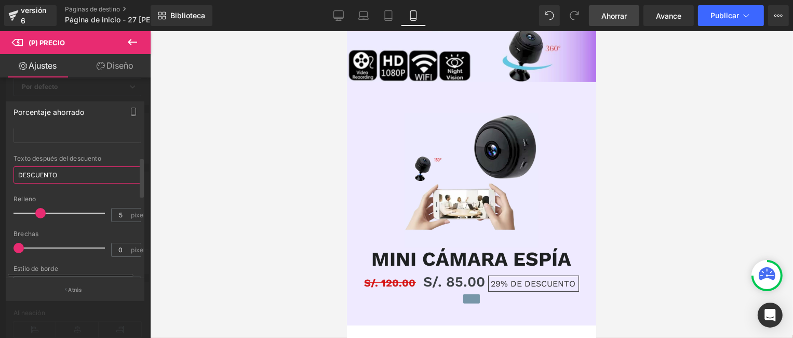
scroll to position [104, 0]
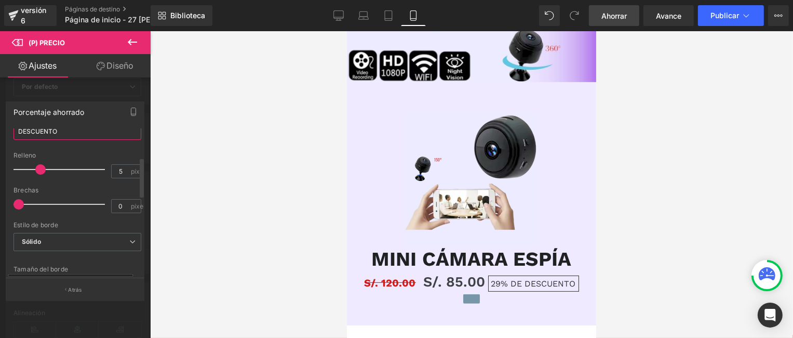
click at [91, 137] on input "DESCUENTO" at bounding box center [78, 131] width 128 height 17
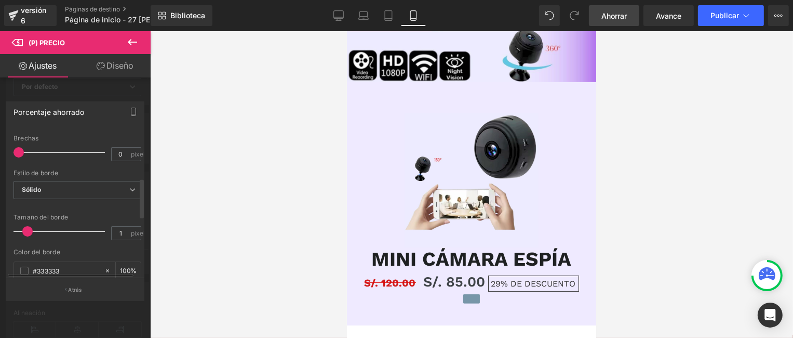
scroll to position [208, 0]
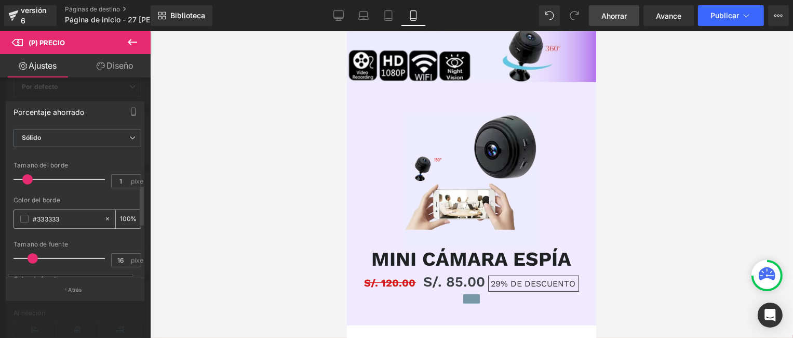
click at [23, 217] on span at bounding box center [24, 219] width 8 height 8
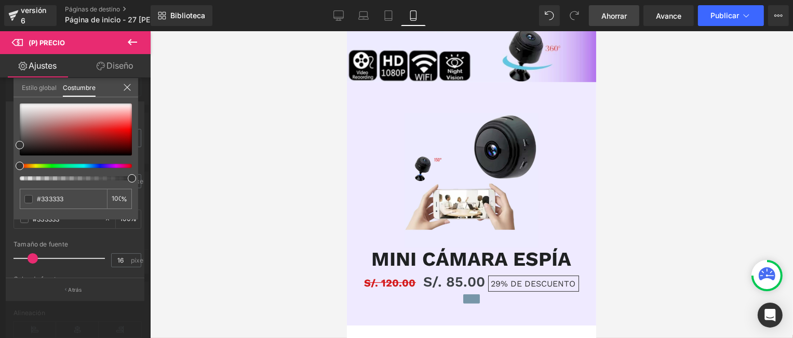
click at [58, 165] on div at bounding box center [72, 166] width 112 height 4
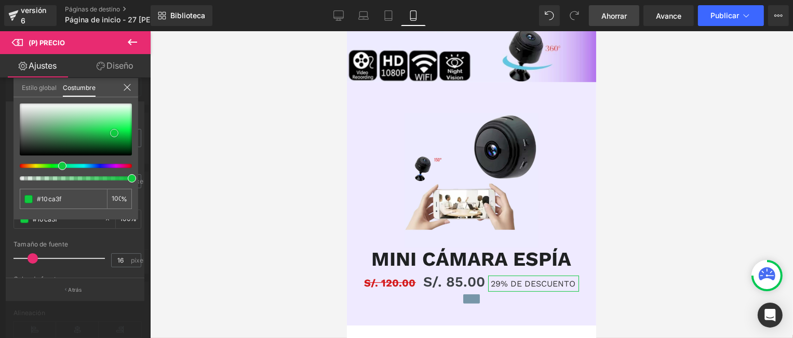
drag, startPoint x: 21, startPoint y: 144, endPoint x: 116, endPoint y: 132, distance: 95.3
click at [116, 132] on span at bounding box center [114, 133] width 8 height 8
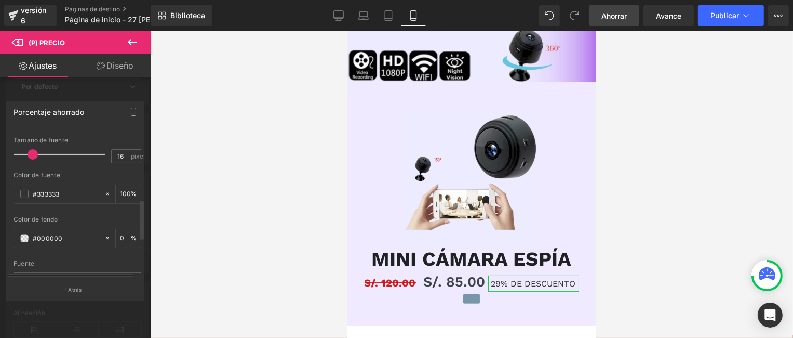
scroll to position [260, 0]
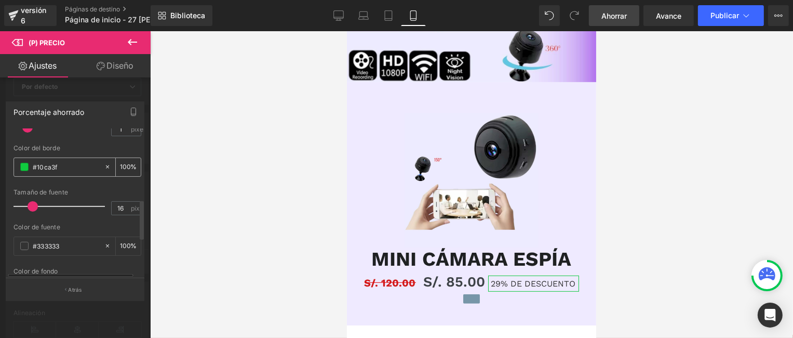
drag, startPoint x: 74, startPoint y: 166, endPoint x: 14, endPoint y: 164, distance: 60.3
click at [14, 164] on div "#10ca3f" at bounding box center [59, 167] width 90 height 18
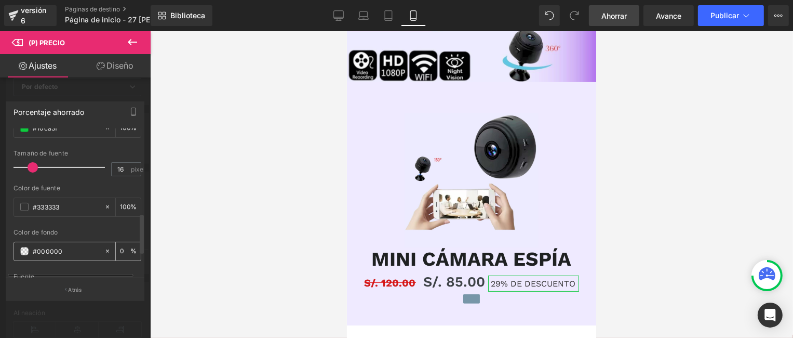
scroll to position [312, 0]
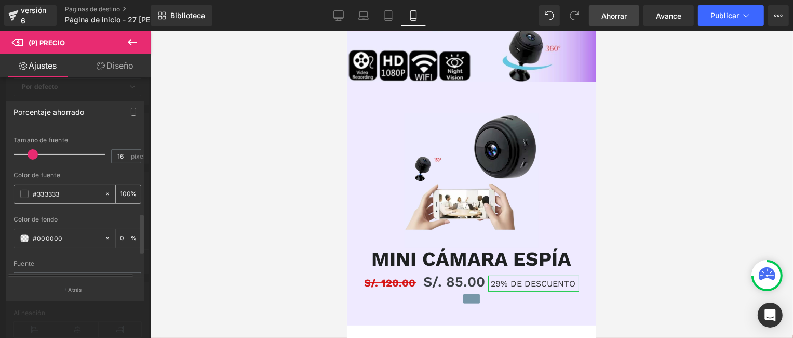
drag, startPoint x: 61, startPoint y: 194, endPoint x: 30, endPoint y: 189, distance: 31.7
click at [30, 189] on div "#333333" at bounding box center [59, 194] width 90 height 18
paste input "10ca3f"
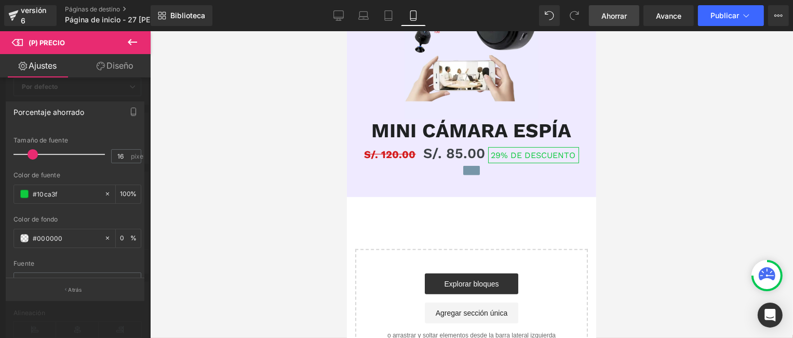
scroll to position [419, 0]
